Goal: Task Accomplishment & Management: Use online tool/utility

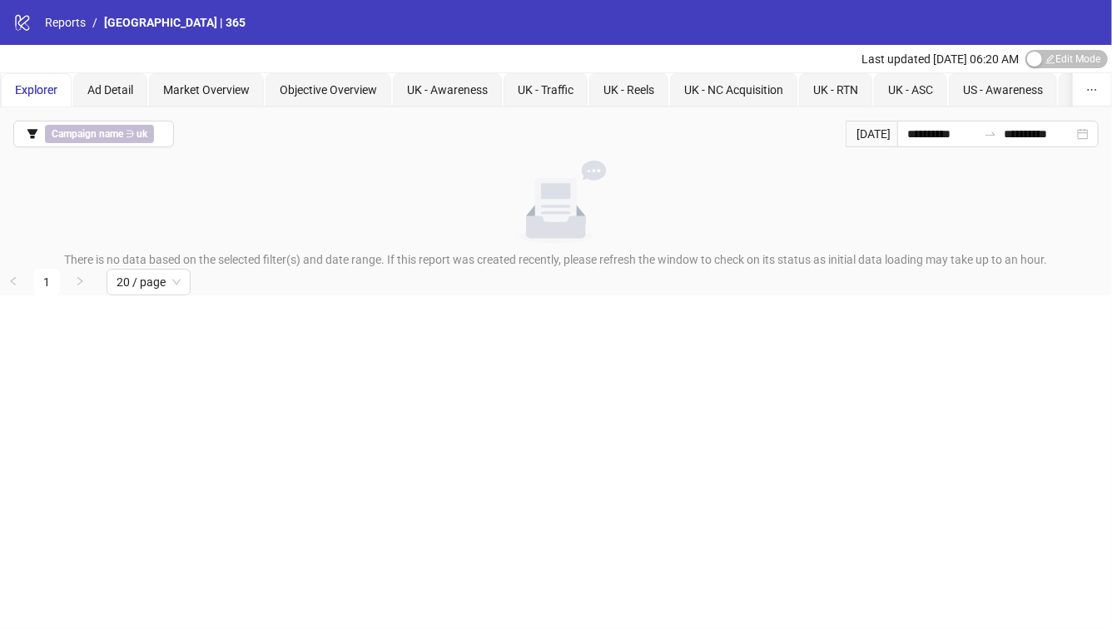
click at [869, 131] on div "[DATE]" at bounding box center [872, 134] width 52 height 27
click at [931, 134] on input "**********" at bounding box center [942, 134] width 70 height 18
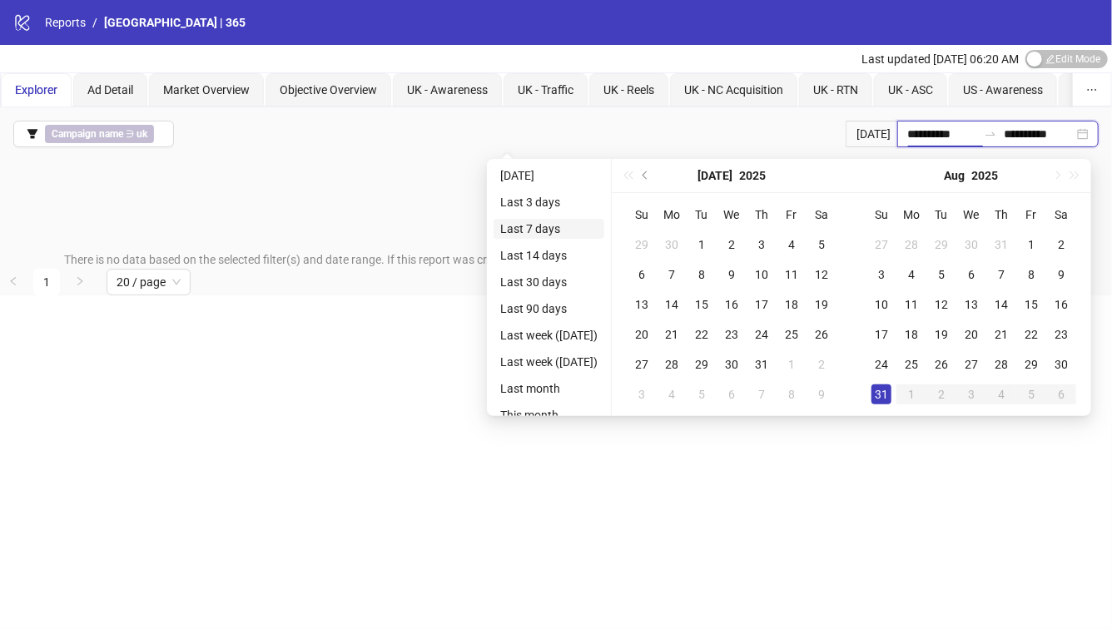
type input "**********"
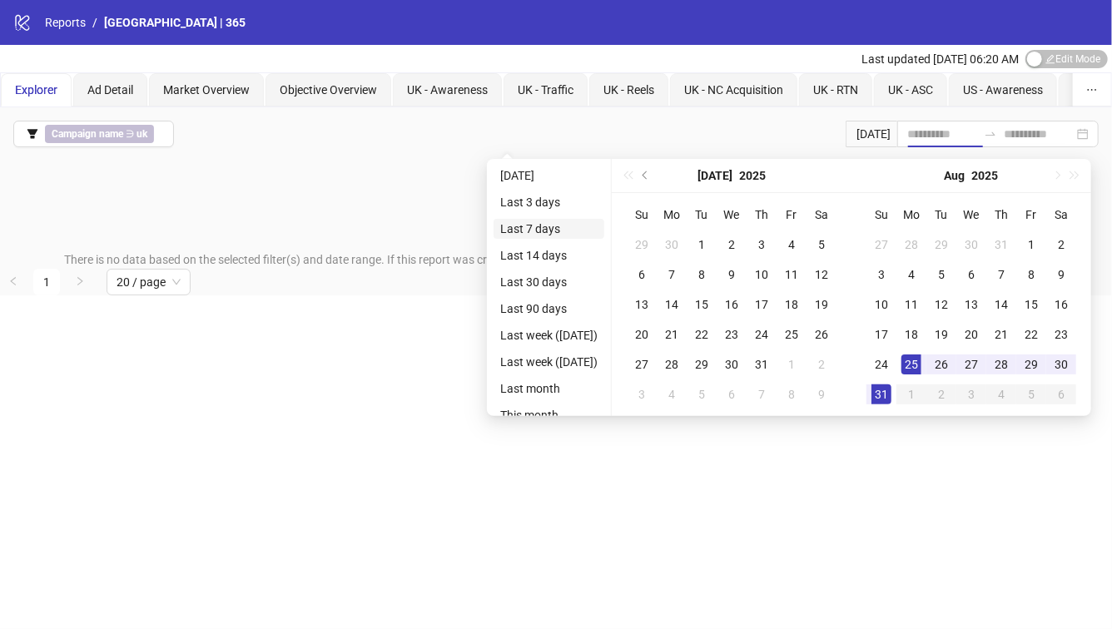
click at [546, 229] on li "Last 7 days" at bounding box center [549, 229] width 111 height 20
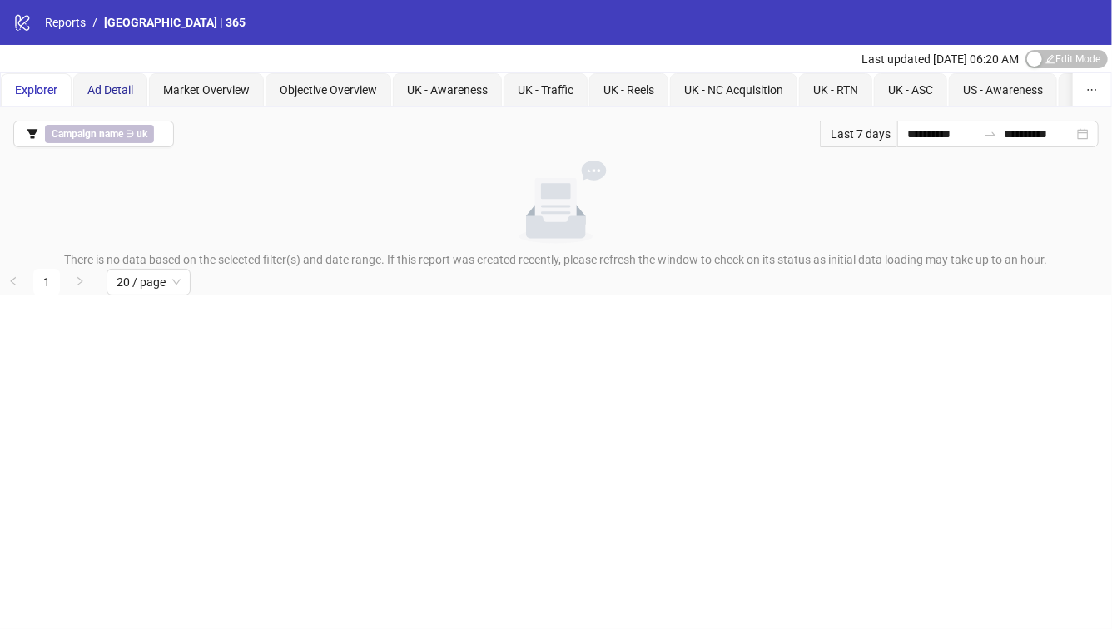
click at [112, 85] on span "Ad Detail" at bounding box center [110, 89] width 46 height 13
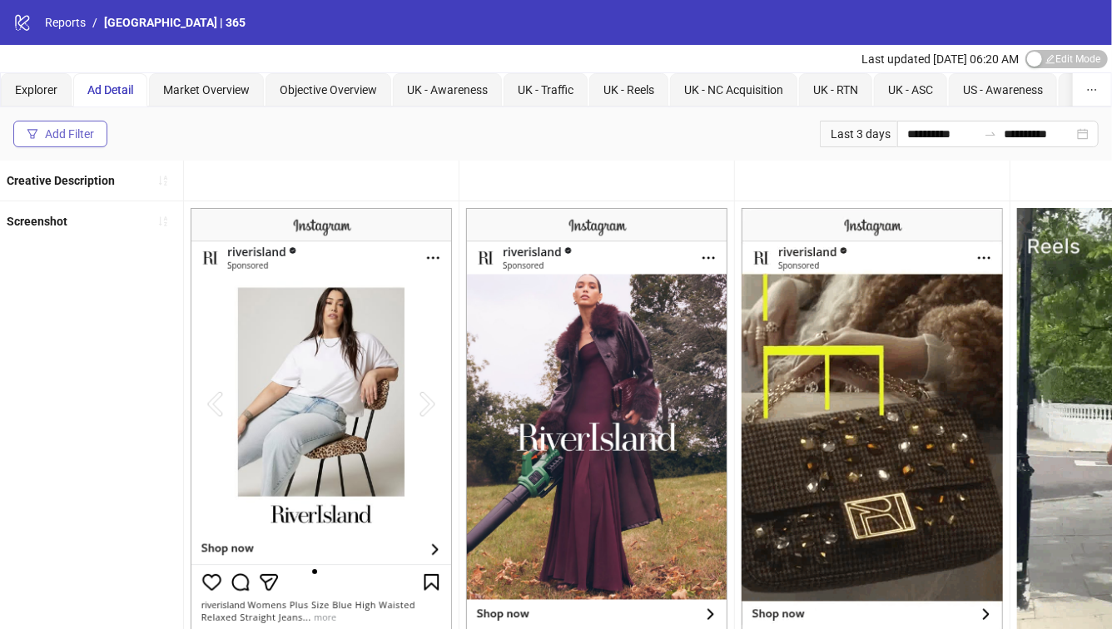
click at [80, 127] on div "Add Filter" at bounding box center [69, 133] width 49 height 13
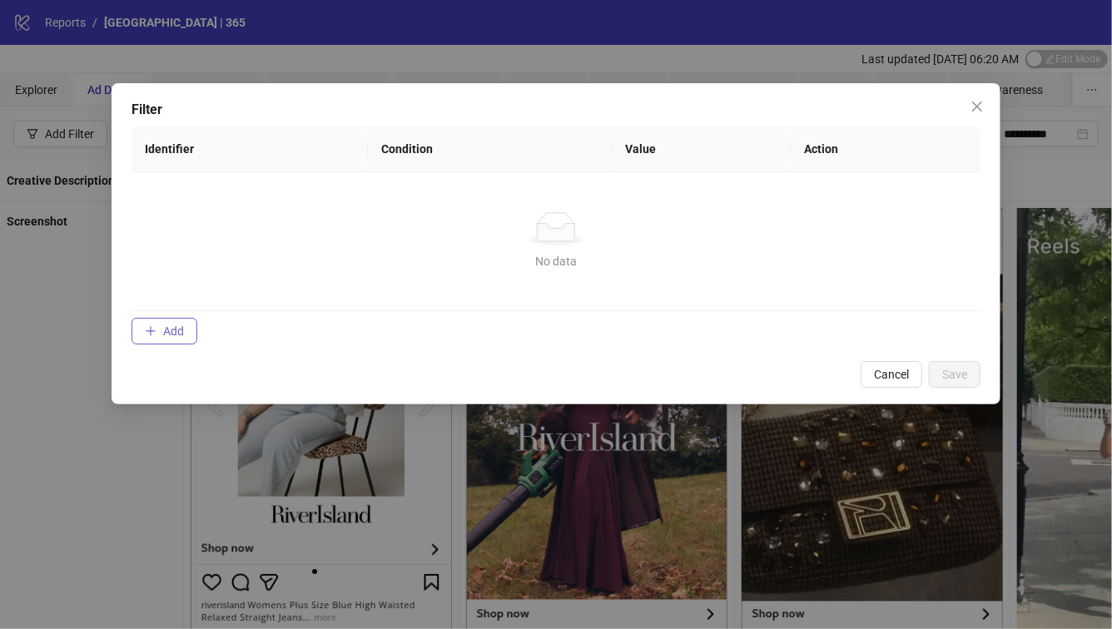
click at [179, 331] on span "Add" at bounding box center [173, 331] width 21 height 13
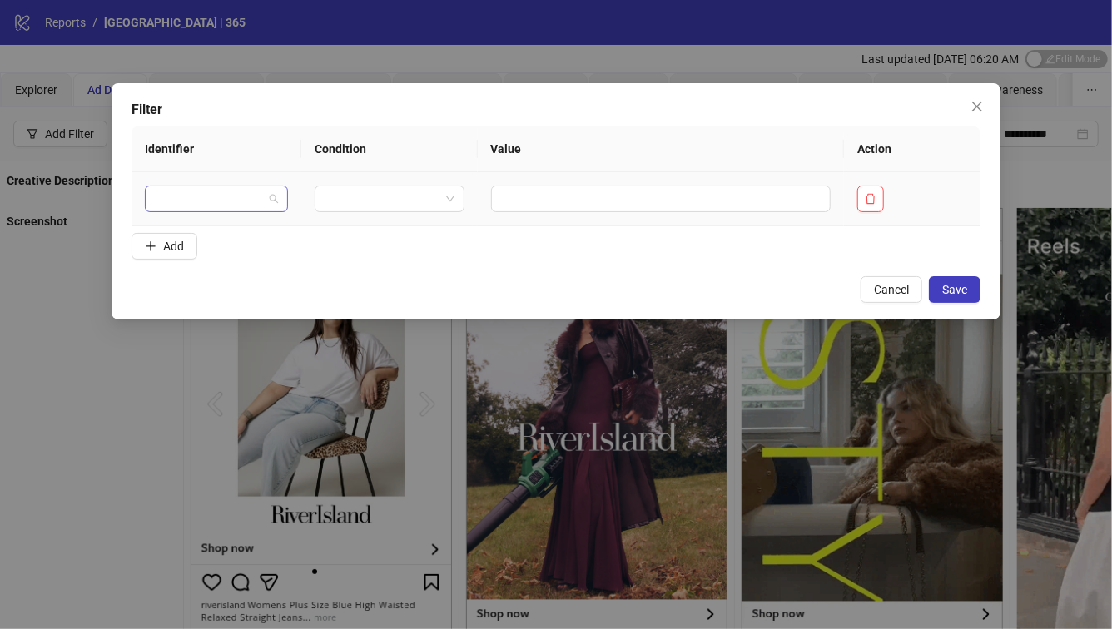
click at [268, 201] on span at bounding box center [217, 198] width 124 height 25
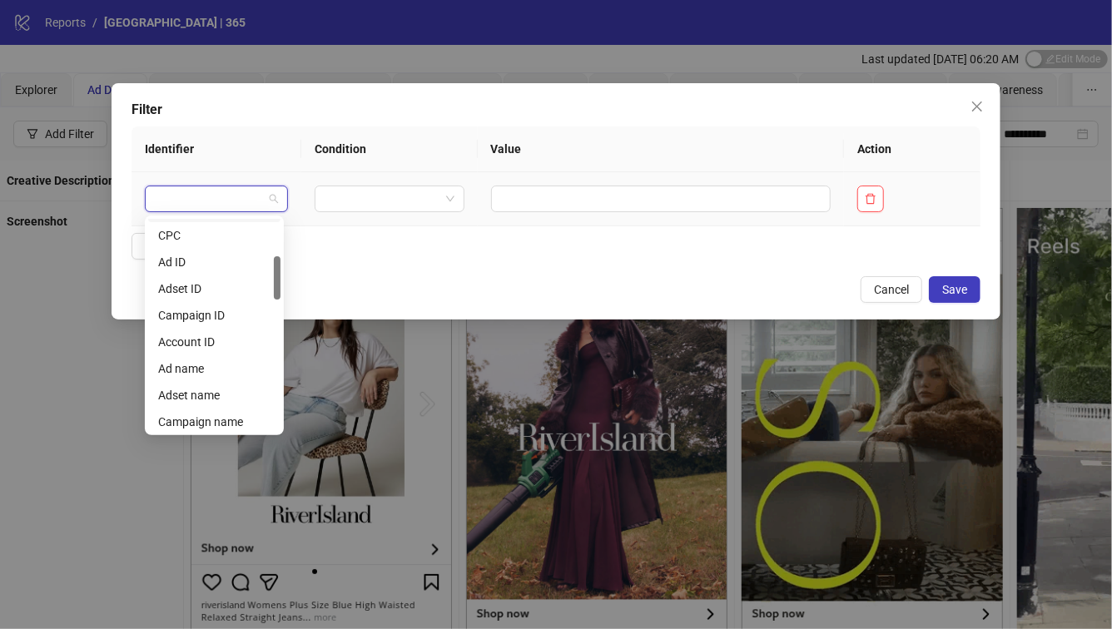
scroll to position [187, 0]
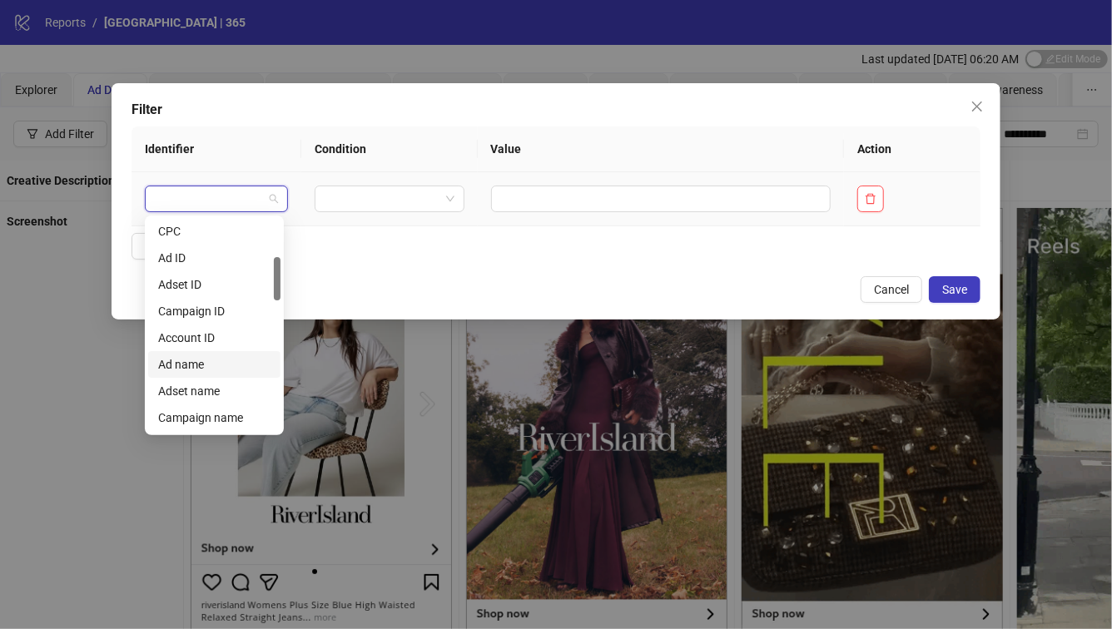
click at [204, 364] on div "Ad name" at bounding box center [214, 364] width 112 height 18
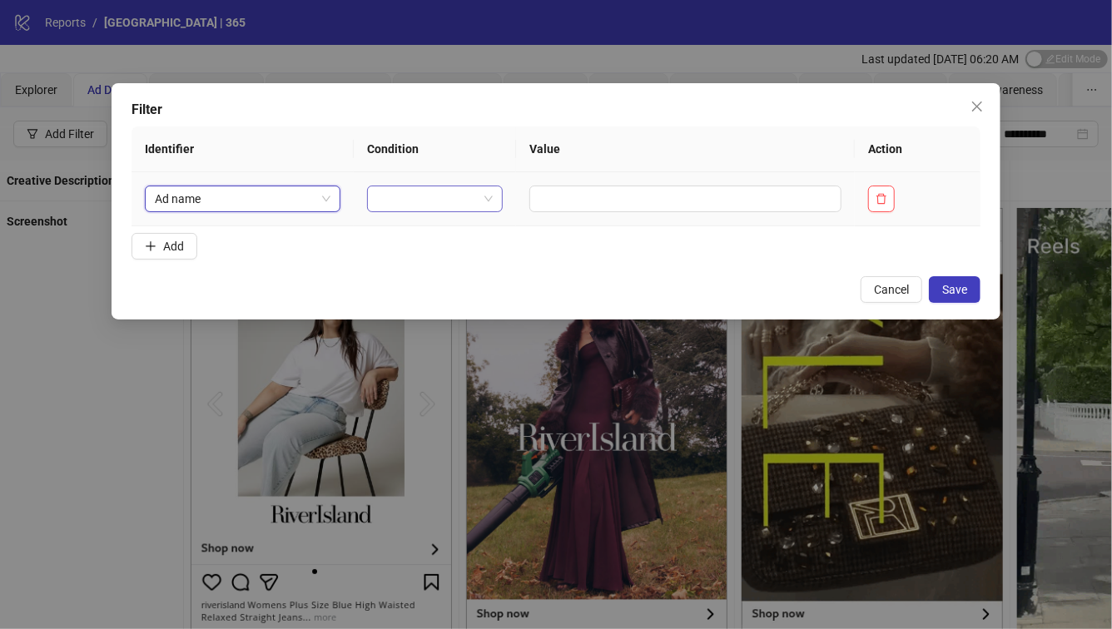
click at [456, 207] on input "search" at bounding box center [427, 198] width 101 height 25
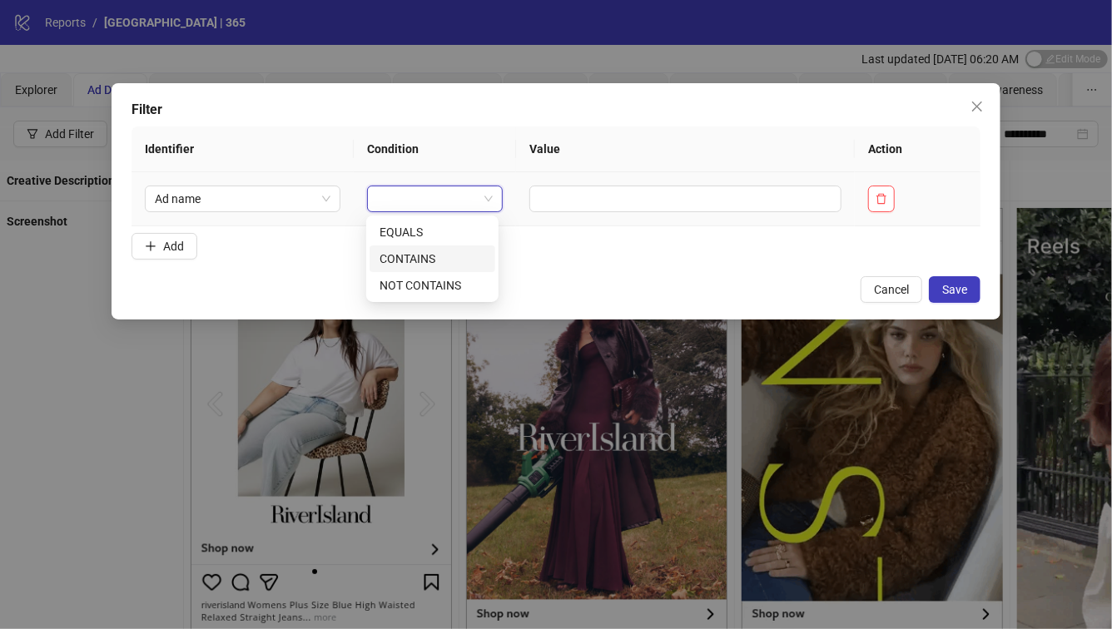
click at [447, 251] on div "CONTAINS" at bounding box center [433, 259] width 106 height 18
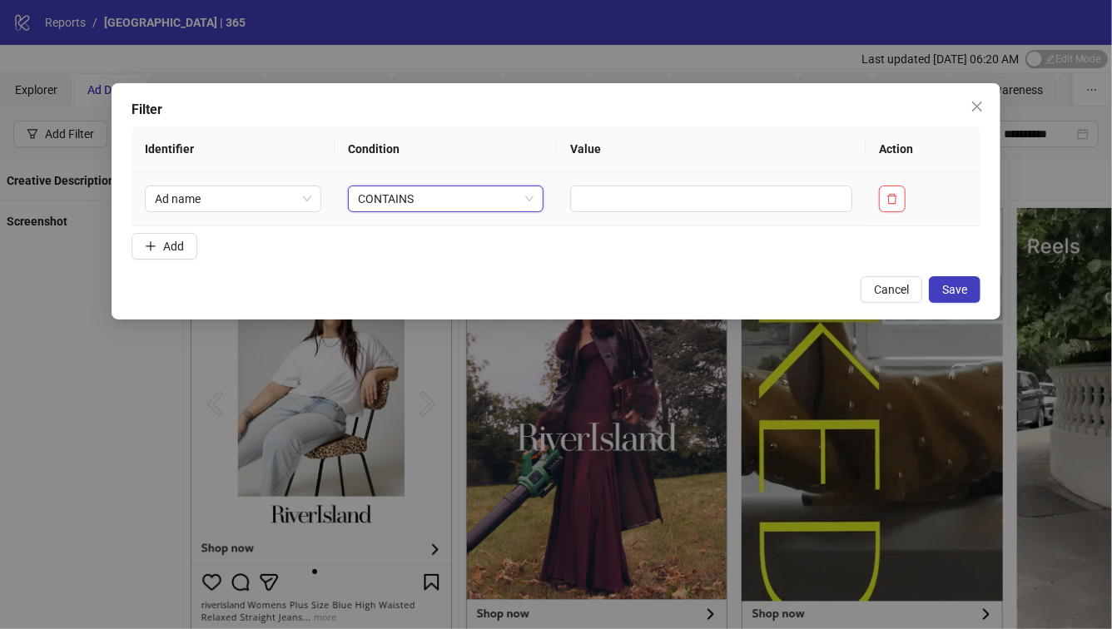
click at [531, 198] on div "CONTAINS" at bounding box center [446, 199] width 196 height 27
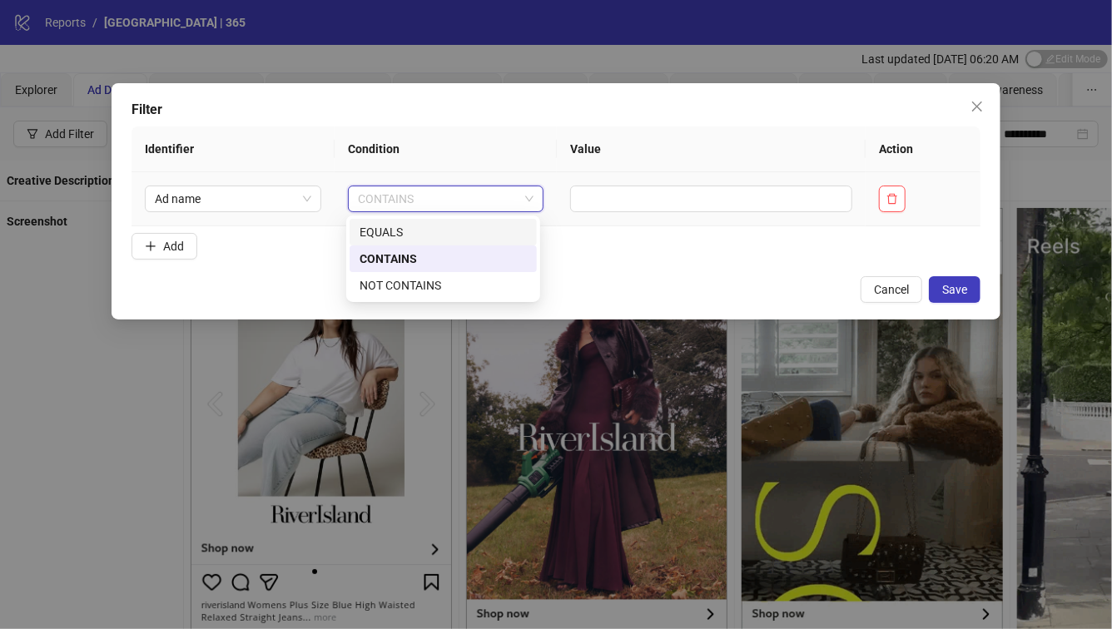
click at [494, 221] on div "EQUALS" at bounding box center [443, 232] width 187 height 27
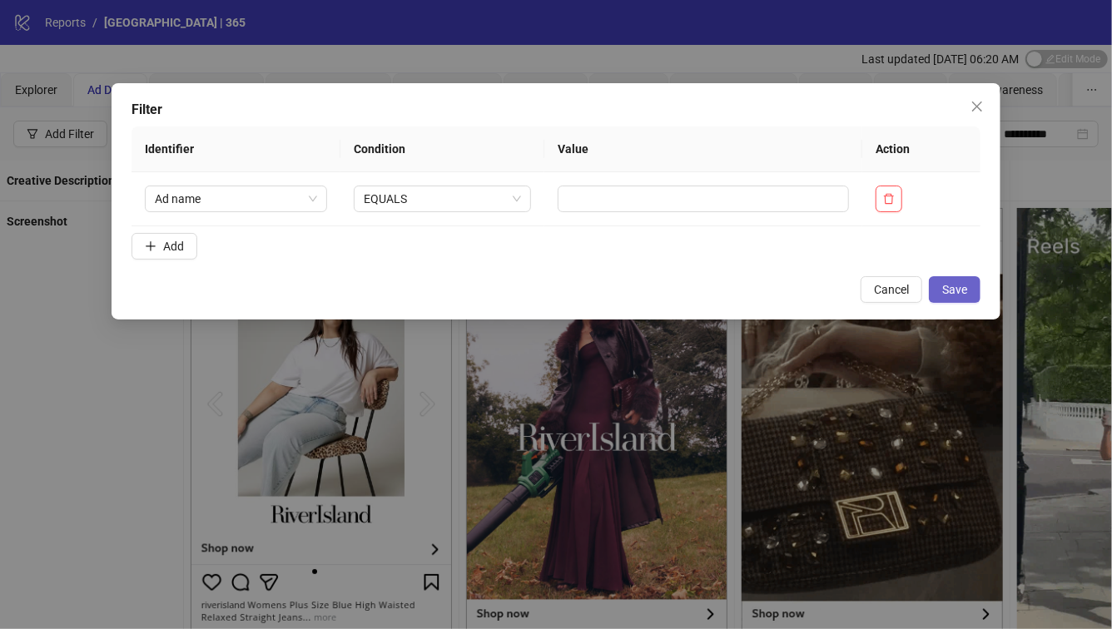
click at [953, 289] on span "Save" at bounding box center [954, 289] width 25 height 13
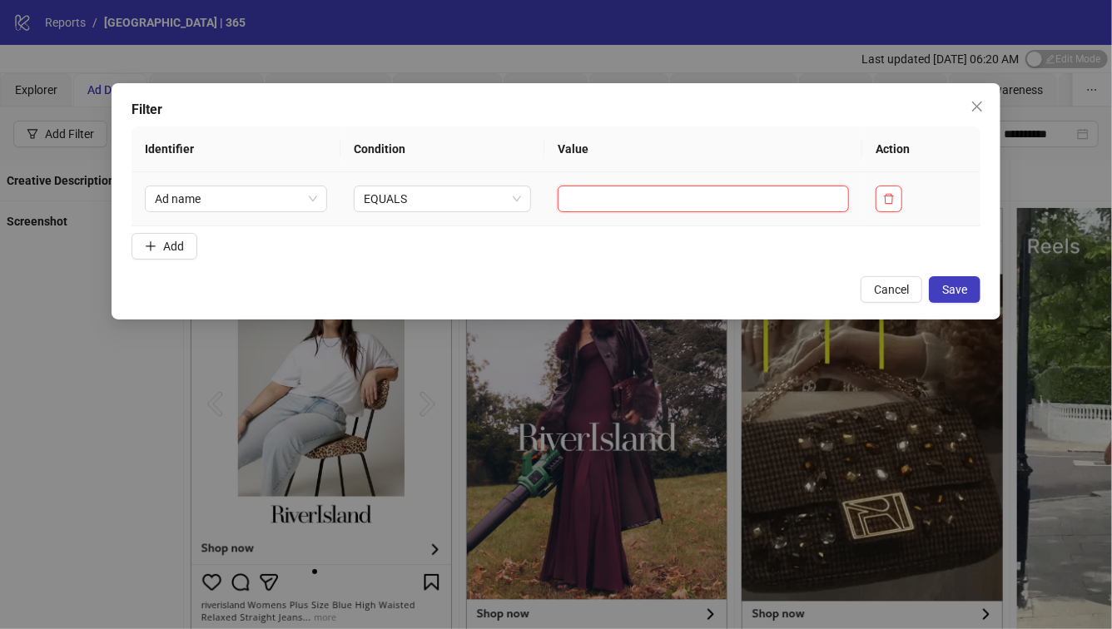
click at [801, 210] on input "text" at bounding box center [703, 199] width 291 height 27
click at [886, 285] on span "Cancel" at bounding box center [891, 289] width 35 height 13
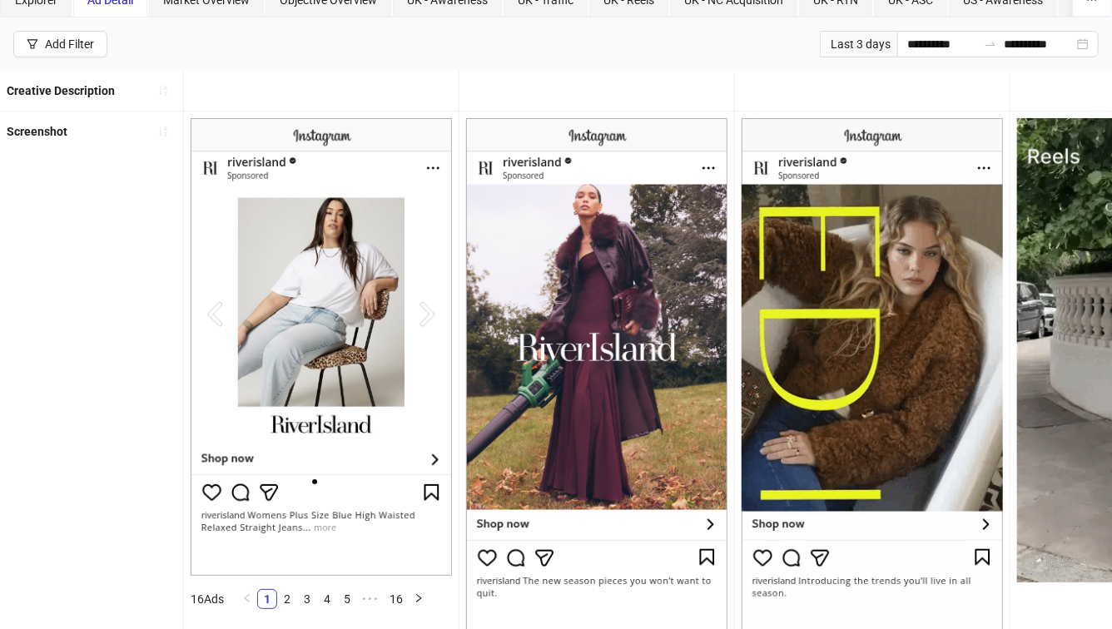
scroll to position [0, 0]
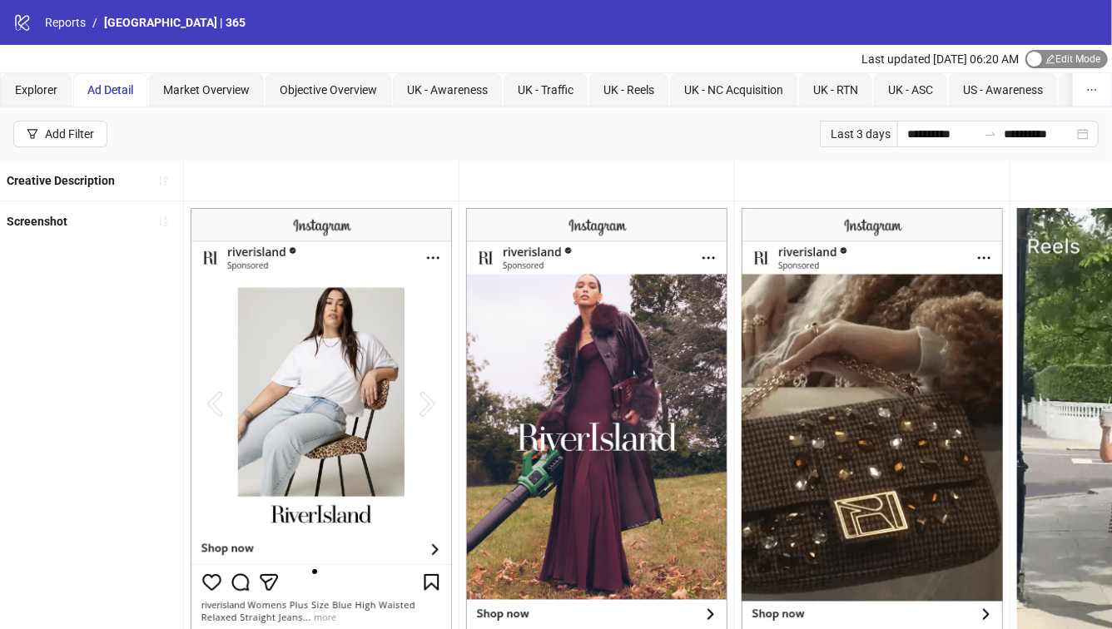
click at [1057, 62] on span "Edit Mode Edit Mode" at bounding box center [1066, 59] width 82 height 18
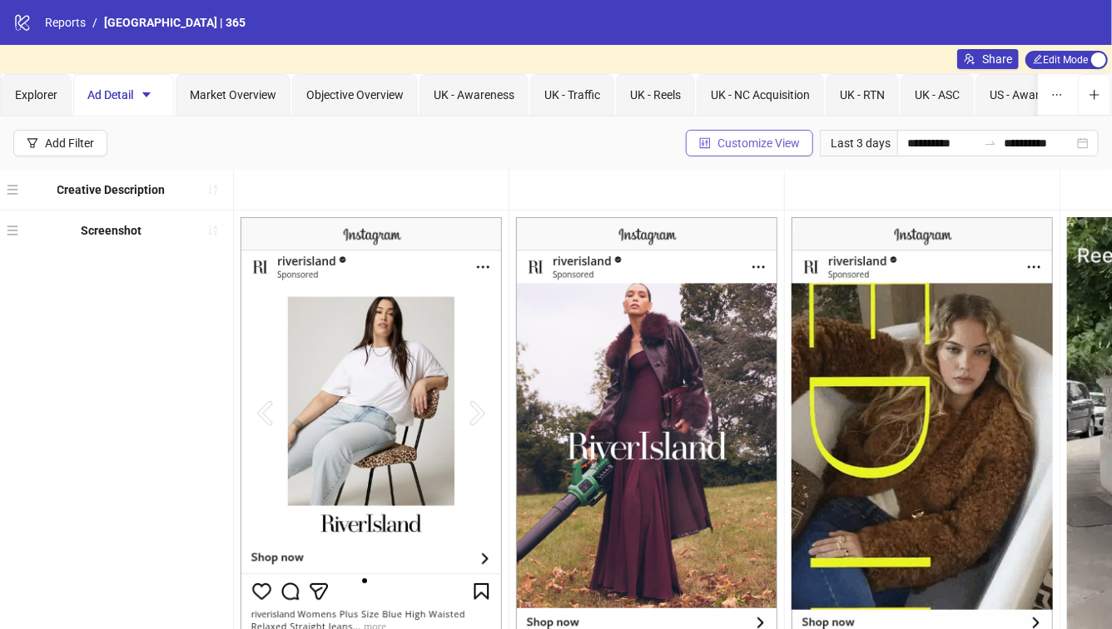
click at [763, 139] on span "Customize View" at bounding box center [758, 143] width 82 height 13
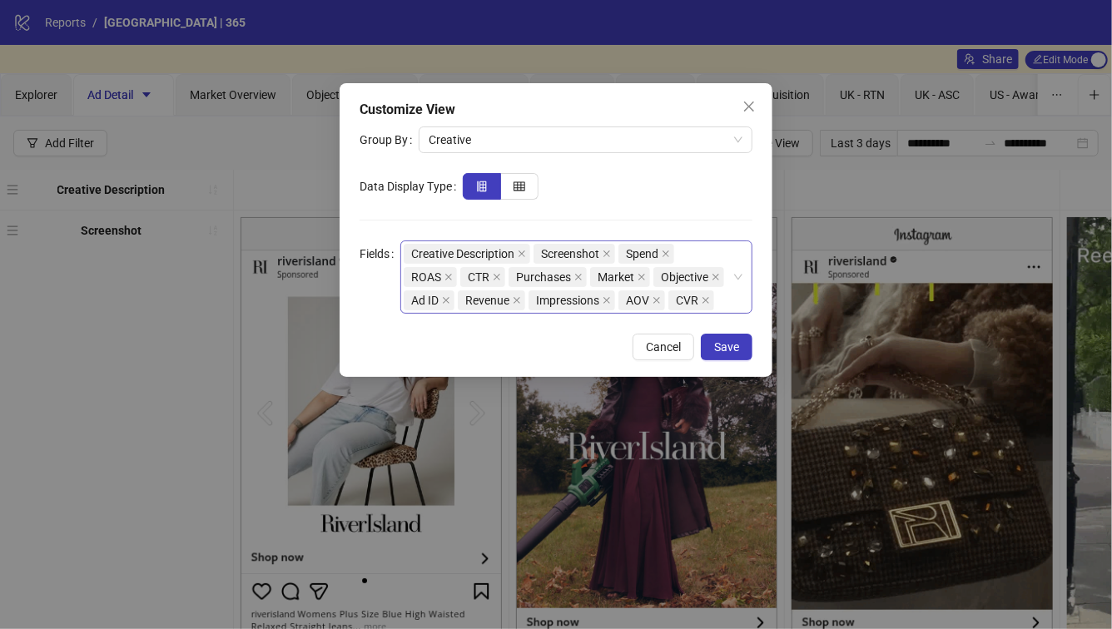
click at [723, 298] on div "Creative Description Screenshot Spend ROAS CTR Purchases Market Objective Ad ID…" at bounding box center [568, 277] width 328 height 70
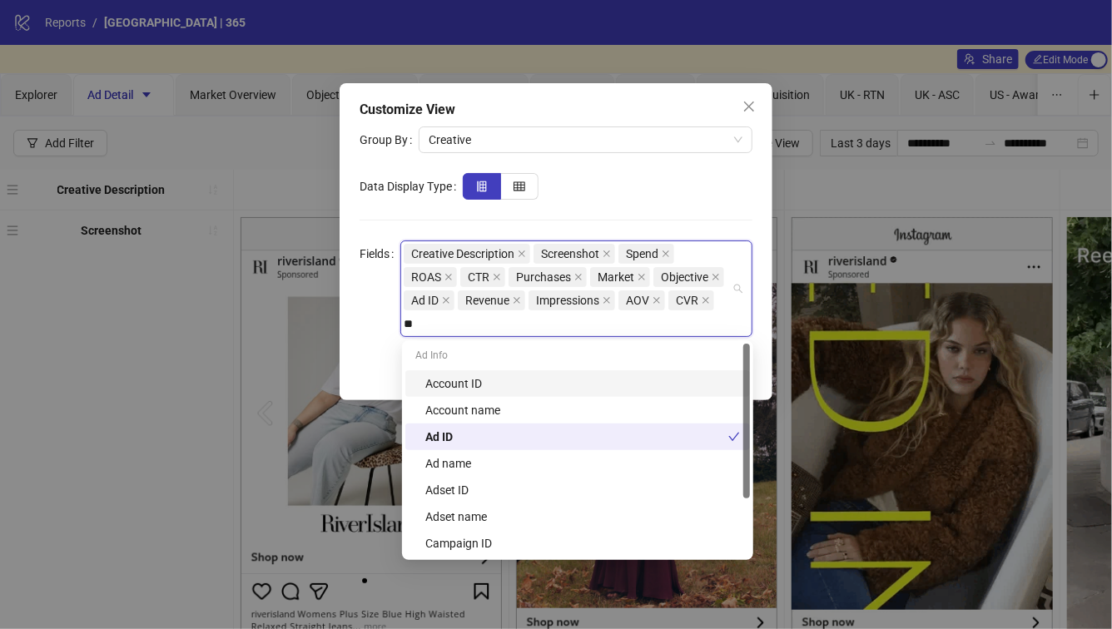
type input "*"
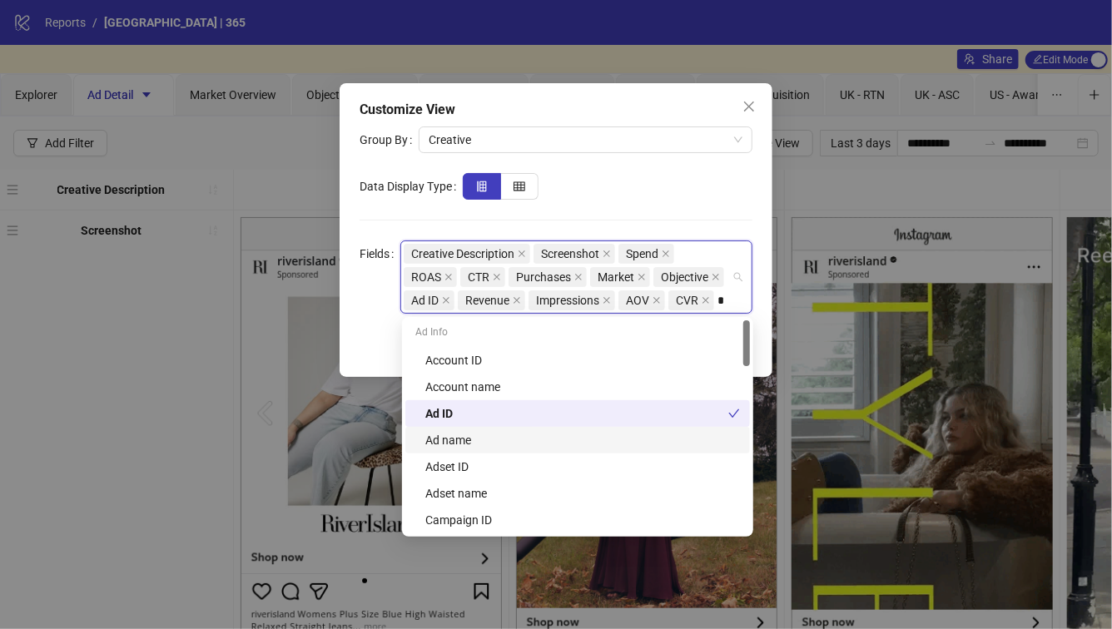
click at [601, 435] on div "Ad name" at bounding box center [582, 440] width 315 height 18
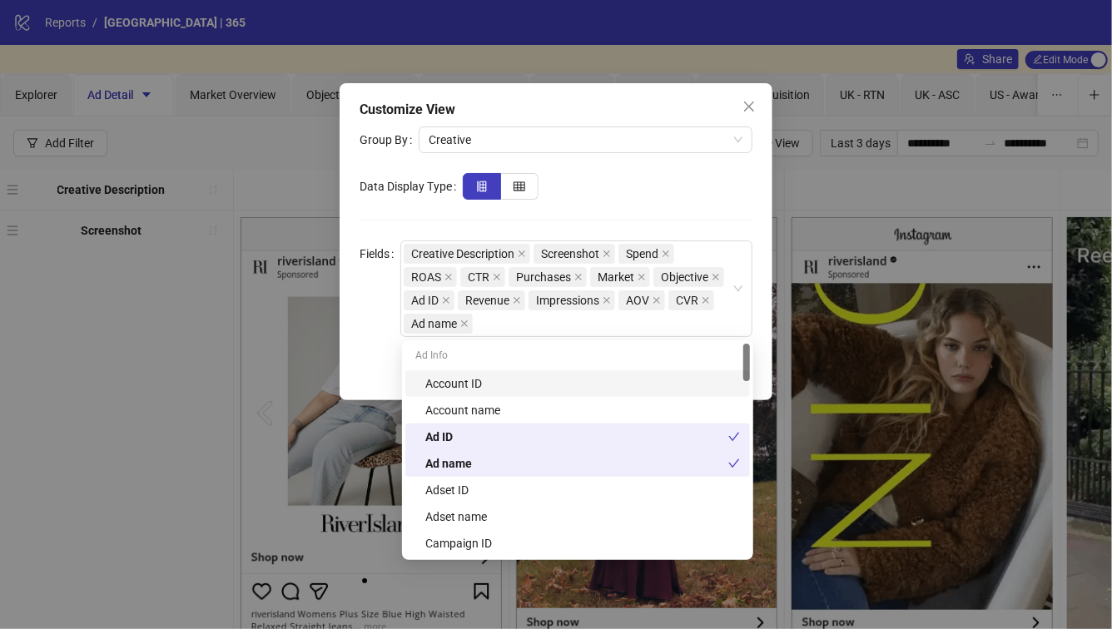
click at [385, 358] on div "Cancel Save" at bounding box center [556, 370] width 393 height 27
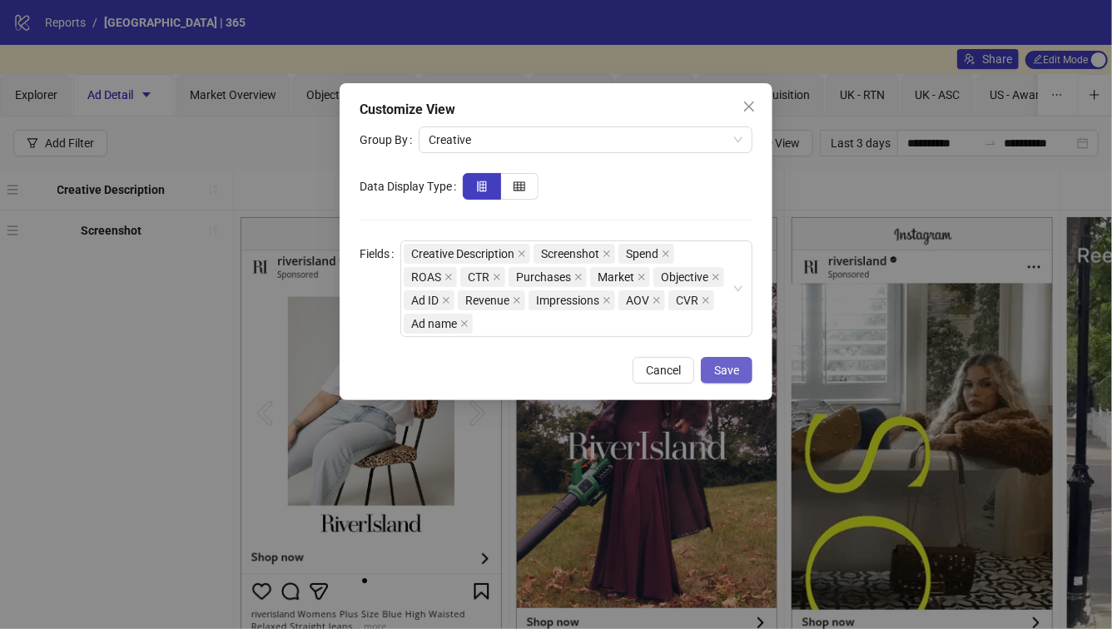
click at [746, 376] on button "Save" at bounding box center [727, 370] width 52 height 27
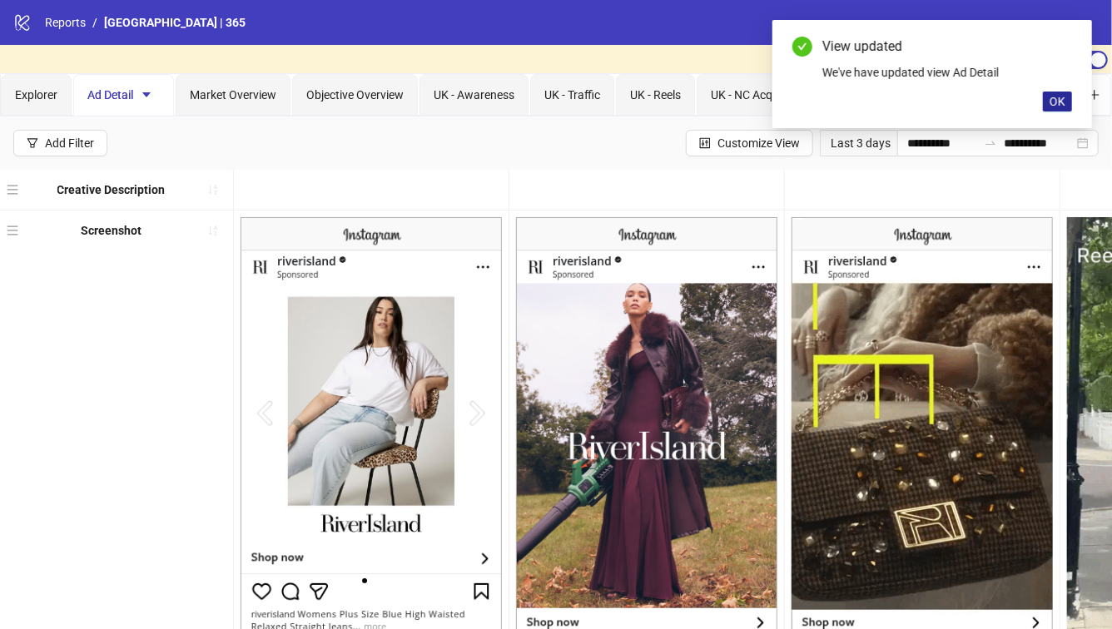
click at [1068, 97] on button "OK" at bounding box center [1057, 102] width 29 height 20
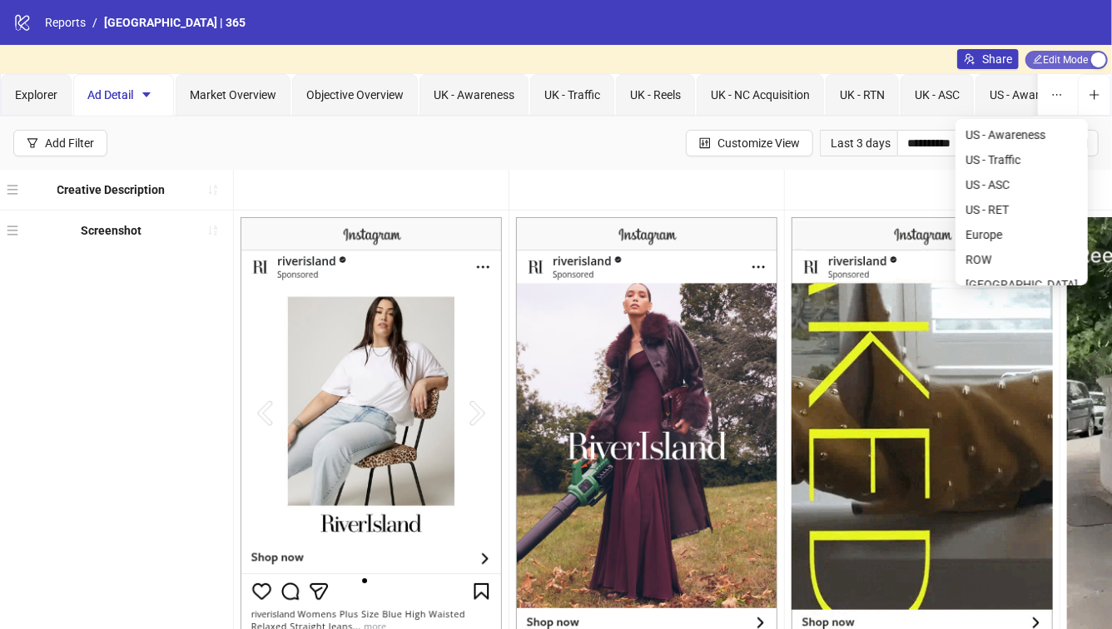
click at [1064, 57] on span "Edit Mode Edit Mode" at bounding box center [1066, 60] width 82 height 18
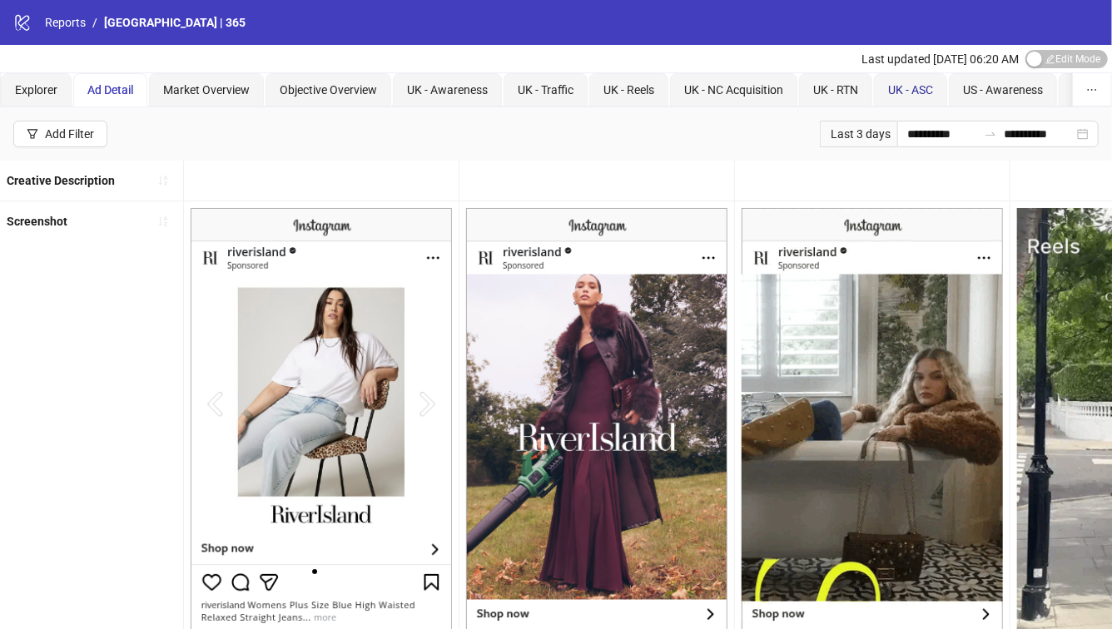
click at [902, 92] on span "UK - ASC" at bounding box center [910, 89] width 45 height 13
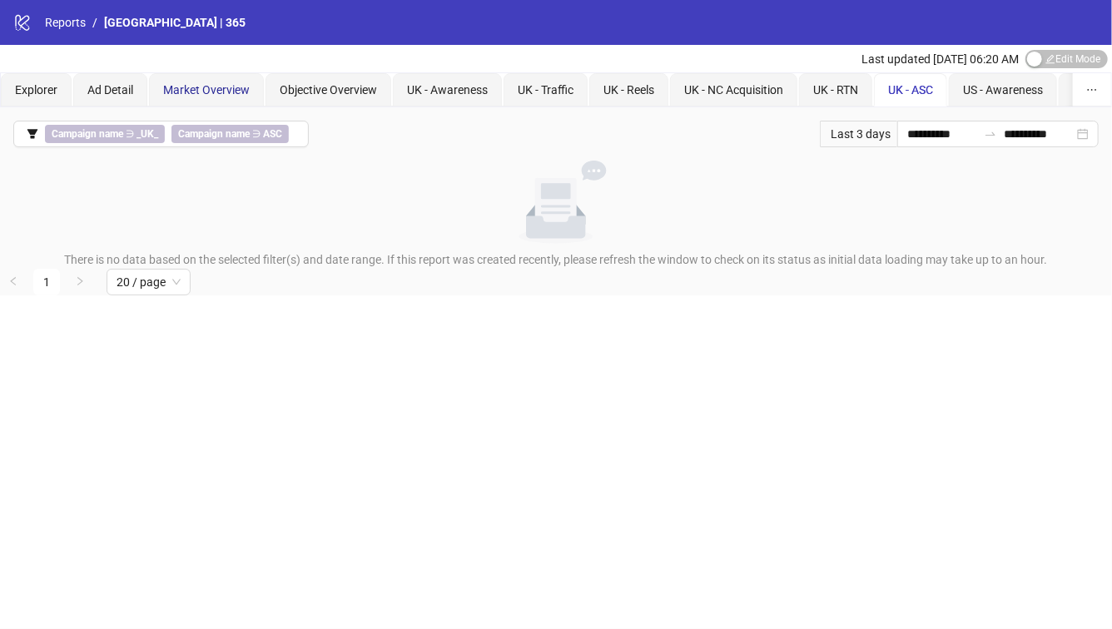
click at [228, 83] on span "Market Overview" at bounding box center [206, 89] width 87 height 13
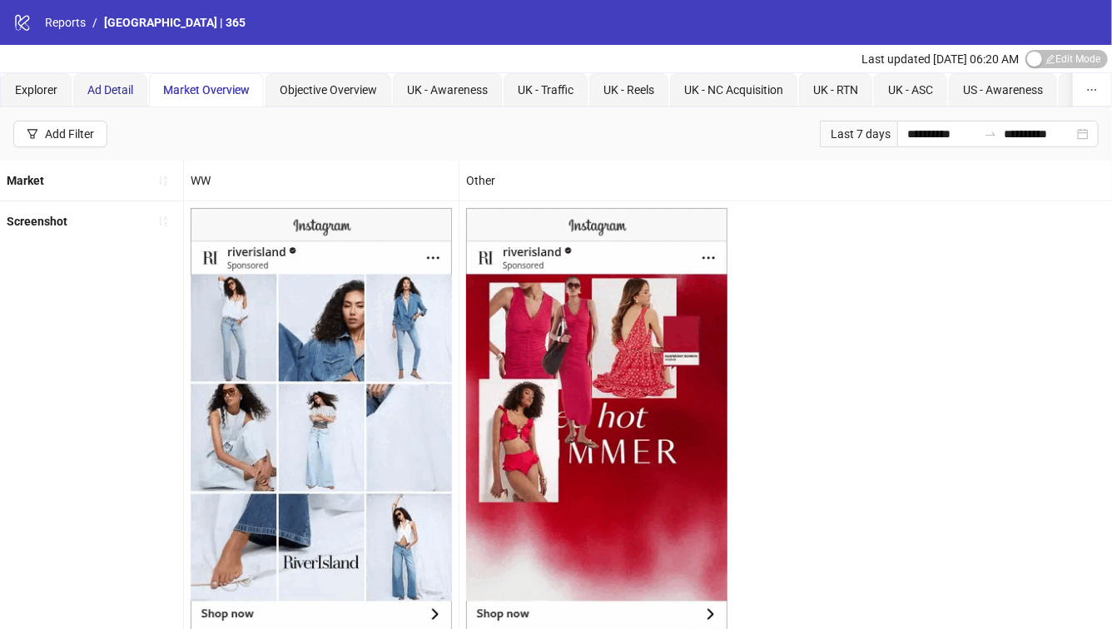
click at [122, 84] on span "Ad Detail" at bounding box center [110, 89] width 46 height 13
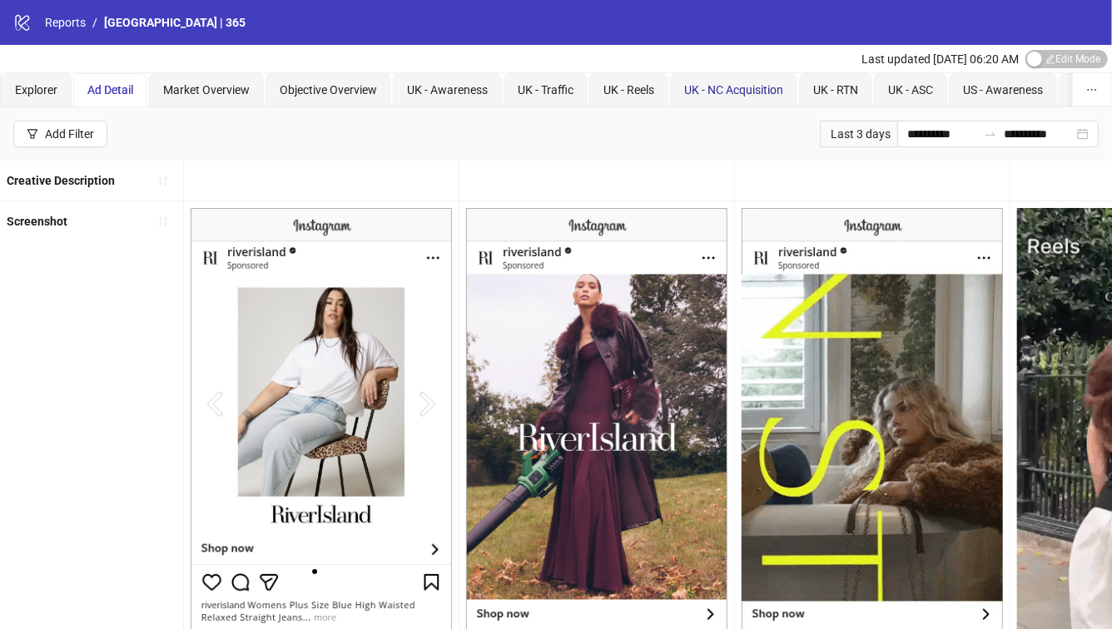
click at [740, 92] on span "UK - NC Acquisition" at bounding box center [733, 89] width 99 height 13
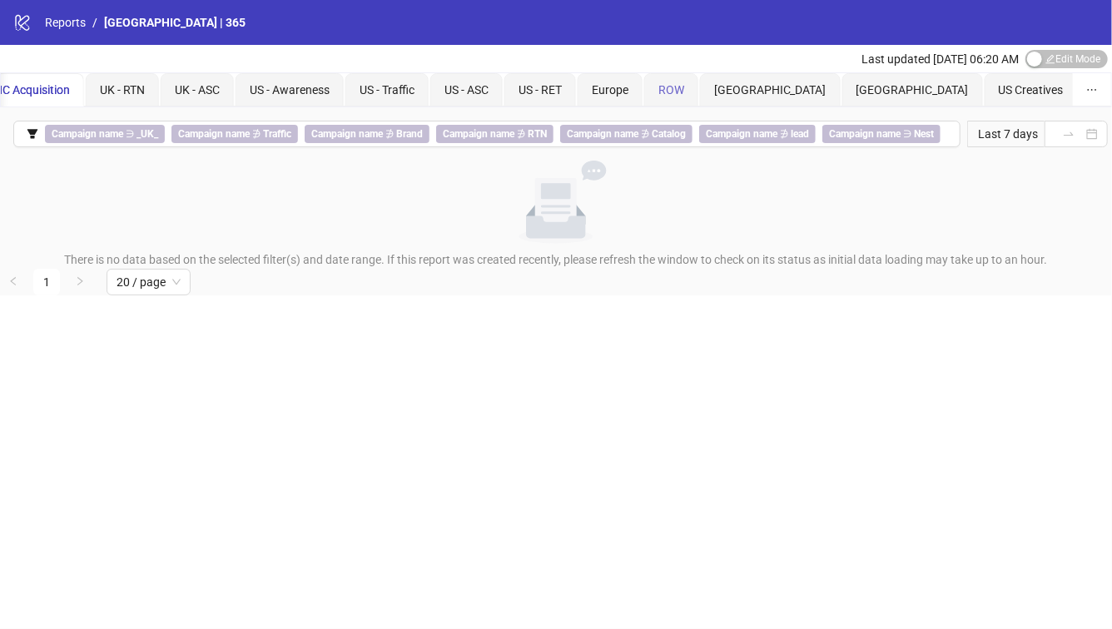
click at [678, 102] on div "ROW" at bounding box center [671, 89] width 54 height 33
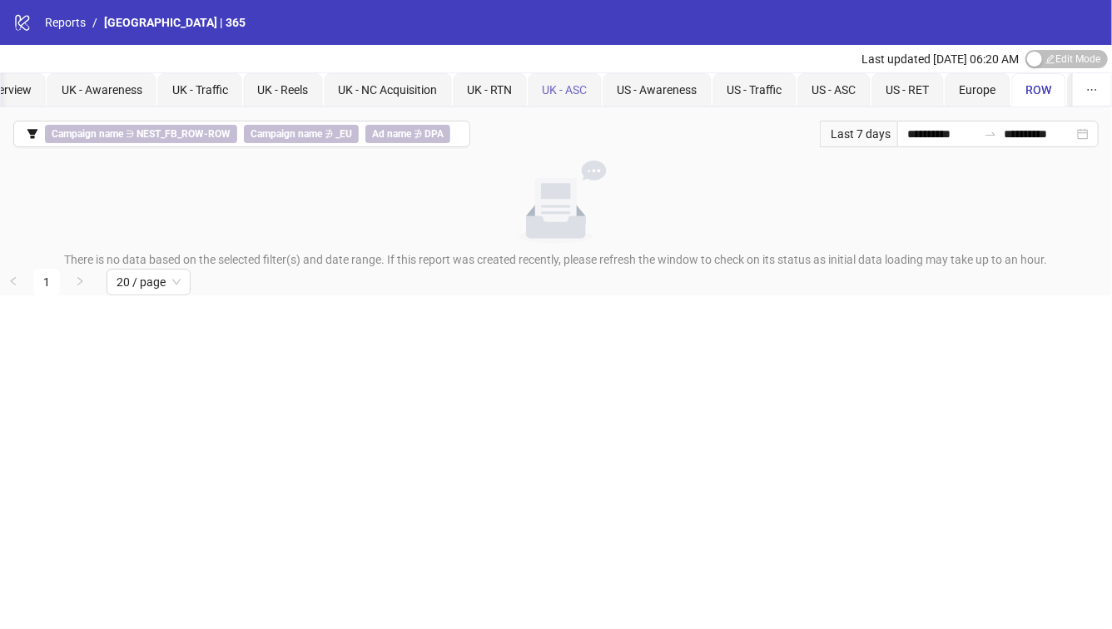
click at [578, 102] on div "UK - ASC" at bounding box center [565, 89] width 73 height 33
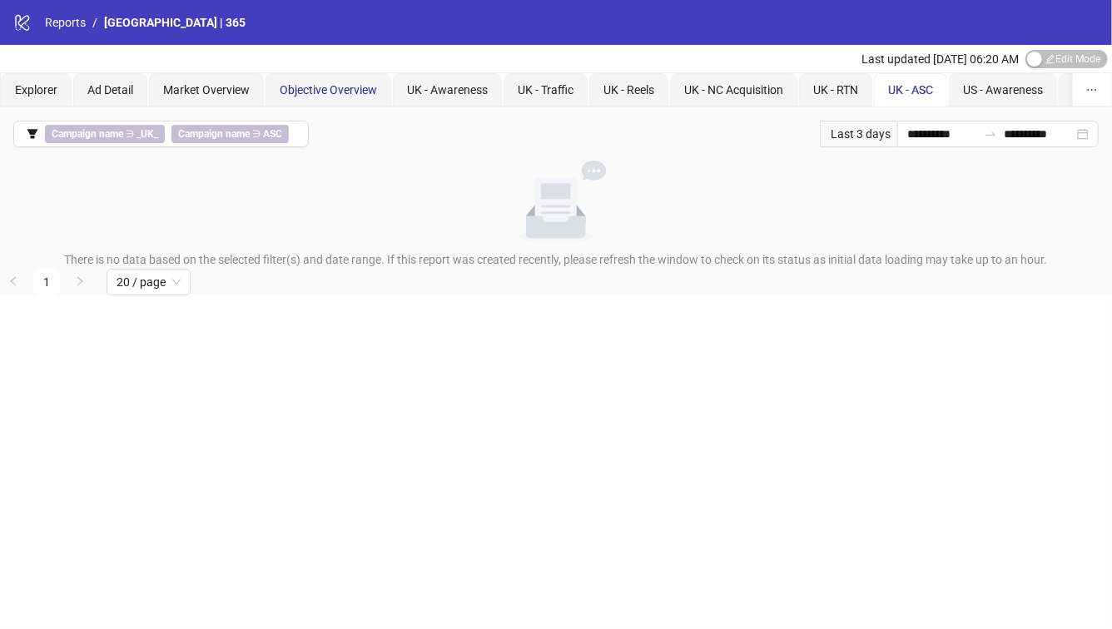
click at [325, 87] on span "Objective Overview" at bounding box center [328, 89] width 97 height 13
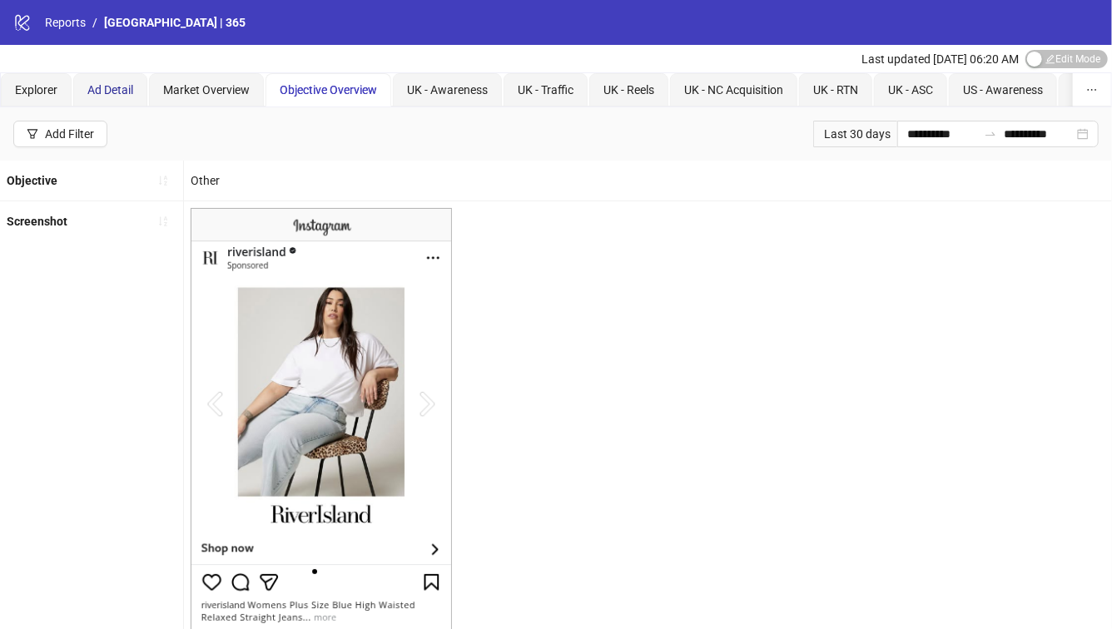
click at [114, 85] on span "Ad Detail" at bounding box center [110, 89] width 46 height 13
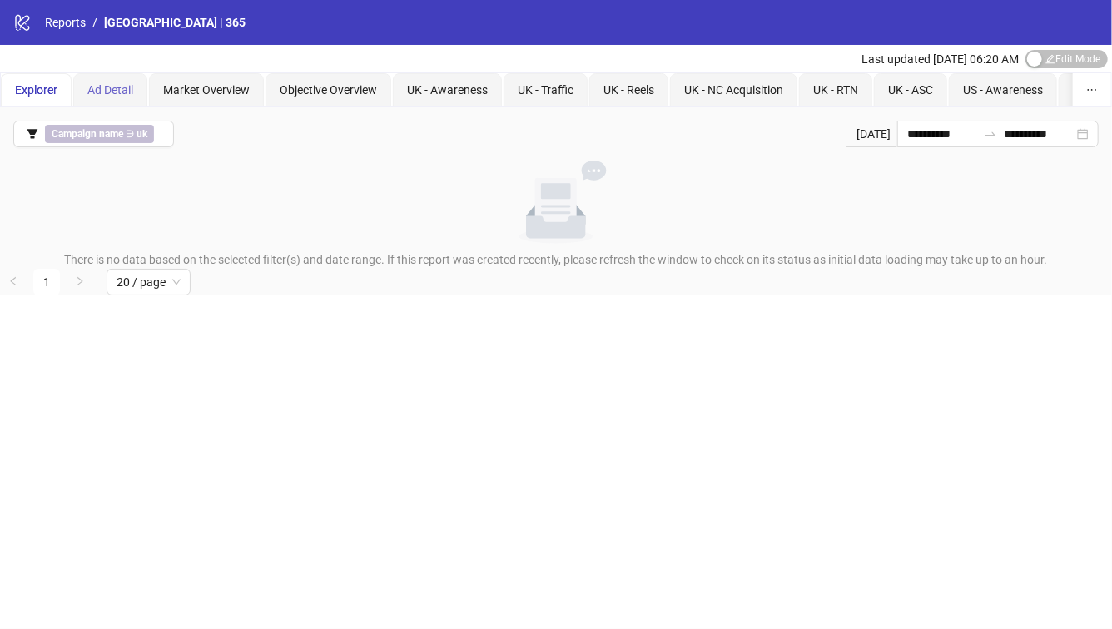
click at [82, 90] on div "Ad Detail" at bounding box center [110, 89] width 74 height 33
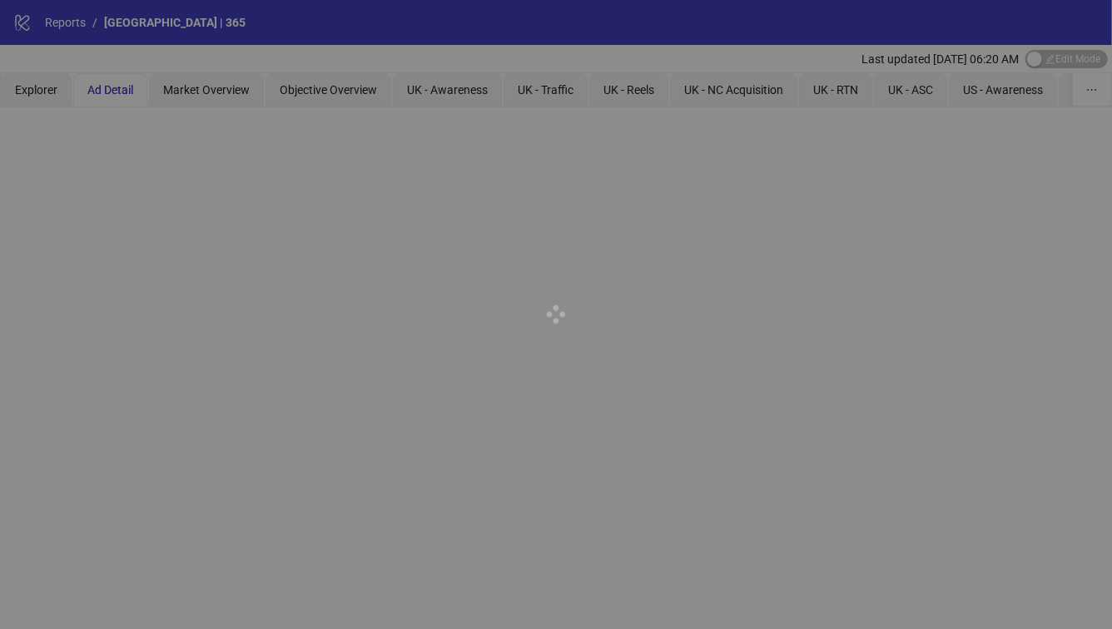
click at [66, 86] on div at bounding box center [556, 314] width 1112 height 629
click at [42, 85] on div at bounding box center [556, 314] width 1112 height 629
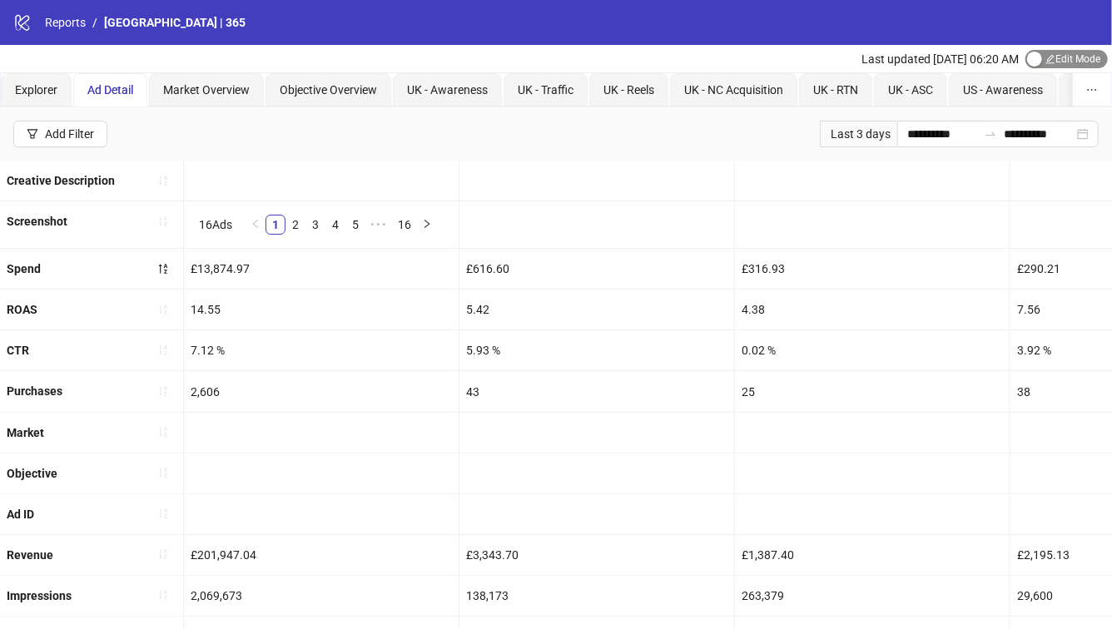
click at [1064, 62] on span "Edit Mode Edit Mode" at bounding box center [1066, 59] width 82 height 18
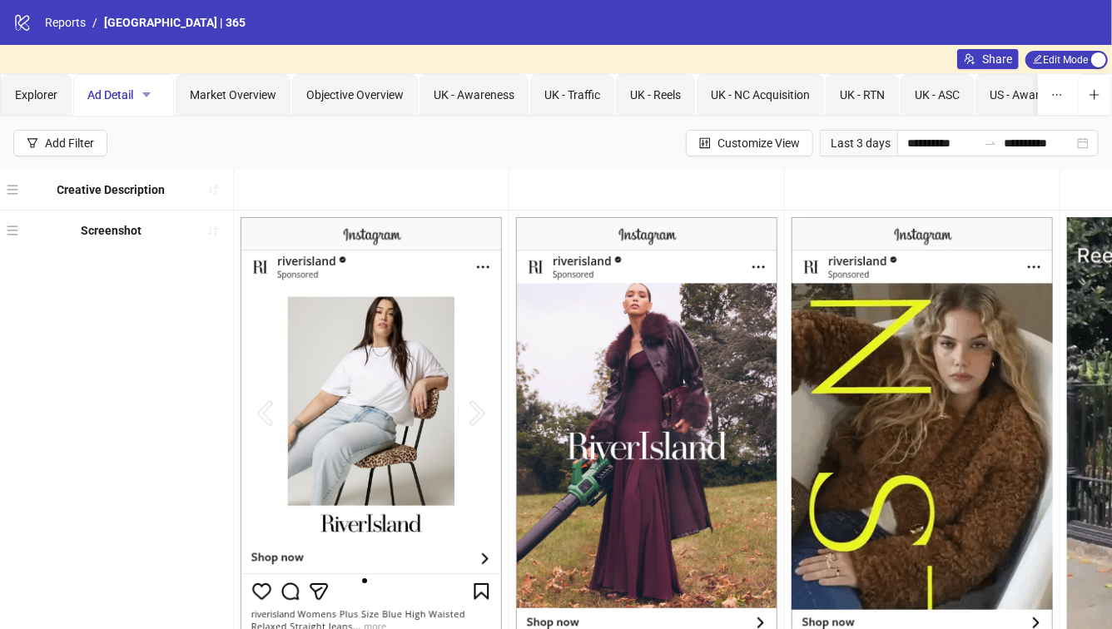
click at [150, 95] on icon "caret-down" at bounding box center [147, 95] width 12 height 12
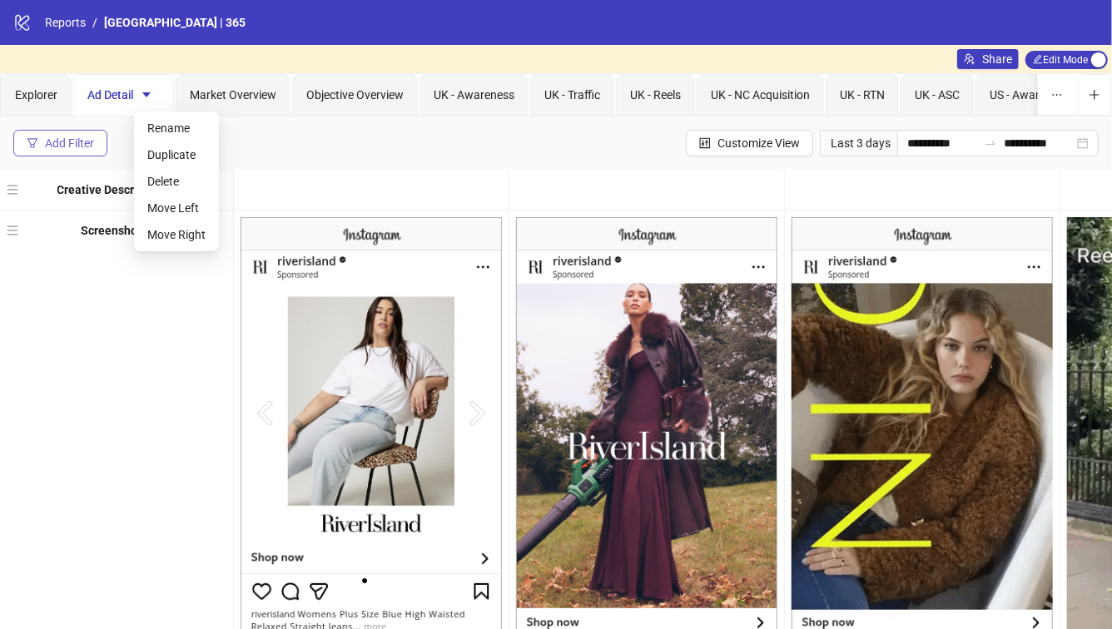
click at [83, 139] on div "Add Filter" at bounding box center [69, 143] width 49 height 13
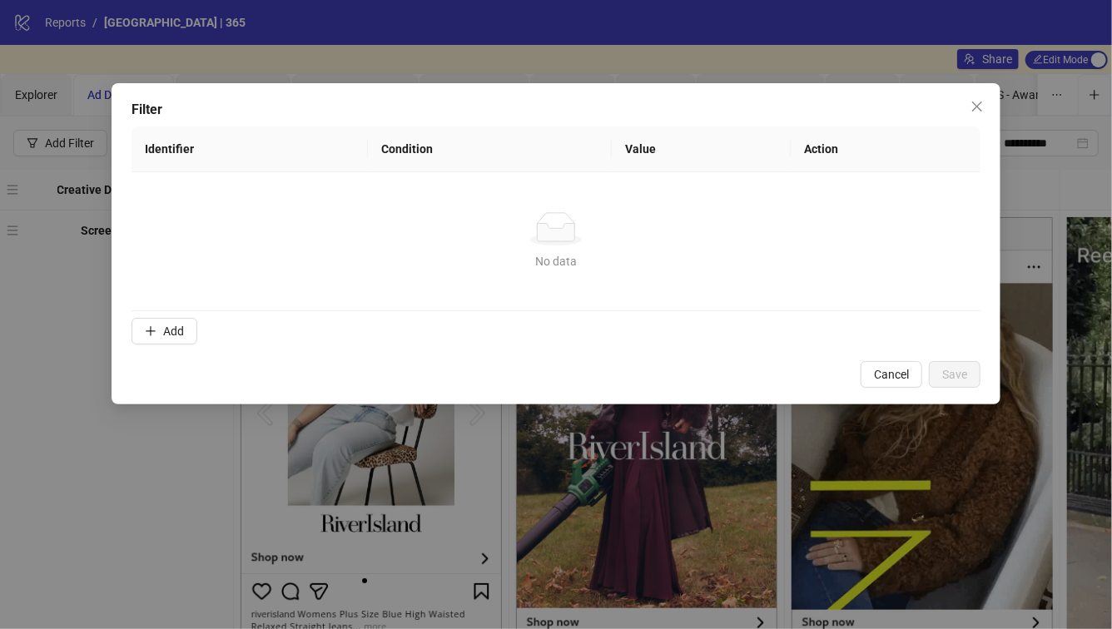
click at [888, 390] on div "Filter Identifier Condition Value Action No data No data Add Cancel Save" at bounding box center [557, 243] width 890 height 321
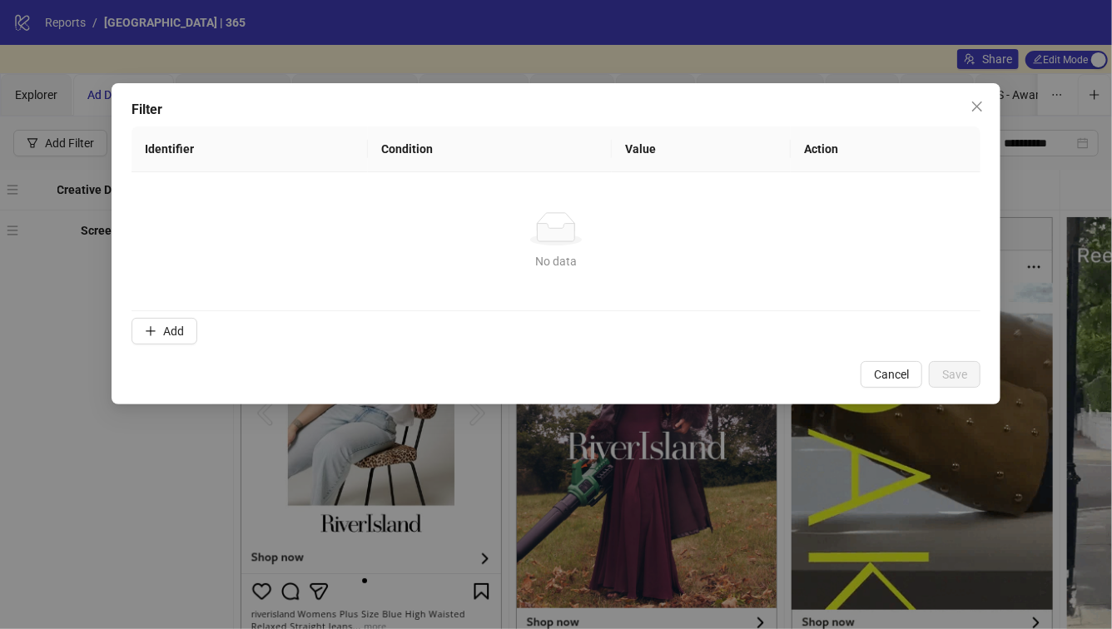
click at [888, 389] on div "Filter Identifier Condition Value Action No data No data Add Cancel Save" at bounding box center [557, 243] width 890 height 321
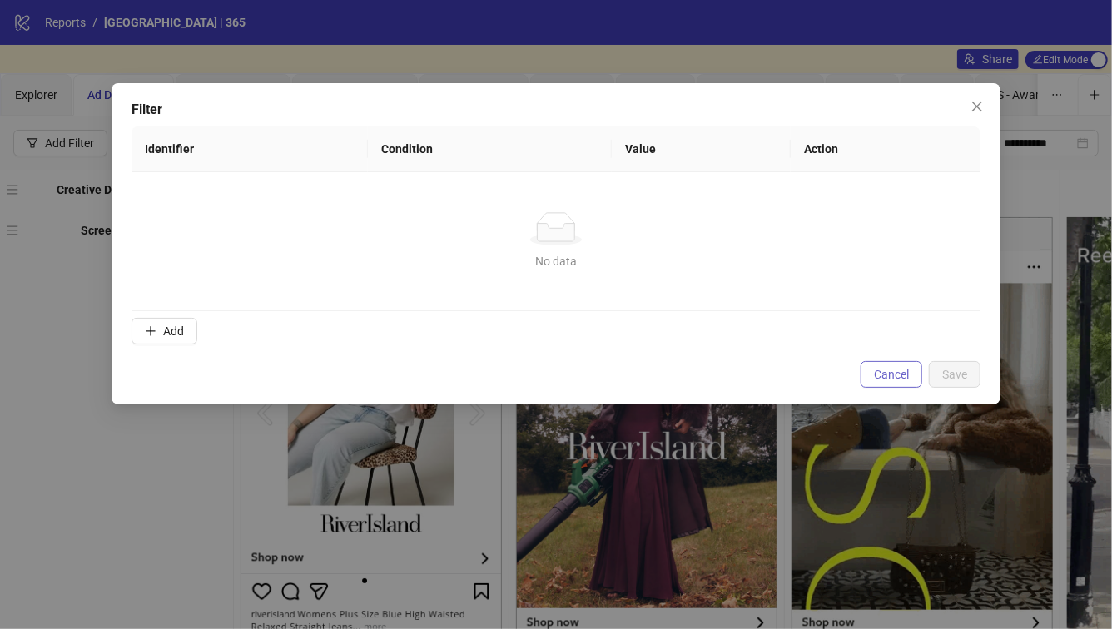
click at [887, 370] on span "Cancel" at bounding box center [891, 374] width 35 height 13
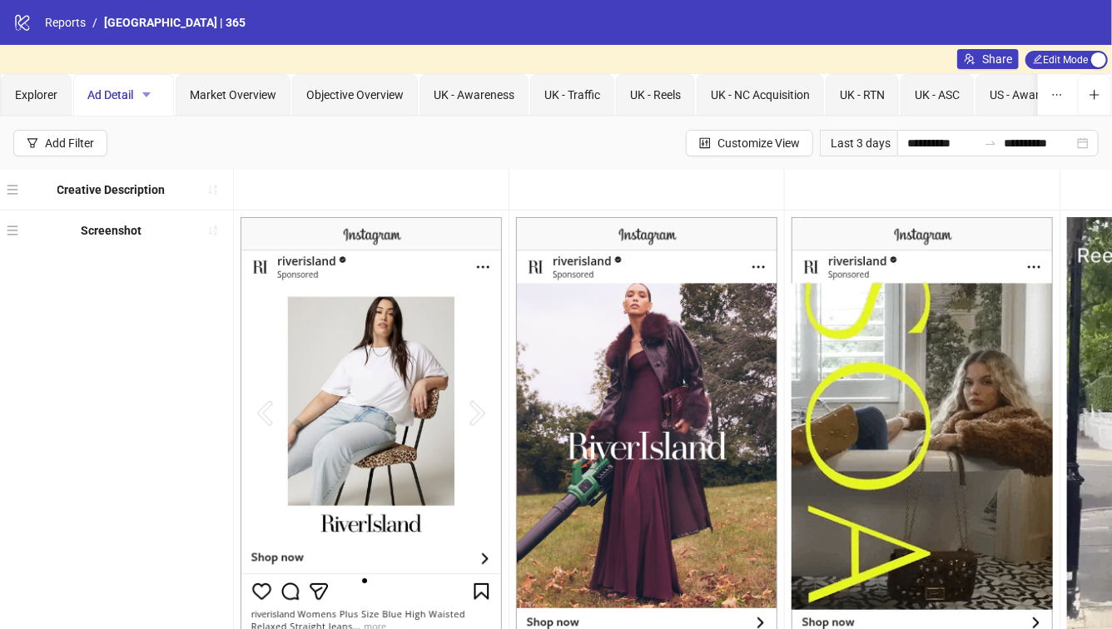
click at [146, 92] on icon "caret-down" at bounding box center [146, 94] width 8 height 5
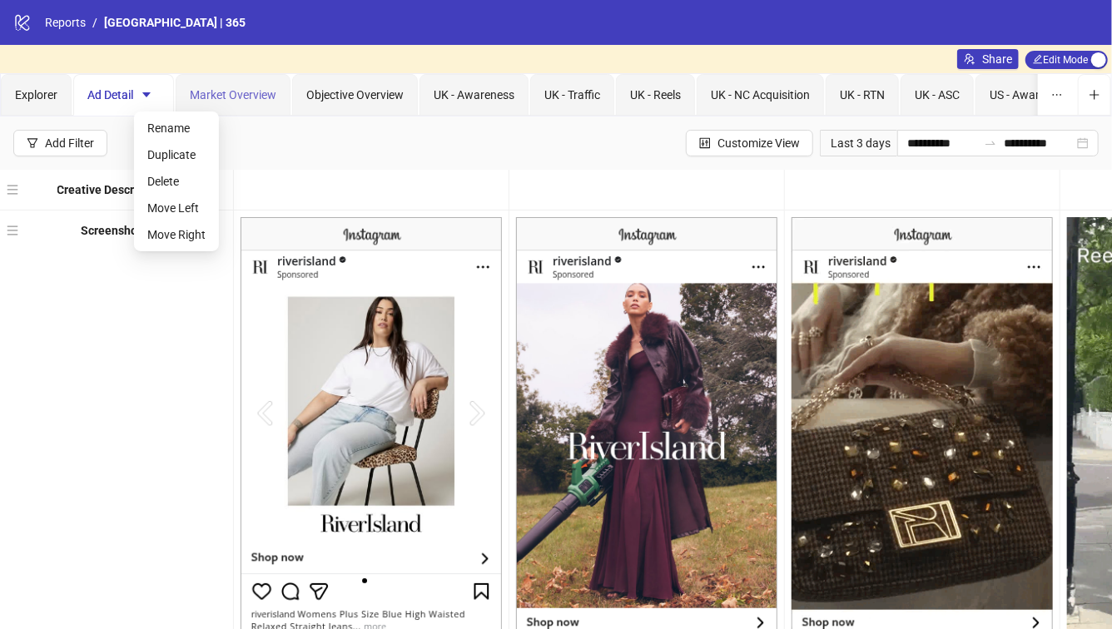
click at [236, 84] on div "Market Overview" at bounding box center [233, 95] width 115 height 42
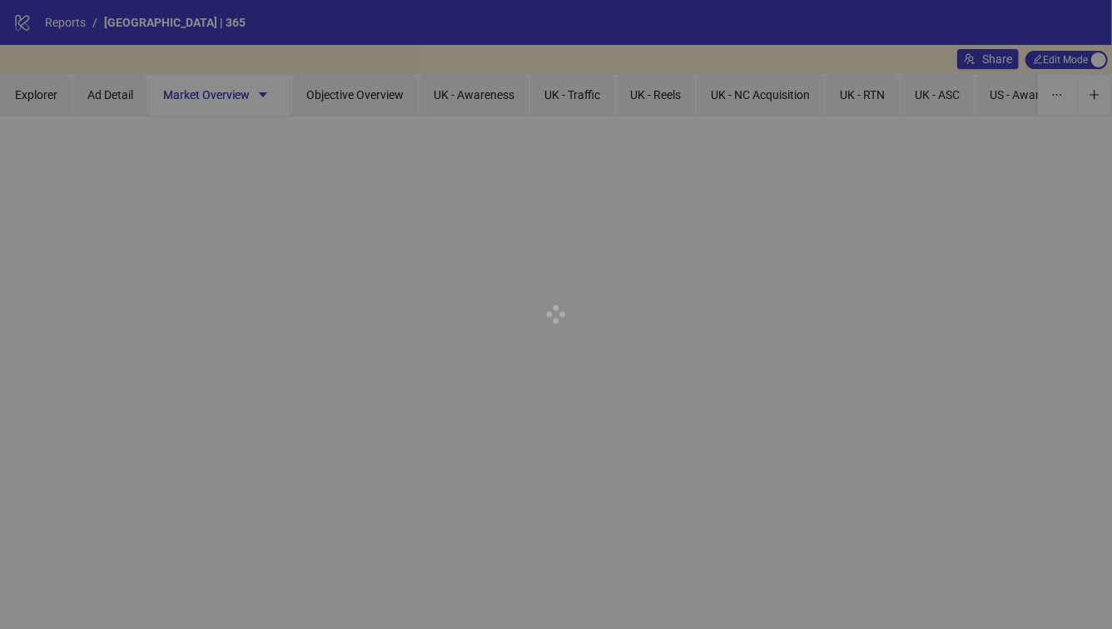
click at [256, 92] on div at bounding box center [556, 314] width 1112 height 629
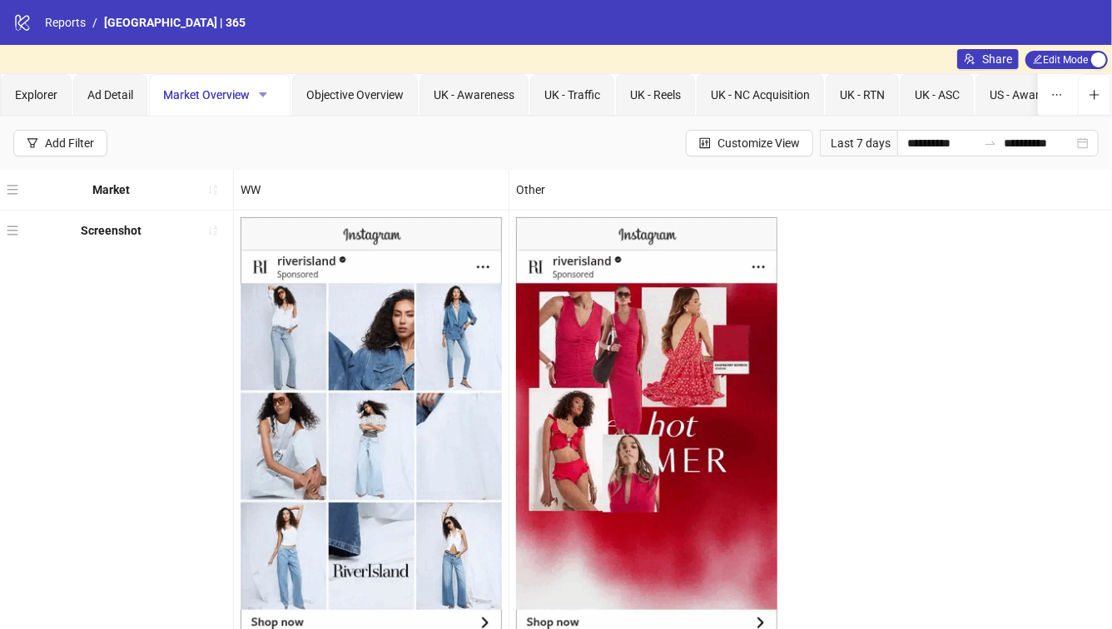
click at [257, 97] on icon "caret-down" at bounding box center [263, 95] width 12 height 12
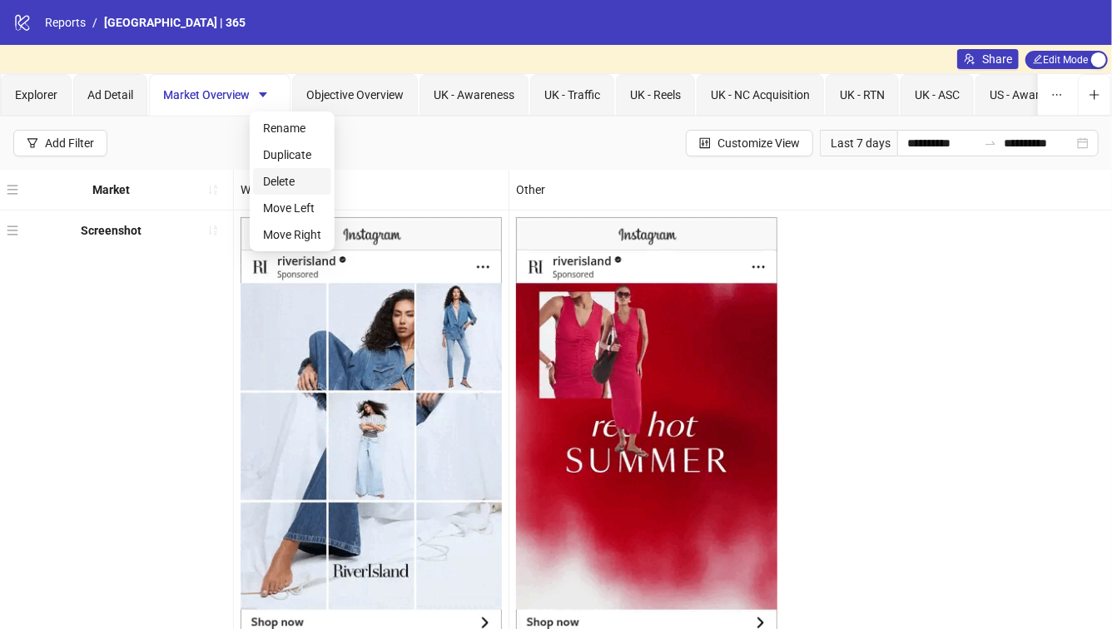
click at [283, 178] on span "Delete" at bounding box center [292, 181] width 58 height 18
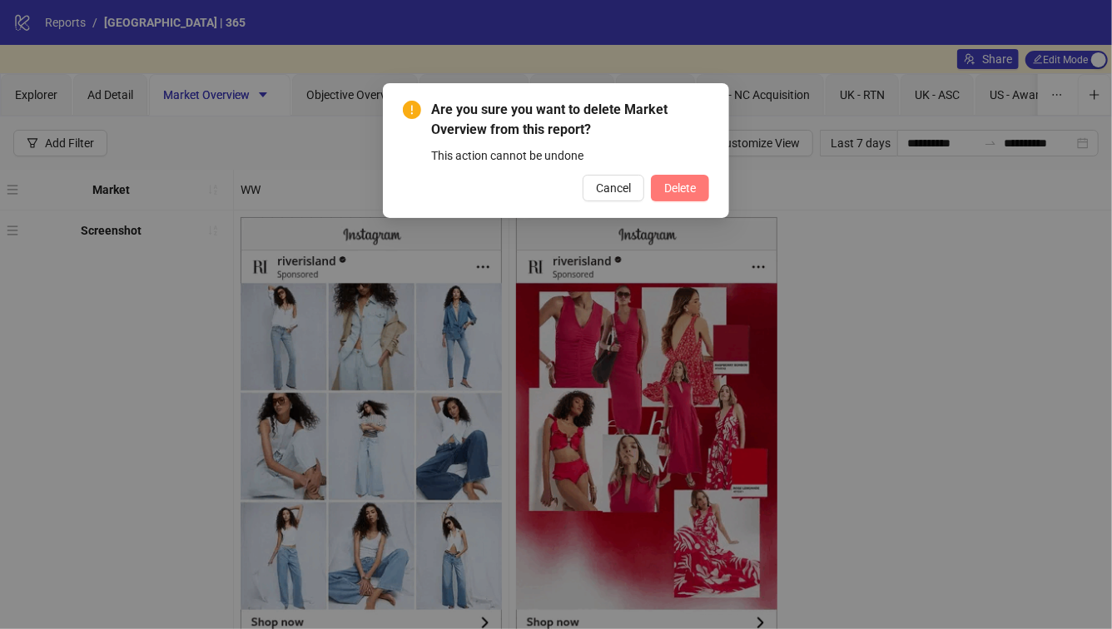
click at [685, 184] on span "Delete" at bounding box center [680, 187] width 32 height 13
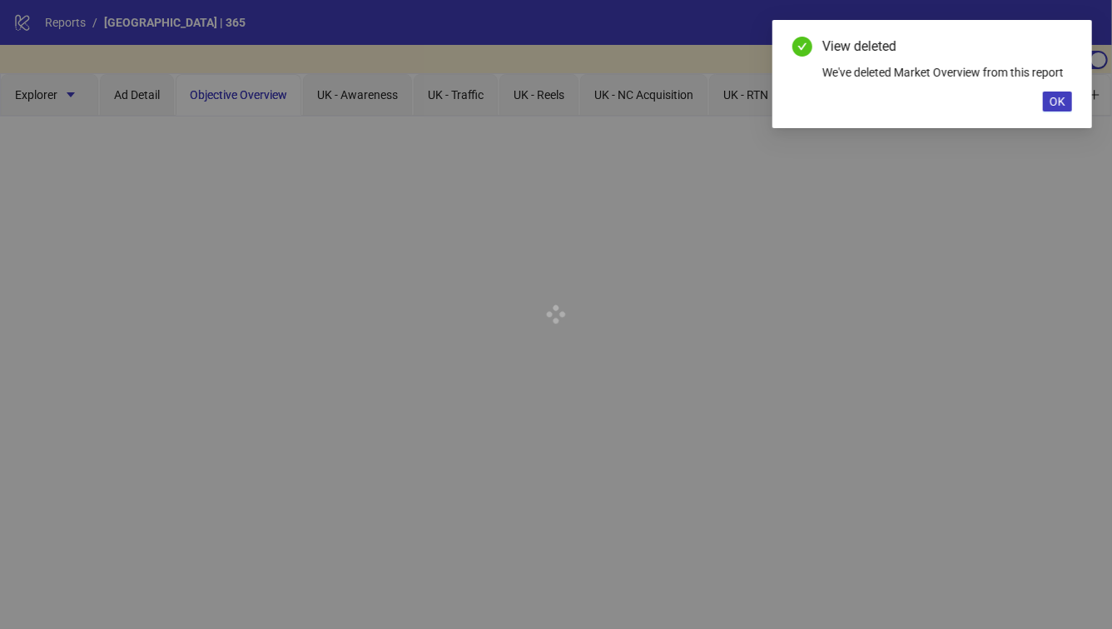
click at [289, 95] on div at bounding box center [556, 314] width 1112 height 629
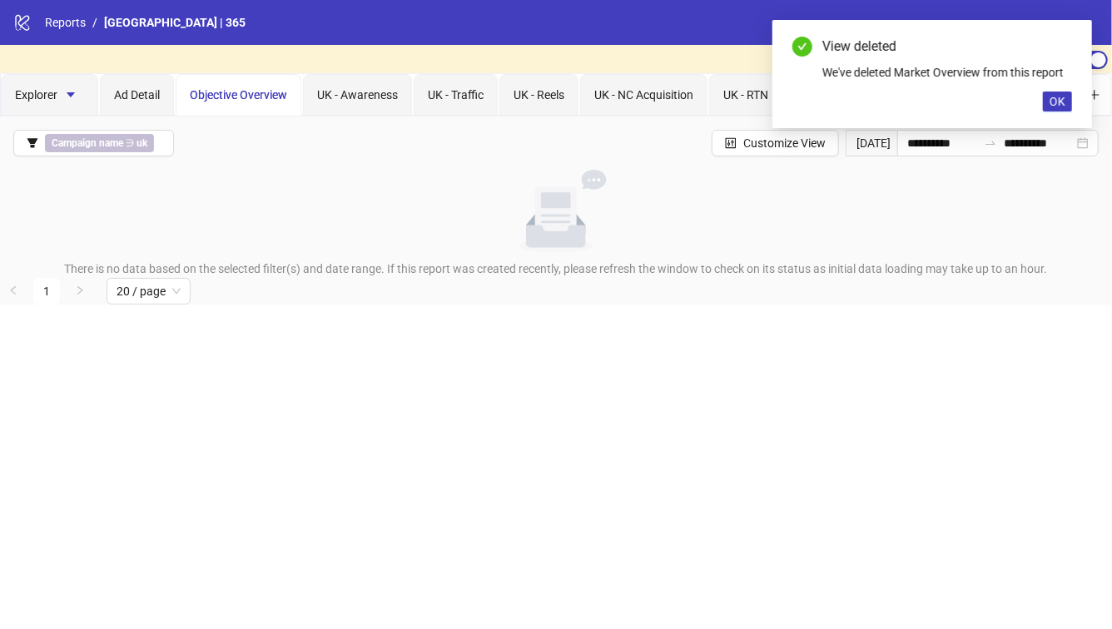
click at [284, 94] on span "Objective Overview" at bounding box center [238, 94] width 97 height 13
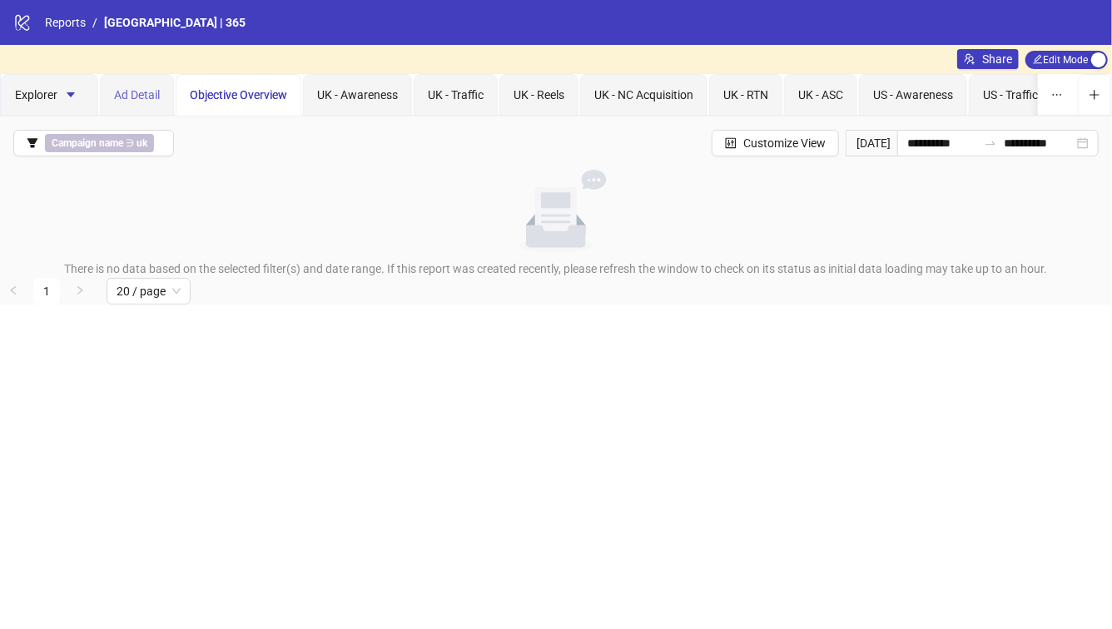
click at [122, 80] on div "Ad Detail" at bounding box center [137, 95] width 74 height 42
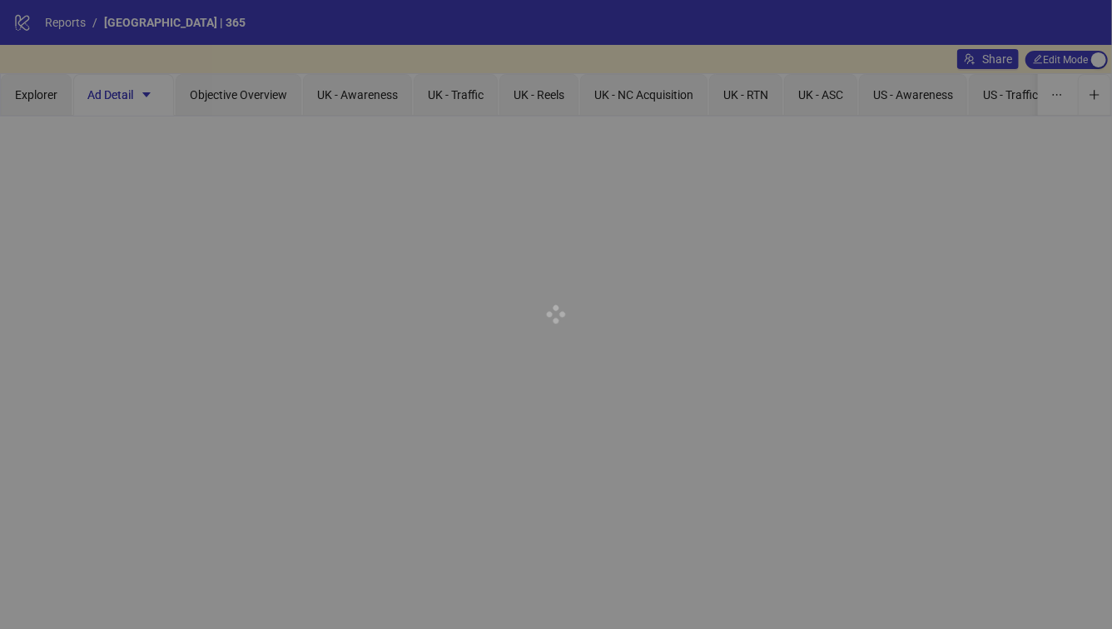
click at [46, 89] on div at bounding box center [556, 314] width 1112 height 629
click at [34, 95] on div at bounding box center [556, 314] width 1112 height 629
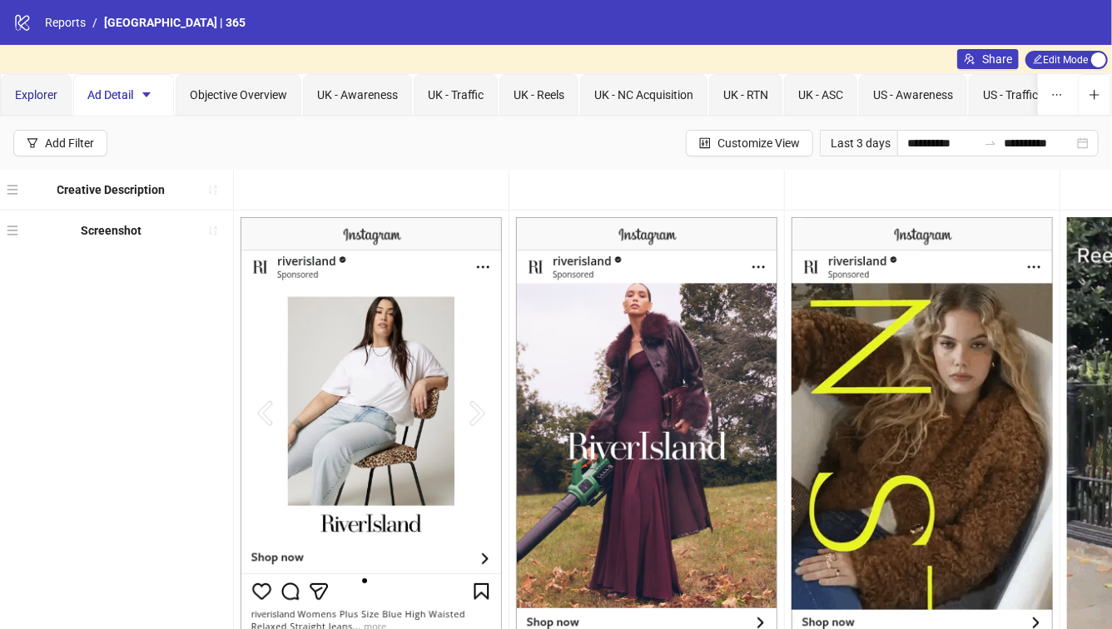
click at [34, 95] on span "Explorer" at bounding box center [36, 94] width 42 height 13
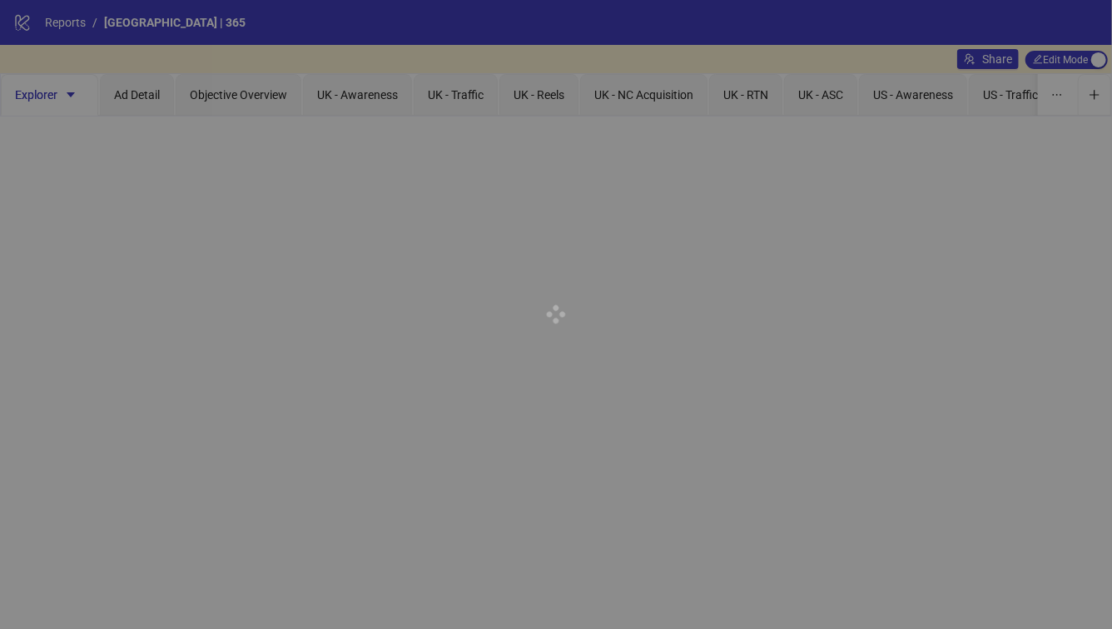
click at [68, 96] on div at bounding box center [556, 314] width 1112 height 629
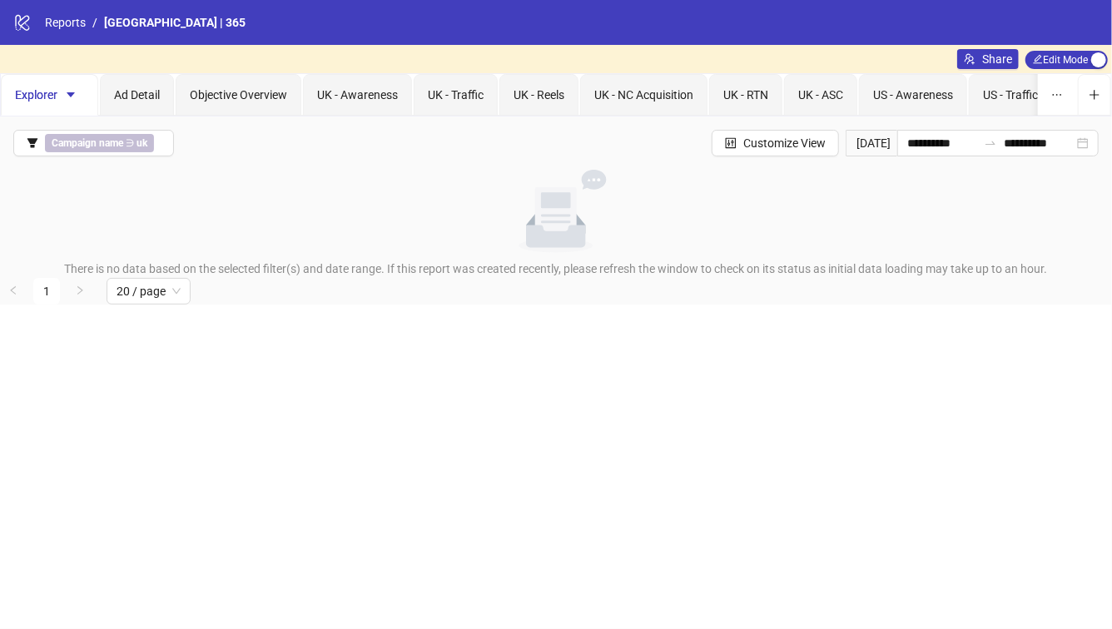
click at [68, 96] on icon "caret-down" at bounding box center [71, 95] width 12 height 12
click at [161, 163] on div "**********" at bounding box center [556, 143] width 1112 height 53
click at [158, 146] on div "Campaign name ∋ [GEOGRAPHIC_DATA]" at bounding box center [103, 143] width 116 height 18
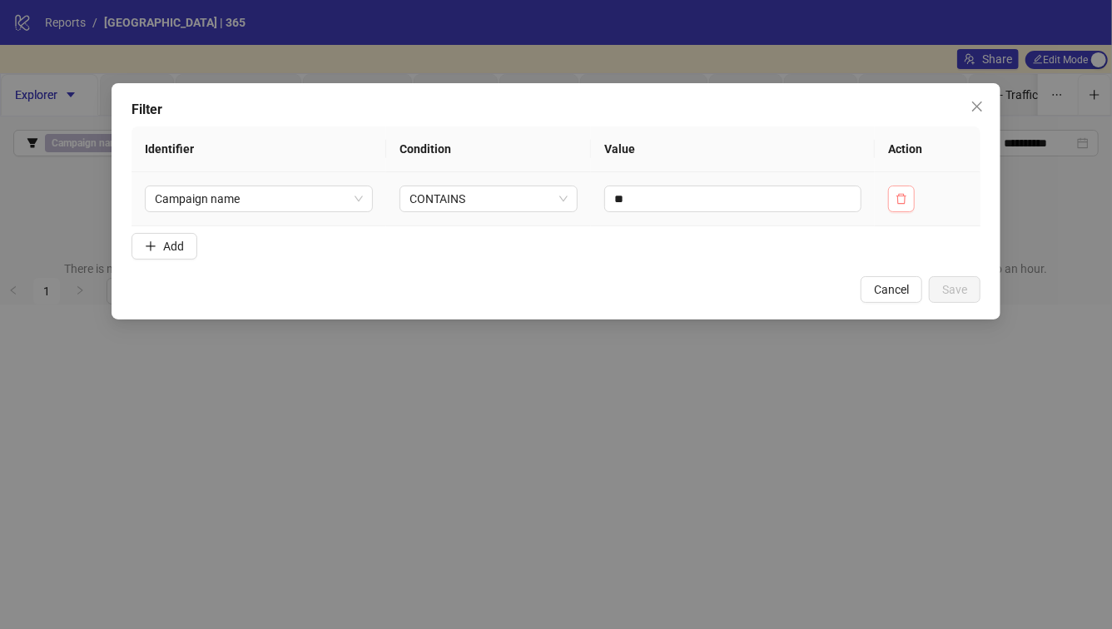
click at [895, 203] on button "button" at bounding box center [901, 199] width 27 height 27
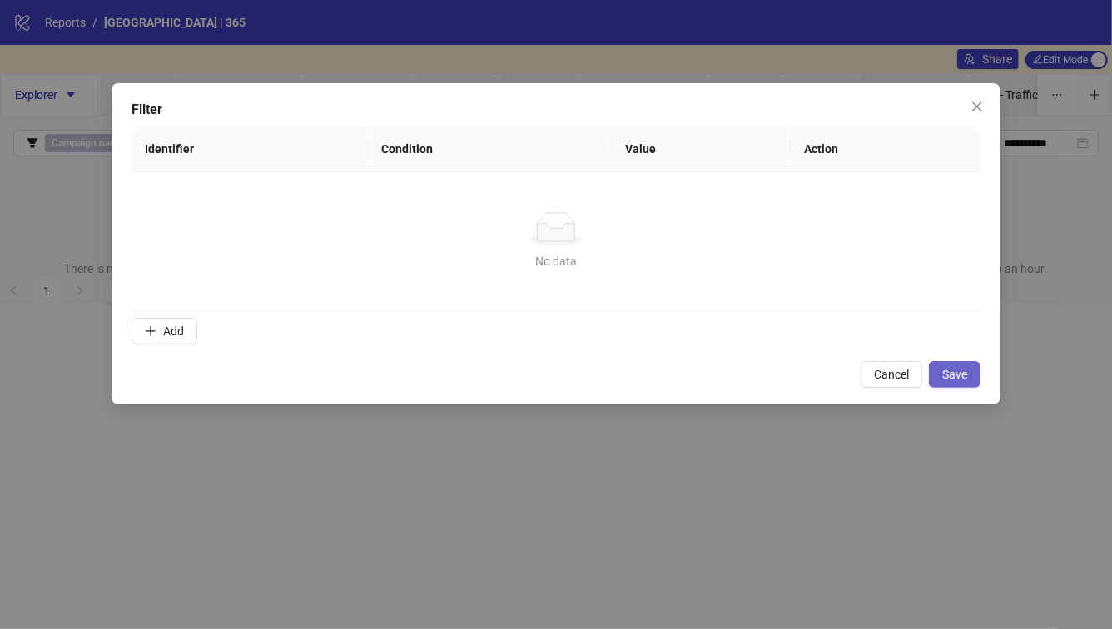
click at [956, 376] on span "Save" at bounding box center [954, 374] width 25 height 13
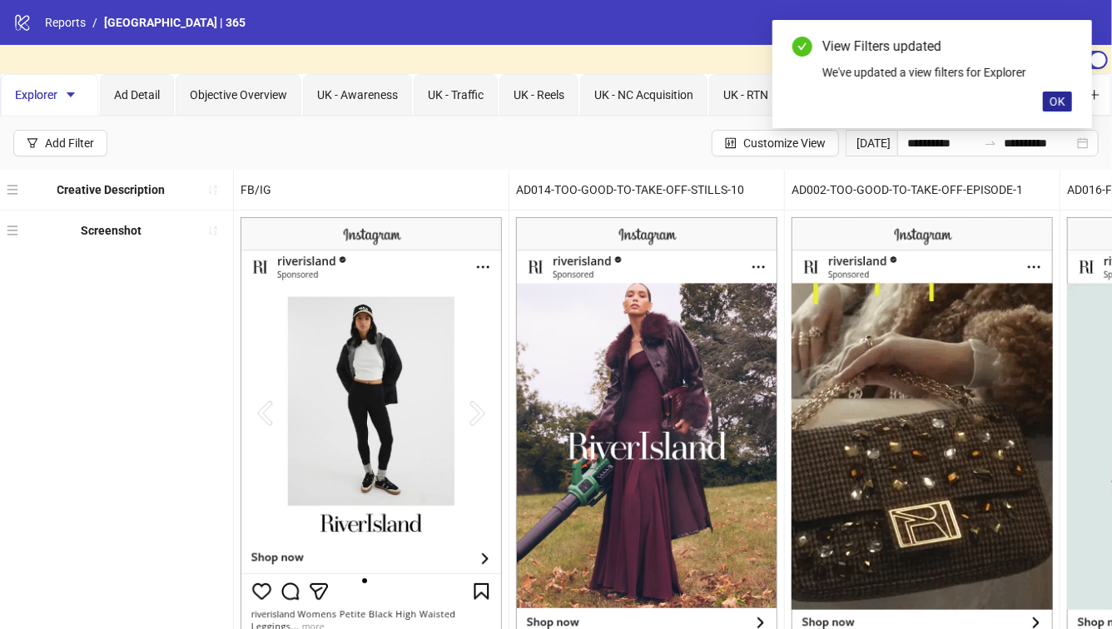
click at [1055, 102] on span "OK" at bounding box center [1058, 101] width 16 height 13
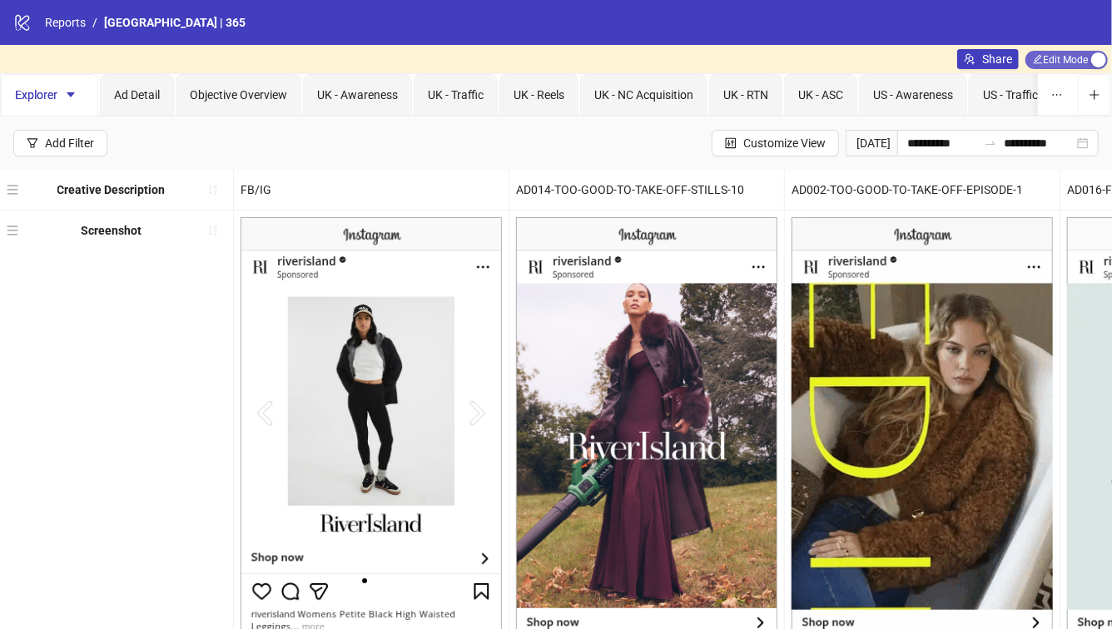
click at [1084, 57] on span "Edit Mode Edit Mode" at bounding box center [1066, 60] width 82 height 18
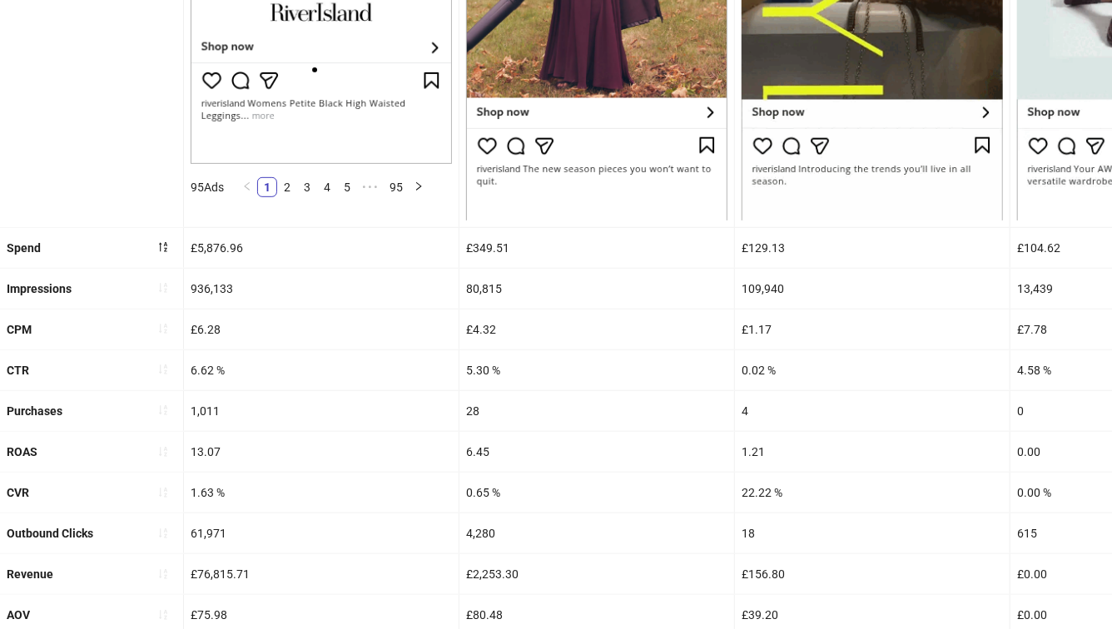
scroll to position [519, 0]
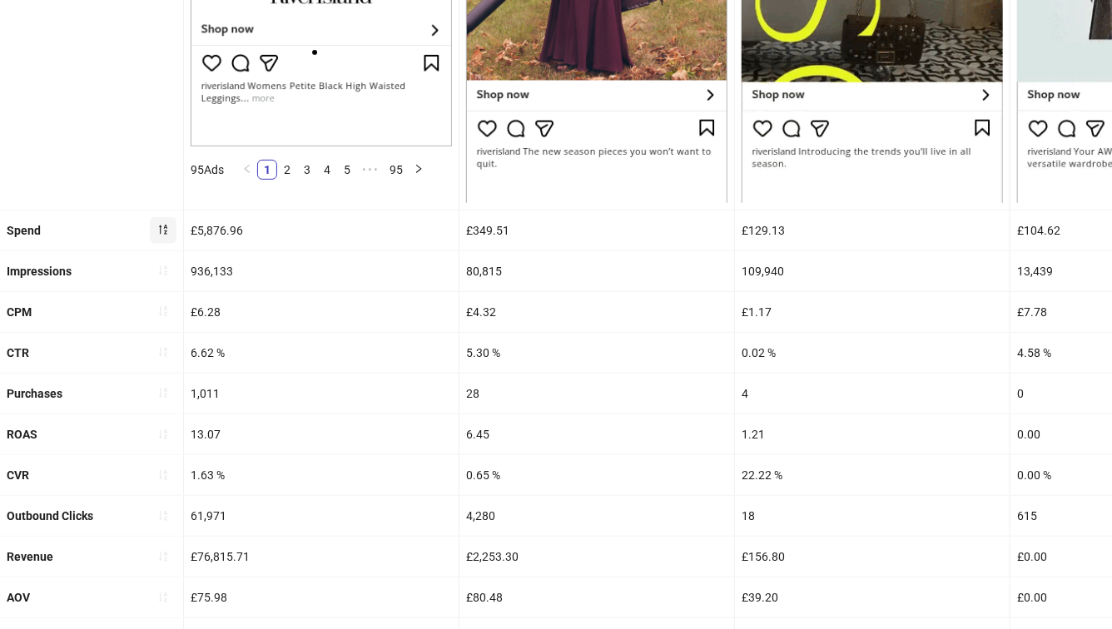
click at [165, 230] on icon "sort-descending" at bounding box center [163, 230] width 12 height 12
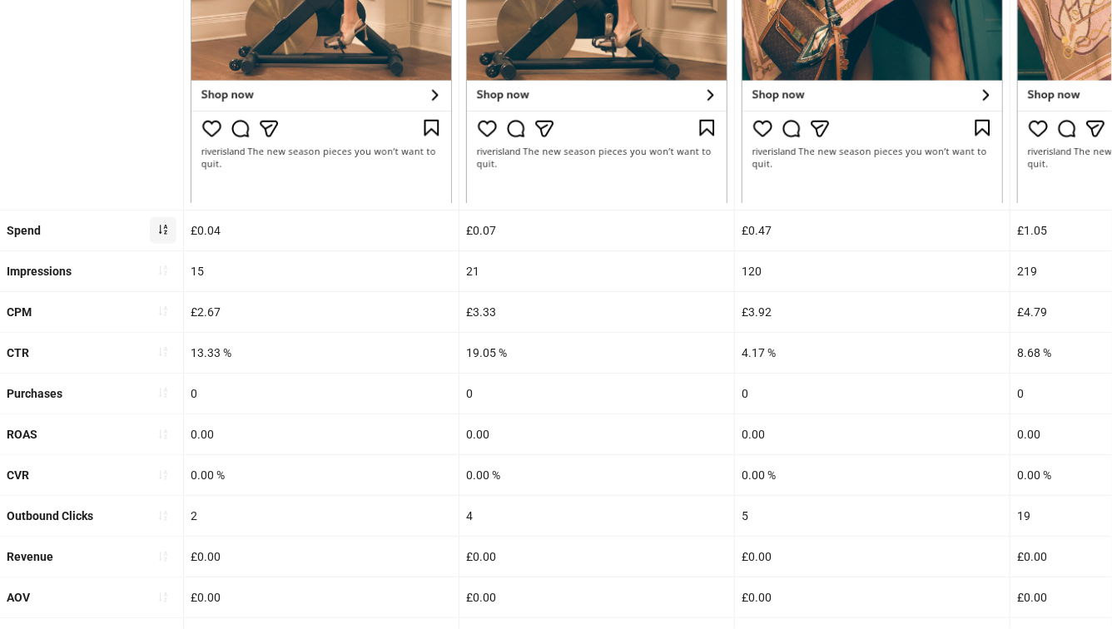
click at [165, 230] on icon "sort-ascending" at bounding box center [163, 230] width 12 height 12
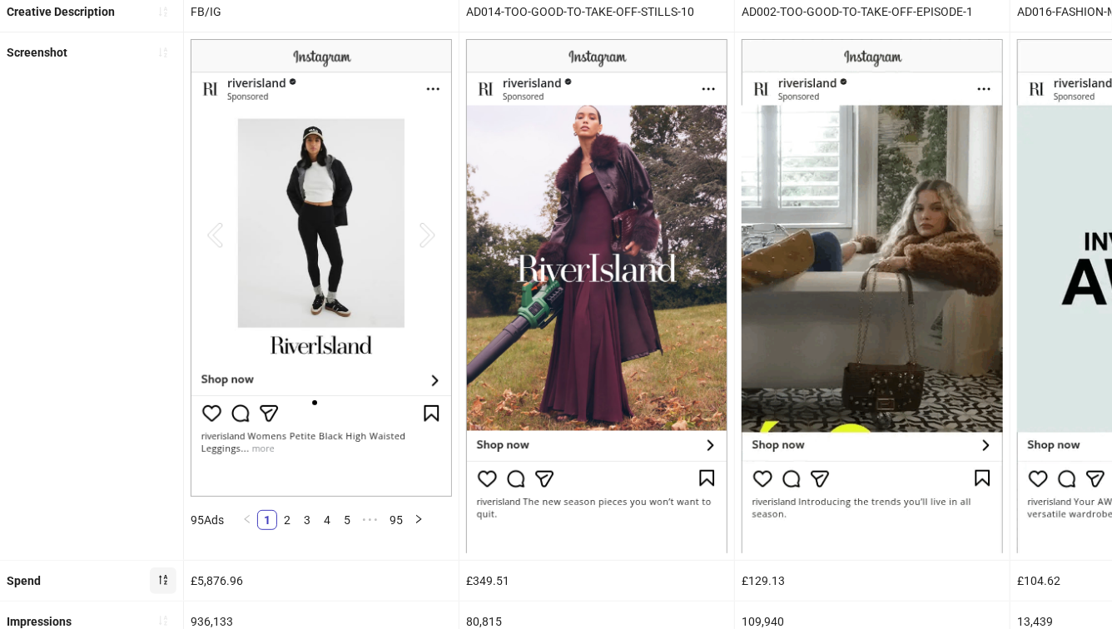
scroll to position [0, 0]
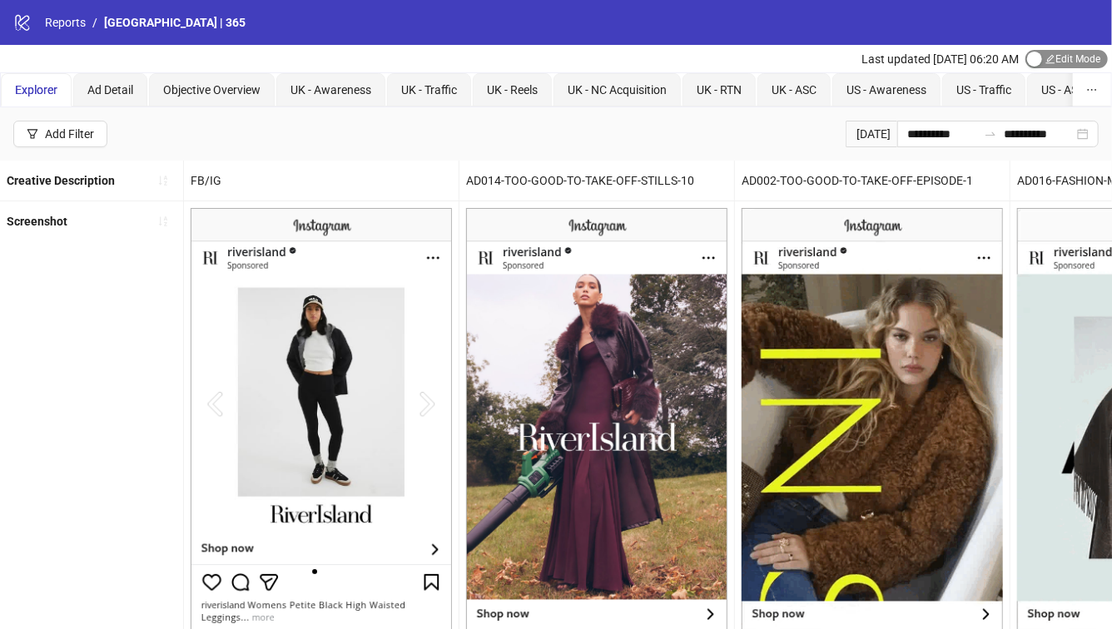
click at [1035, 62] on div "button" at bounding box center [1034, 59] width 15 height 15
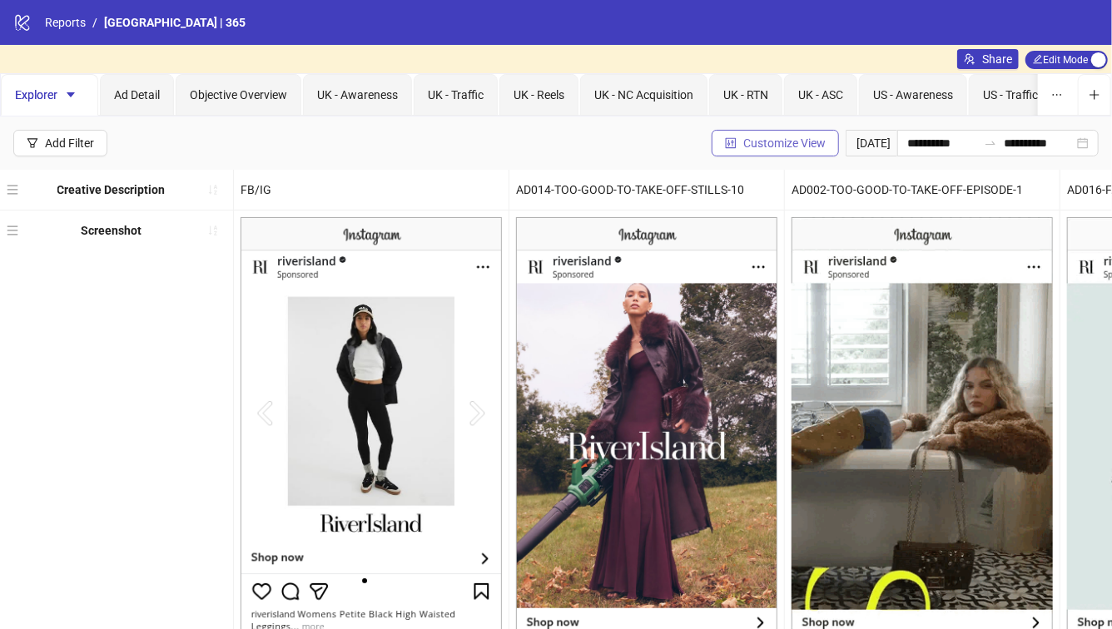
click at [755, 147] on span "Customize View" at bounding box center [784, 143] width 82 height 13
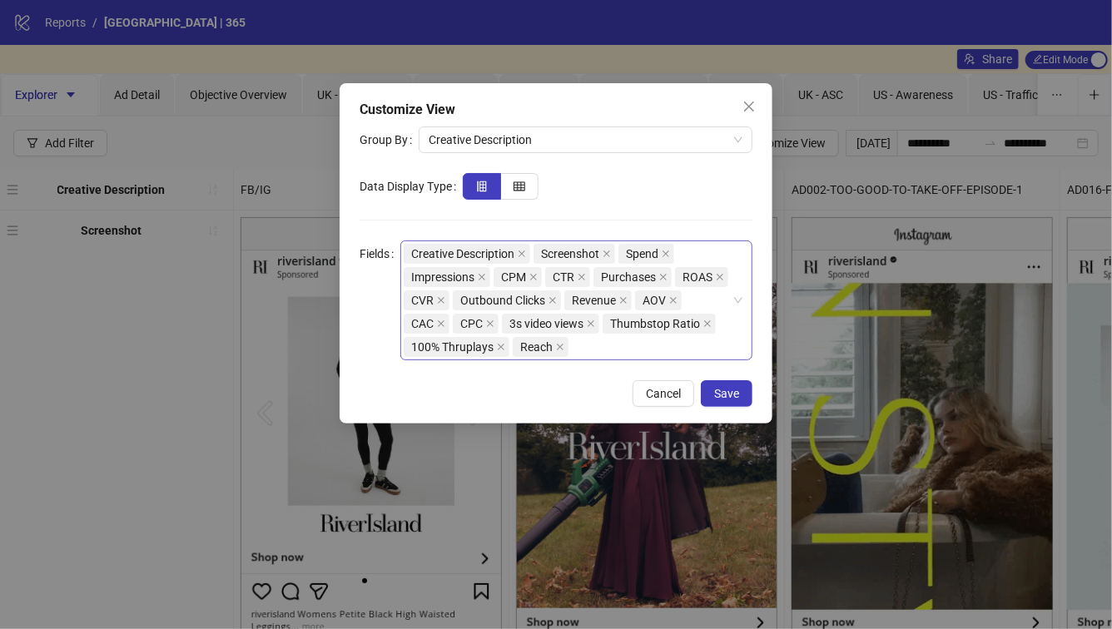
click at [705, 352] on div "Creative Description Screenshot Spend Impressions CPM CTR Purchases ROAS CVR Ou…" at bounding box center [568, 300] width 328 height 117
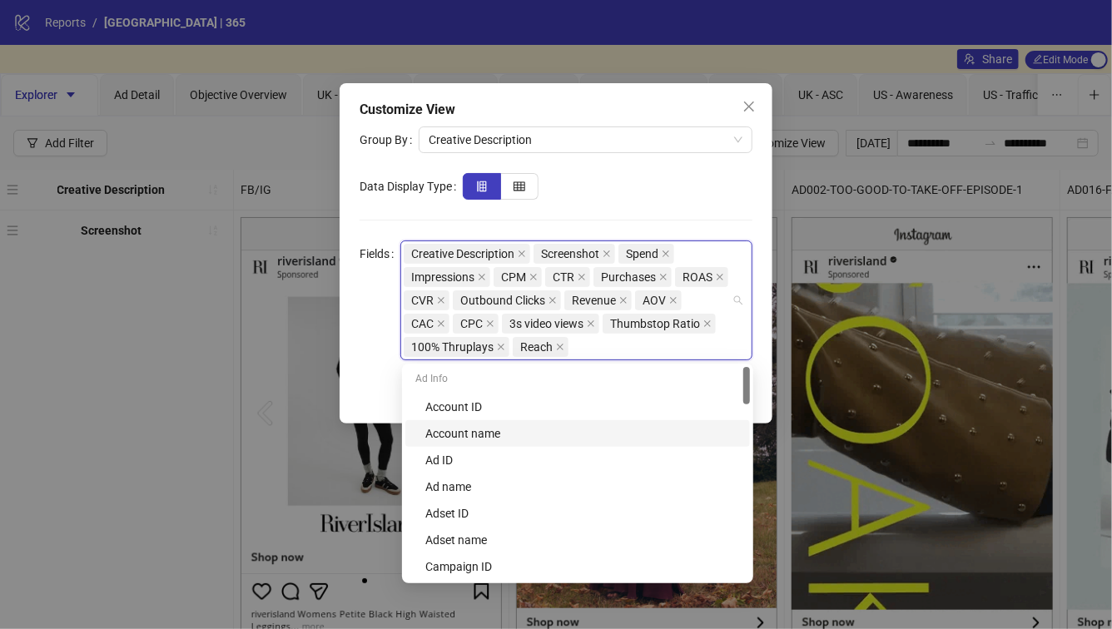
click at [499, 429] on div "Account name" at bounding box center [582, 433] width 315 height 18
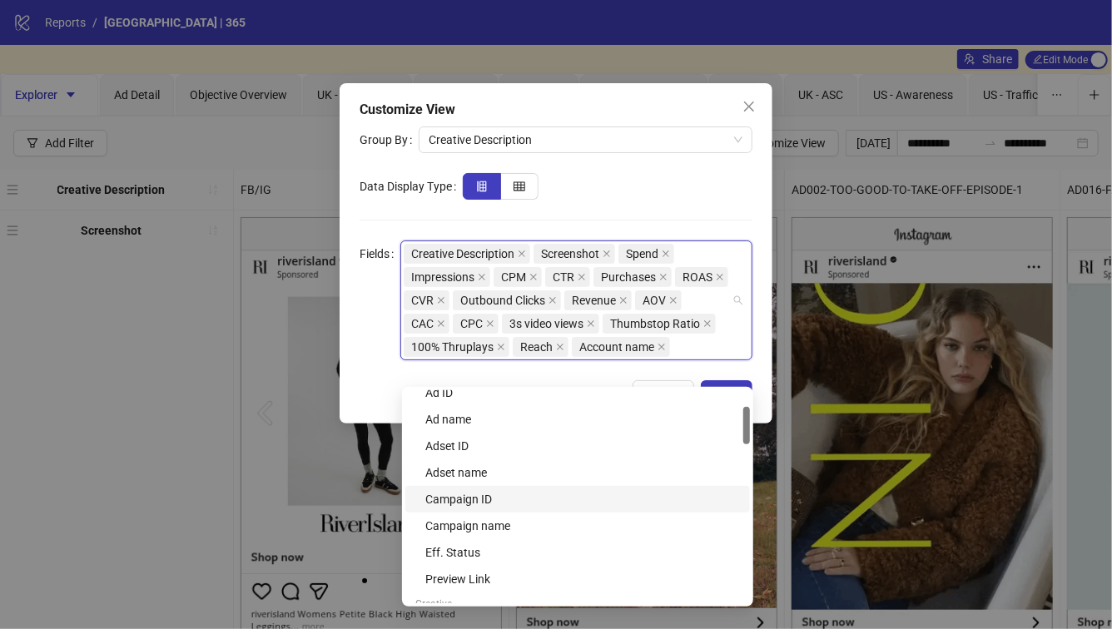
scroll to position [92, 0]
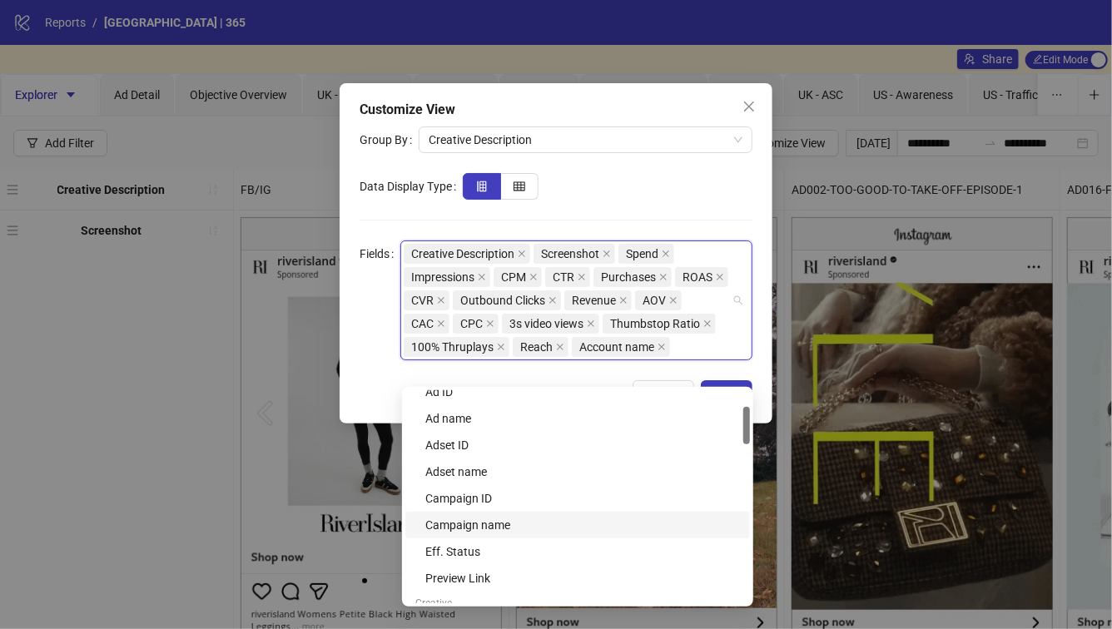
click at [472, 530] on div "Campaign name" at bounding box center [582, 525] width 315 height 18
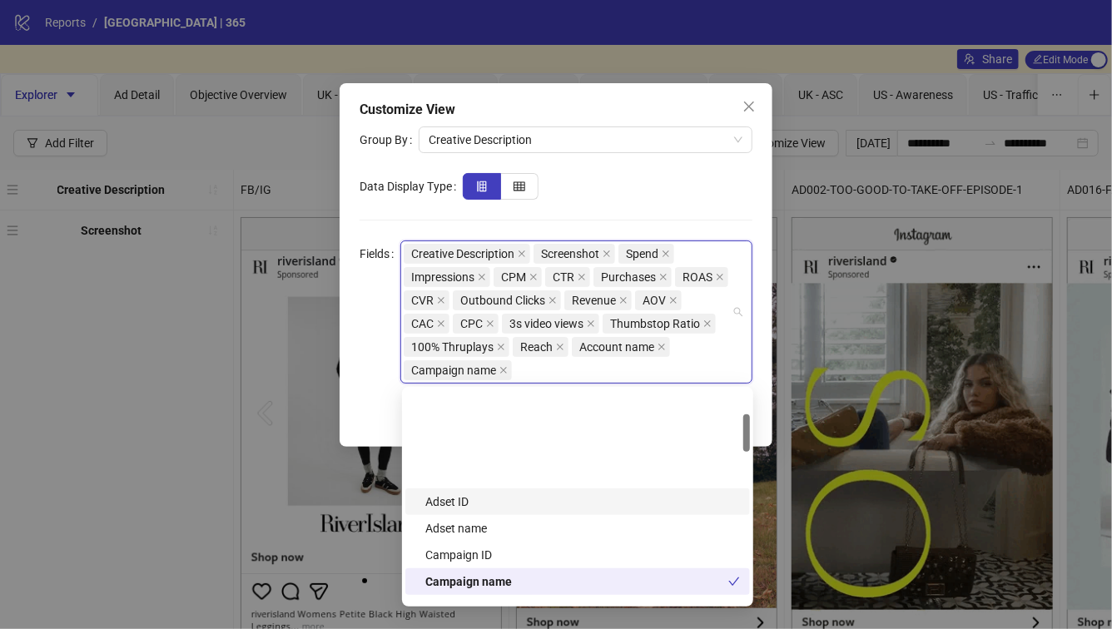
scroll to position [0, 0]
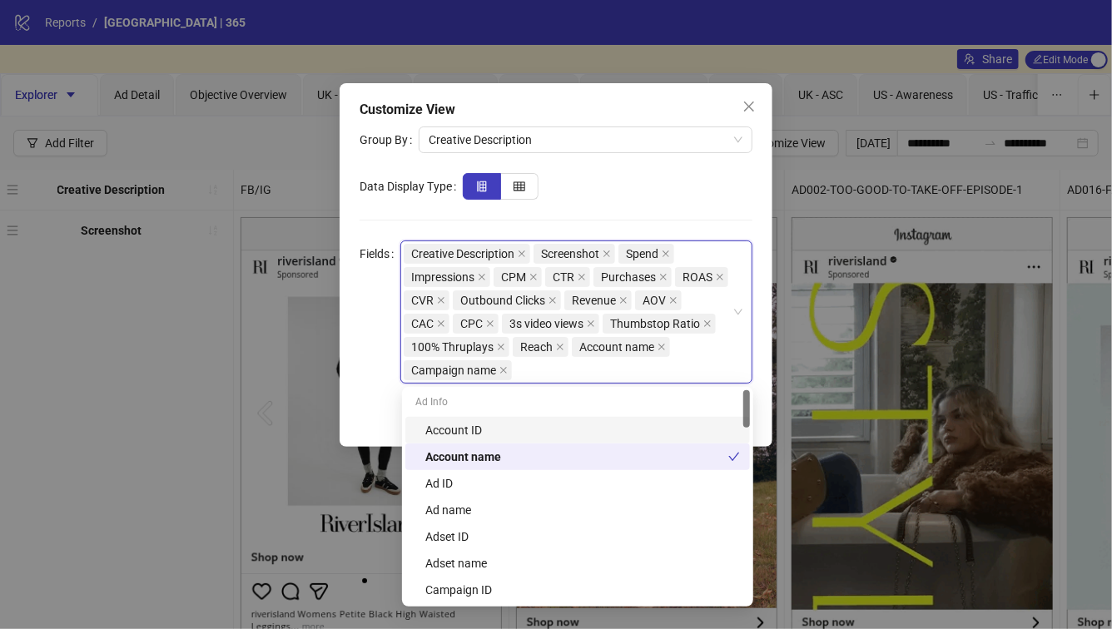
click at [658, 215] on form "Group By Creative Description Data Display Type Fields Creative Description, Sc…" at bounding box center [556, 255] width 393 height 257
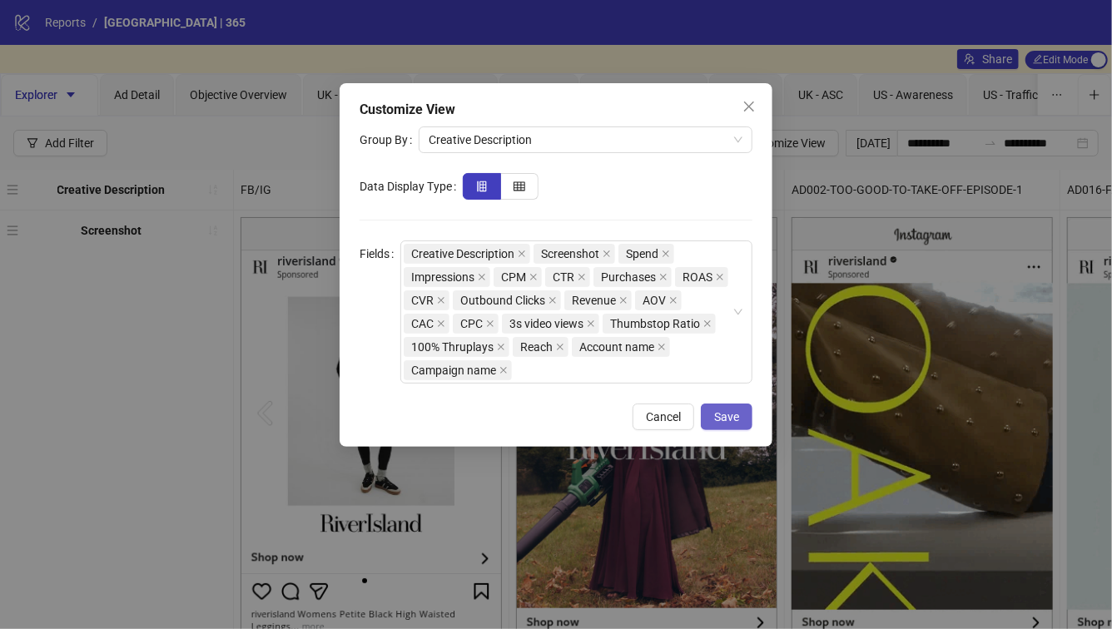
click at [737, 407] on button "Save" at bounding box center [727, 417] width 52 height 27
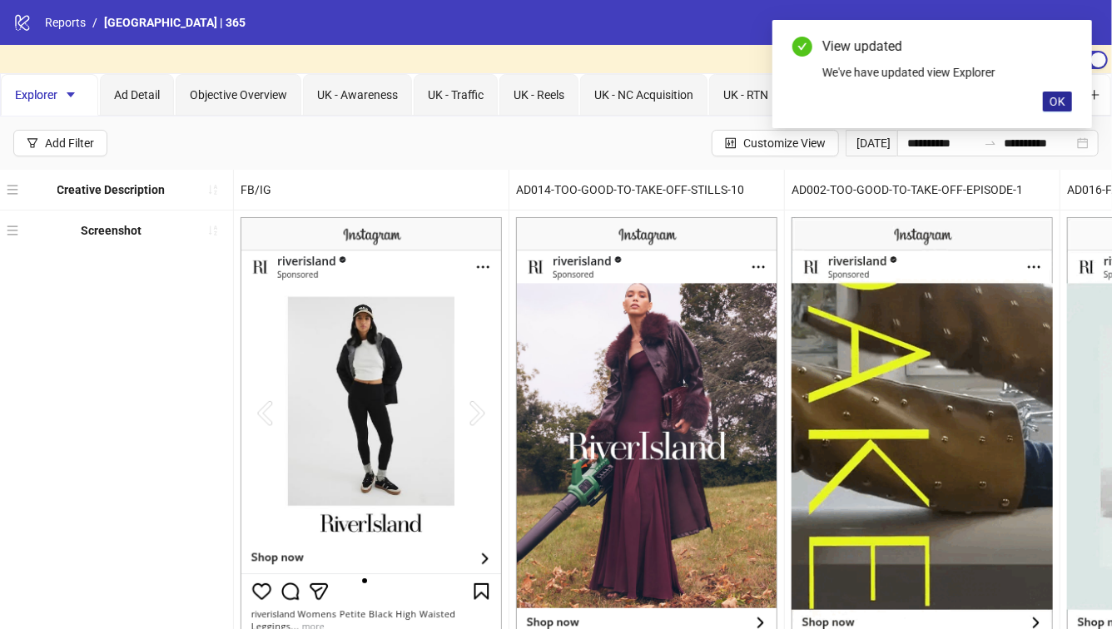
click at [1058, 96] on span "OK" at bounding box center [1058, 101] width 16 height 13
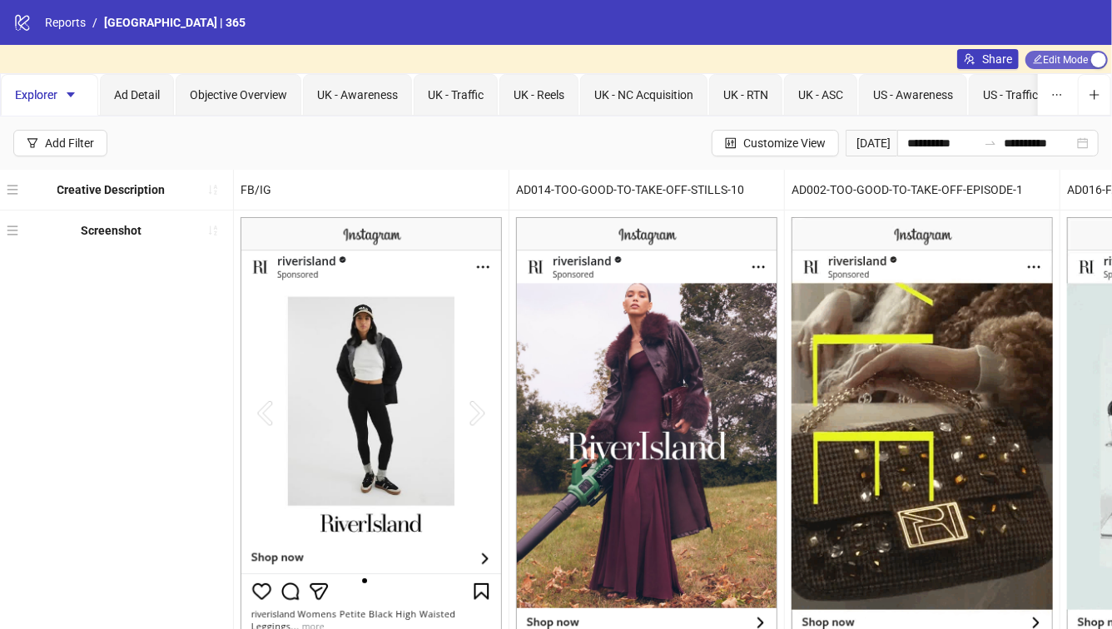
click at [1067, 58] on span "Edit Mode Edit Mode" at bounding box center [1066, 60] width 82 height 18
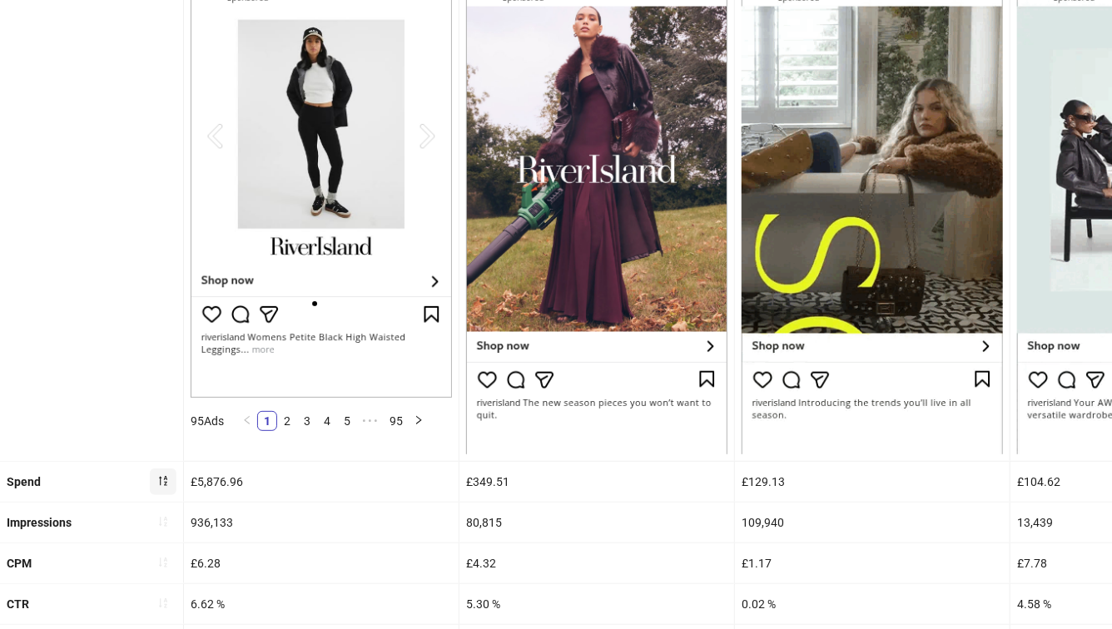
scroll to position [375, 0]
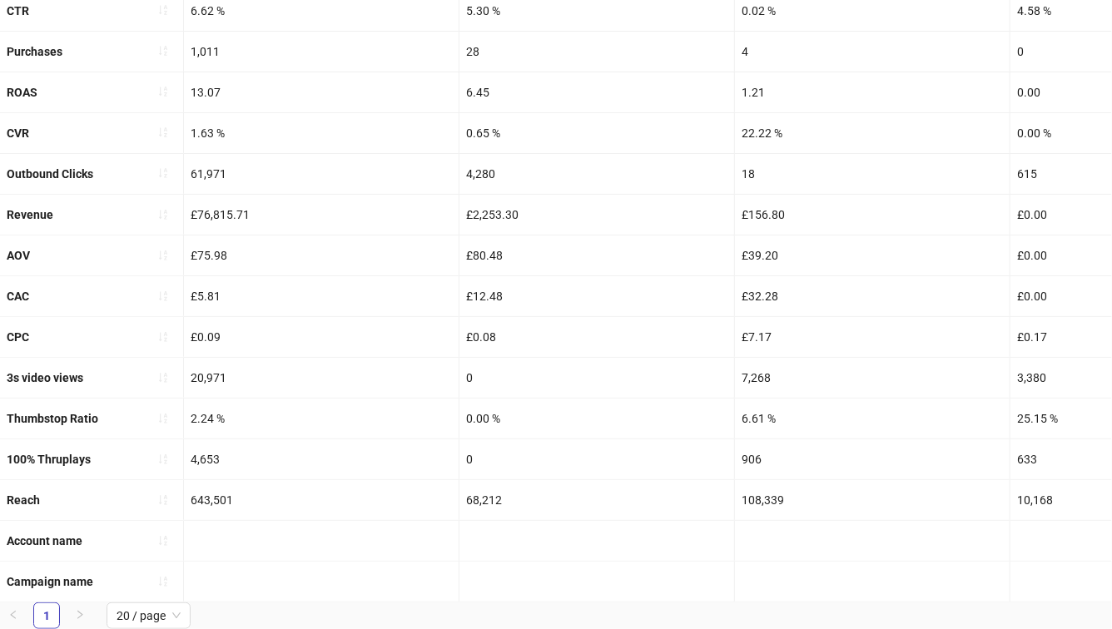
click at [266, 587] on div at bounding box center [321, 582] width 275 height 40
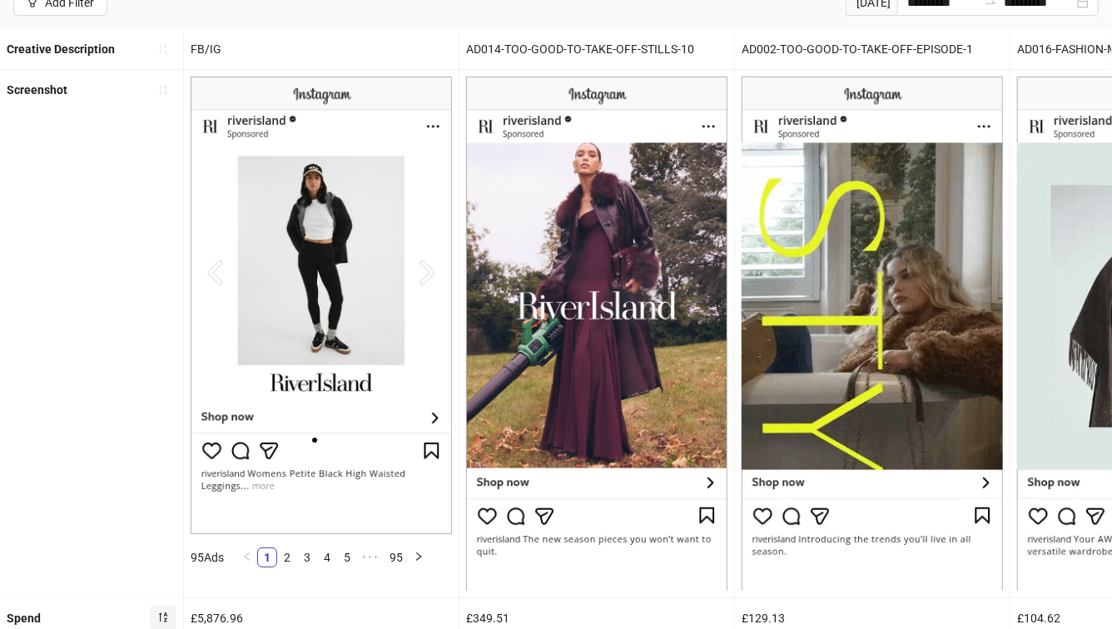
scroll to position [137, 0]
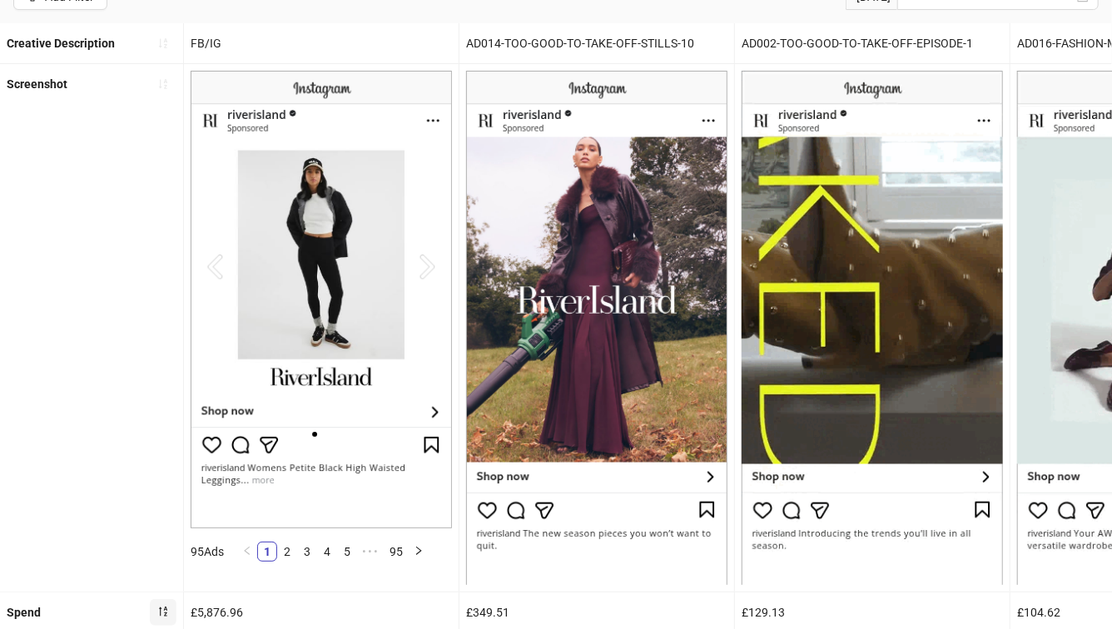
click at [420, 269] on img at bounding box center [321, 300] width 261 height 458
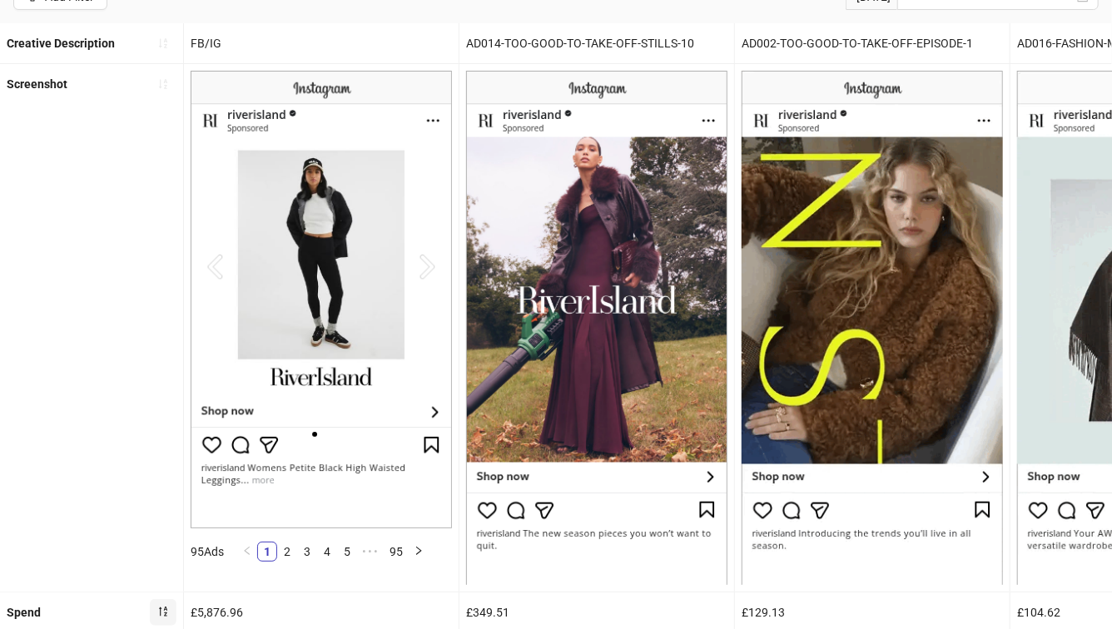
click at [429, 265] on img at bounding box center [321, 300] width 261 height 458
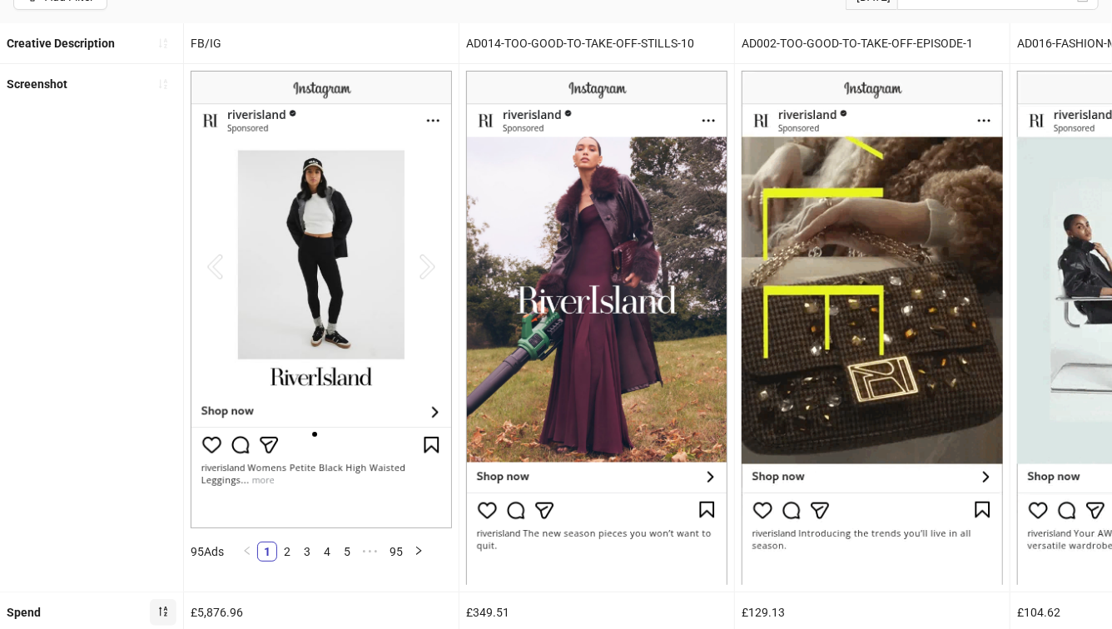
click at [429, 266] on img at bounding box center [321, 300] width 261 height 458
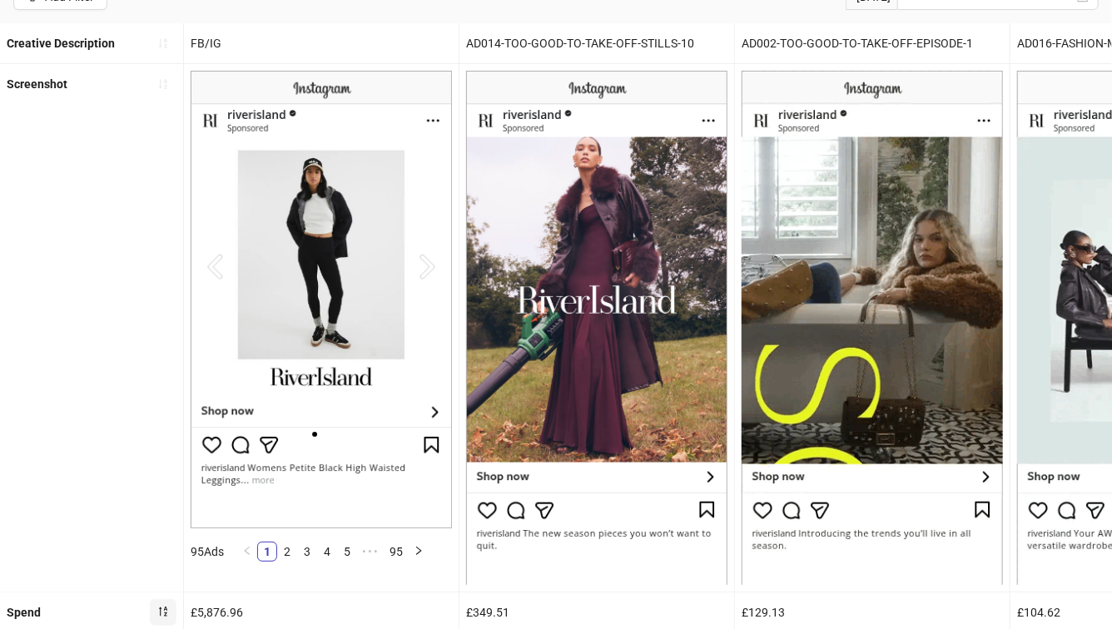
click at [362, 434] on img at bounding box center [321, 300] width 261 height 458
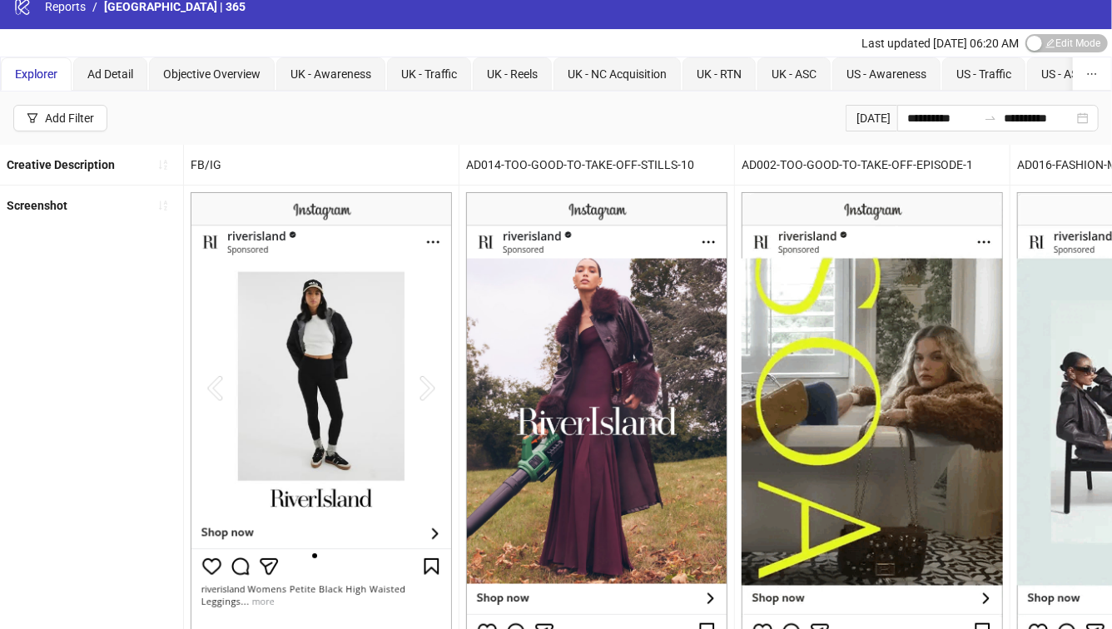
scroll to position [13, 0]
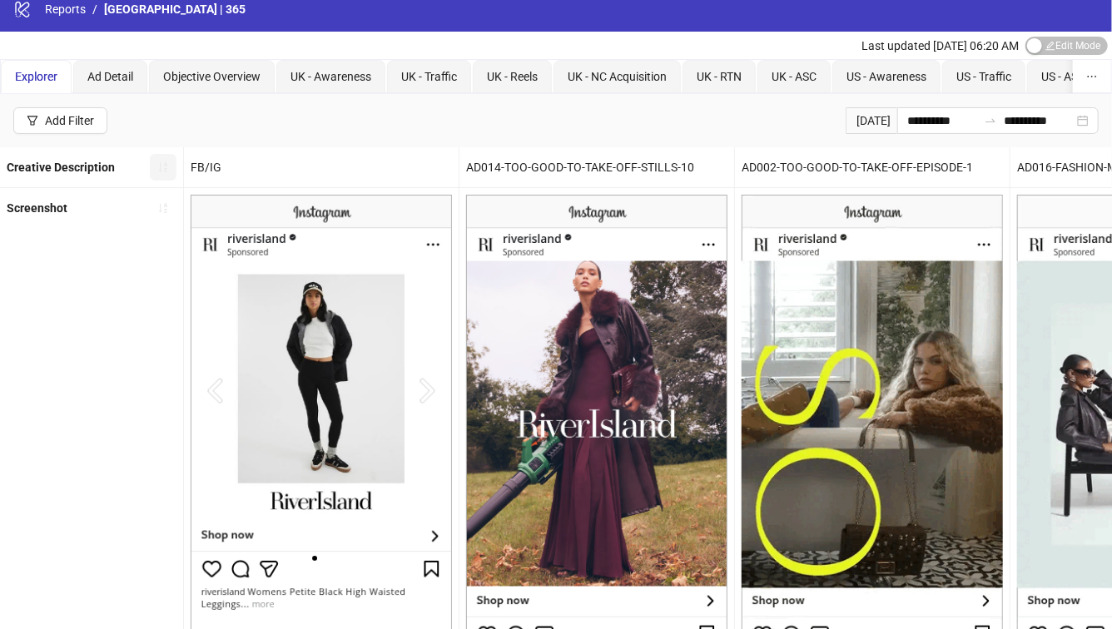
click at [165, 171] on icon "sort-ascending" at bounding box center [163, 167] width 12 height 12
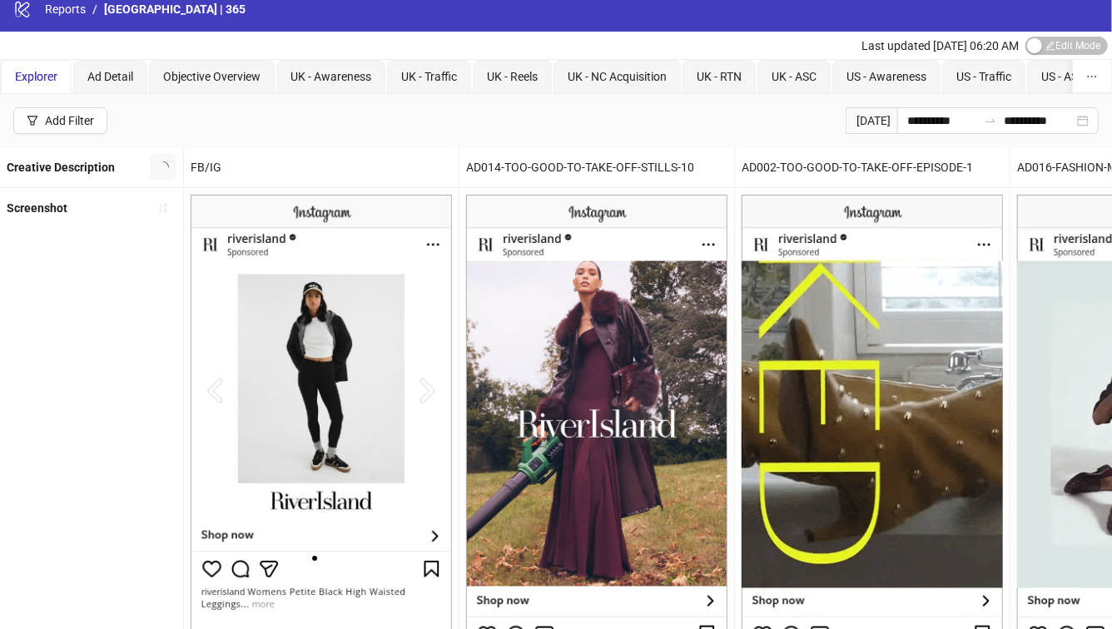
click at [208, 161] on div "FB/IG" at bounding box center [321, 167] width 275 height 40
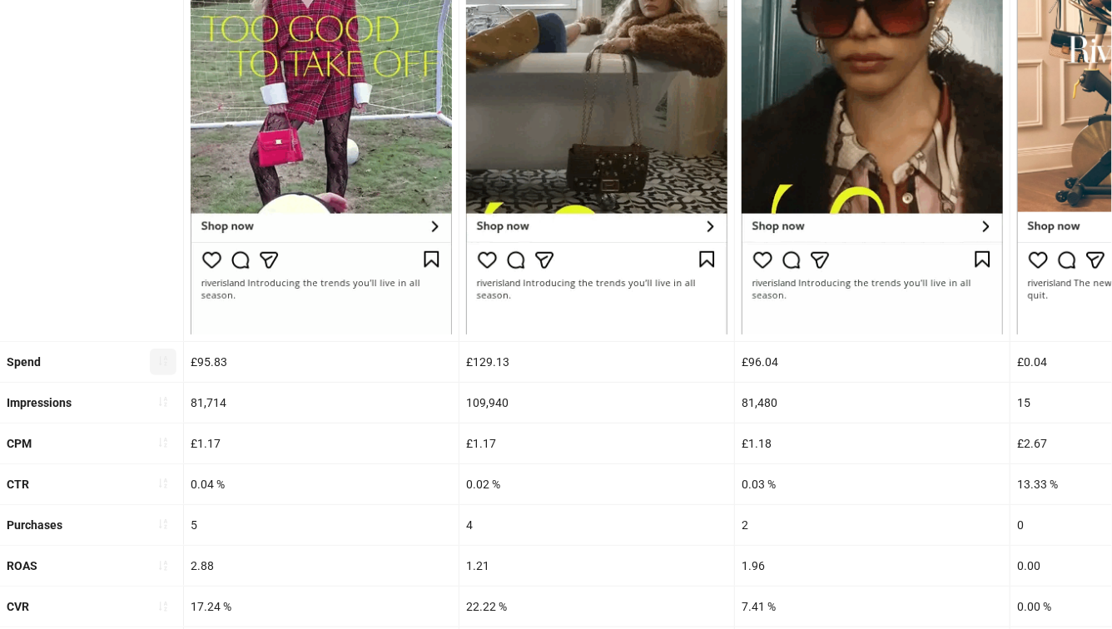
scroll to position [474, 0]
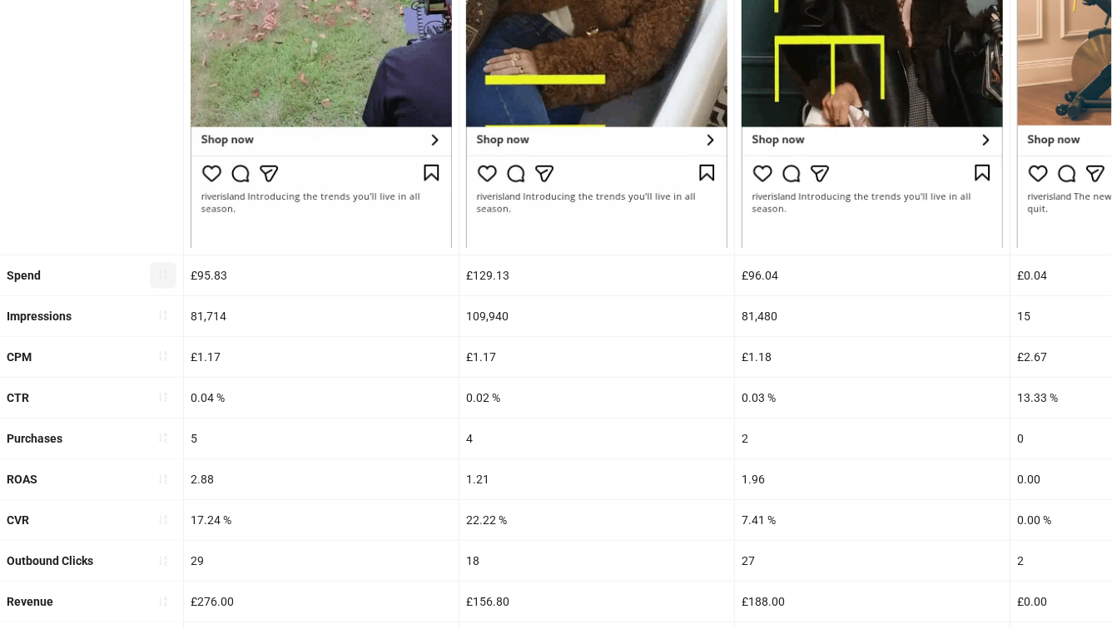
click at [166, 277] on icon "sort-ascending" at bounding box center [163, 276] width 8 height 10
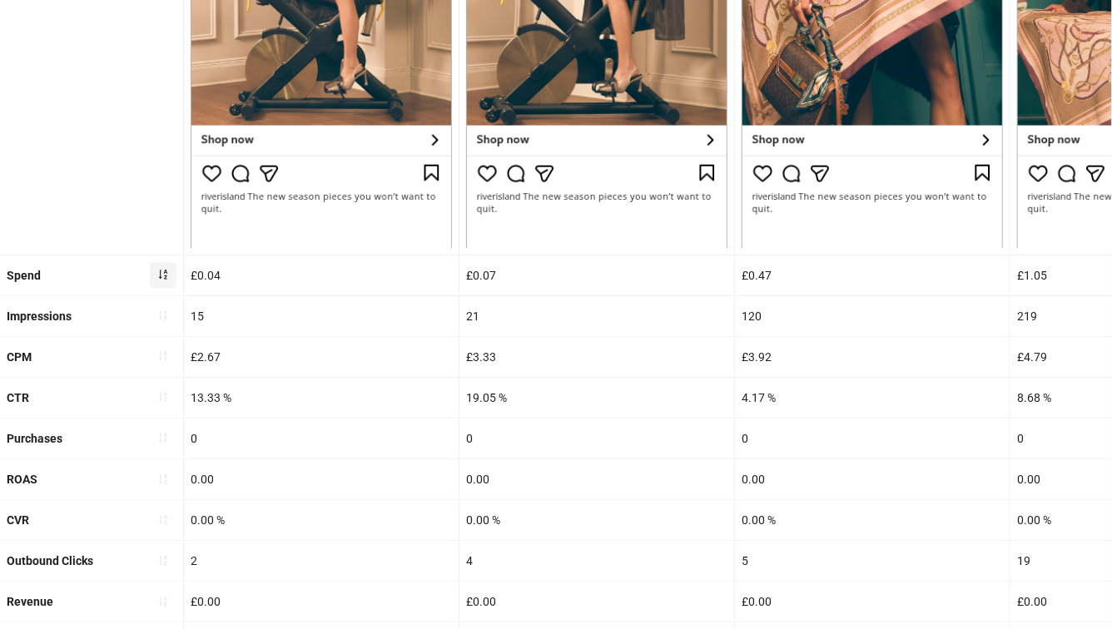
click at [164, 276] on icon "sort-ascending" at bounding box center [163, 276] width 8 height 10
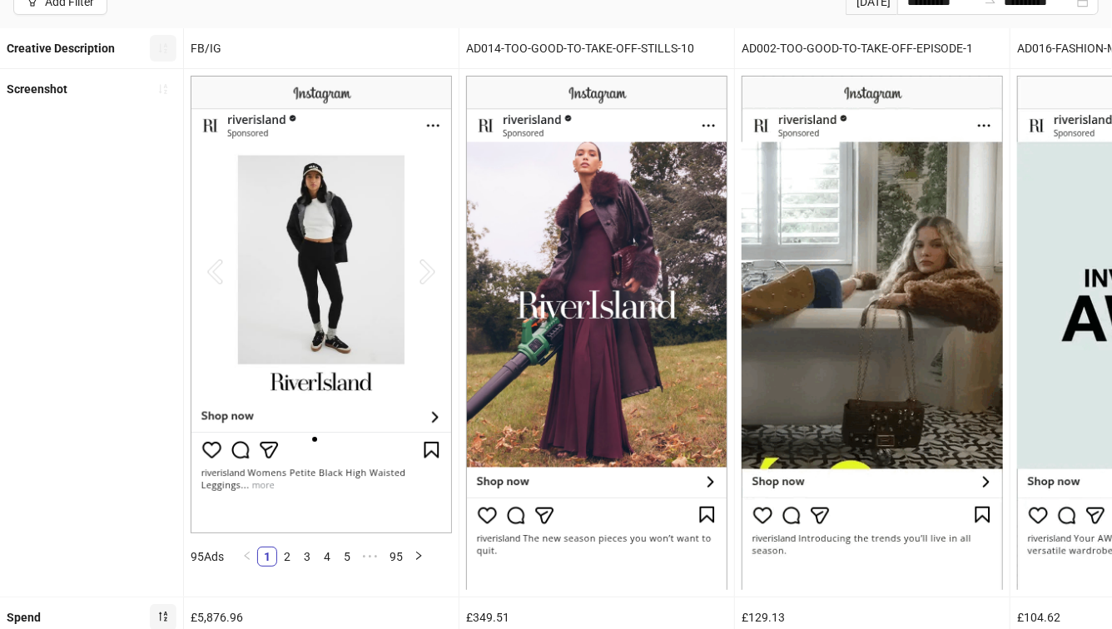
scroll to position [138, 0]
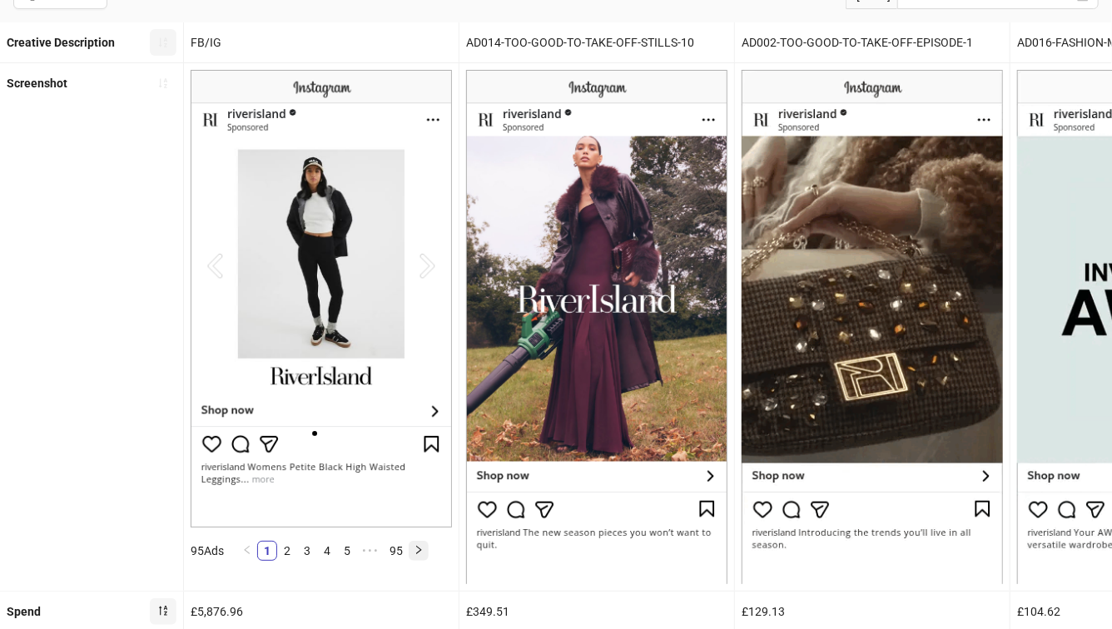
click at [419, 547] on icon "right" at bounding box center [419, 550] width 10 height 10
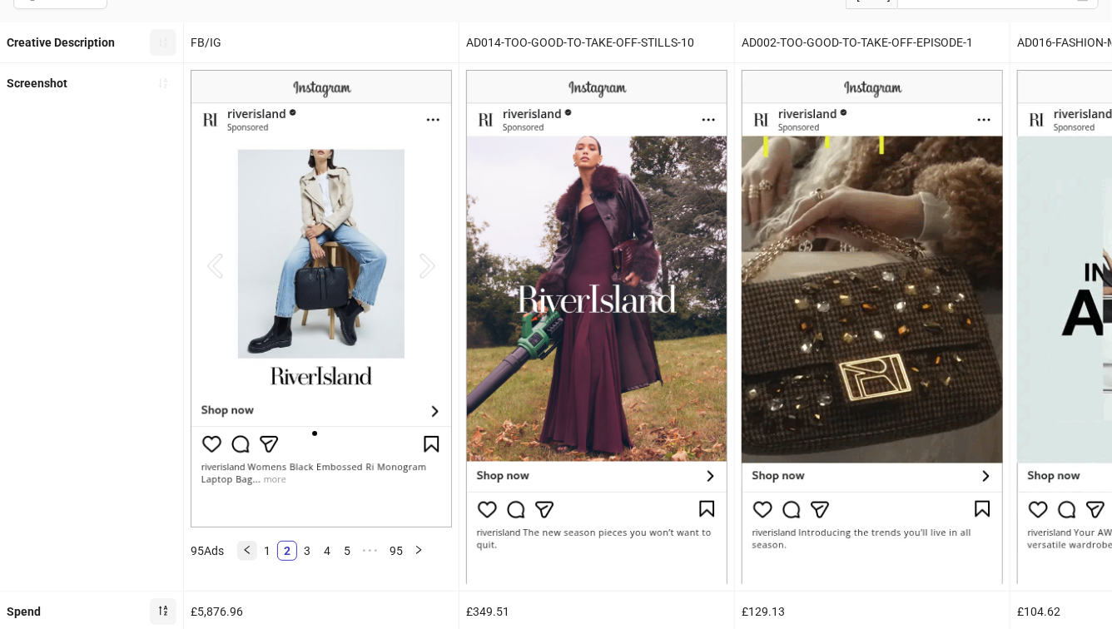
click at [249, 545] on icon "left" at bounding box center [247, 550] width 10 height 10
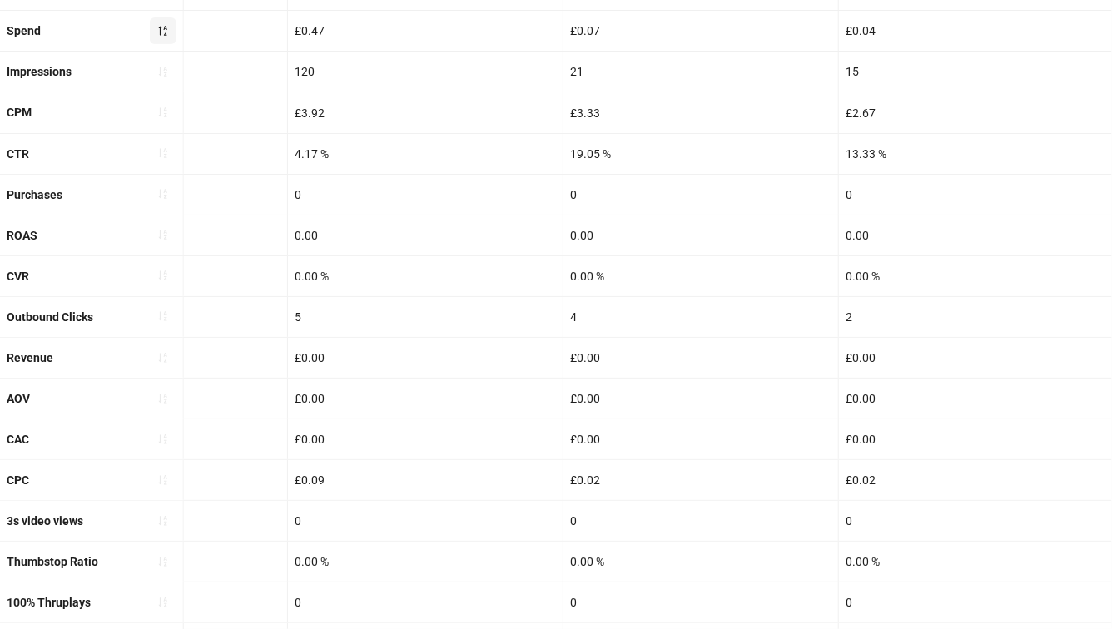
scroll to position [0, 0]
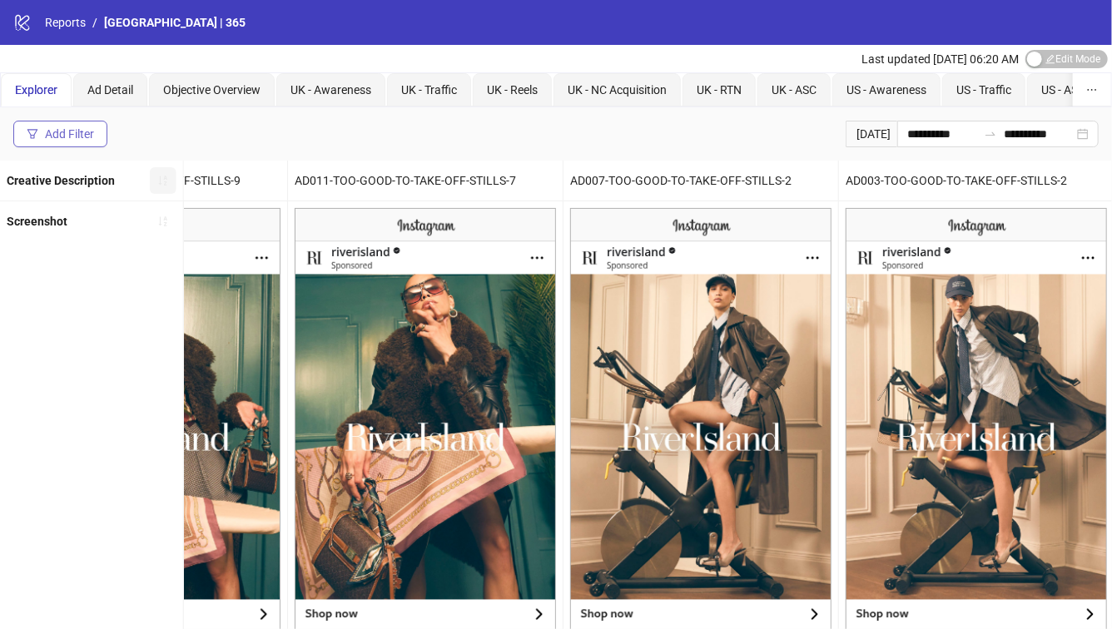
click at [72, 139] on div "Add Filter" at bounding box center [69, 133] width 49 height 13
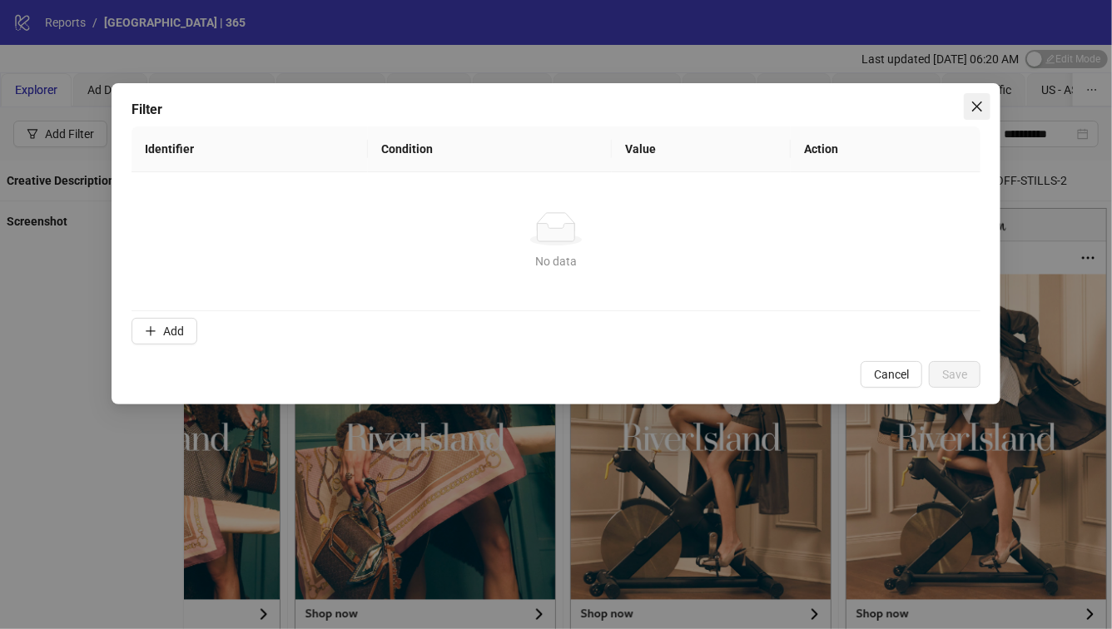
click at [977, 107] on icon "close" at bounding box center [976, 106] width 13 height 13
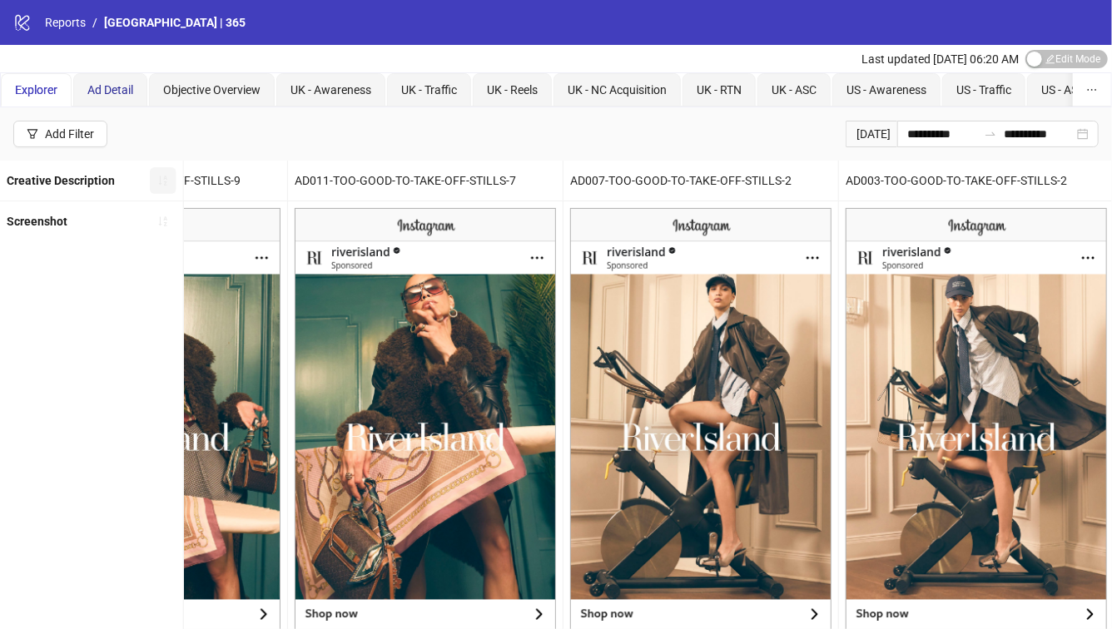
click at [102, 87] on span "Ad Detail" at bounding box center [110, 89] width 46 height 13
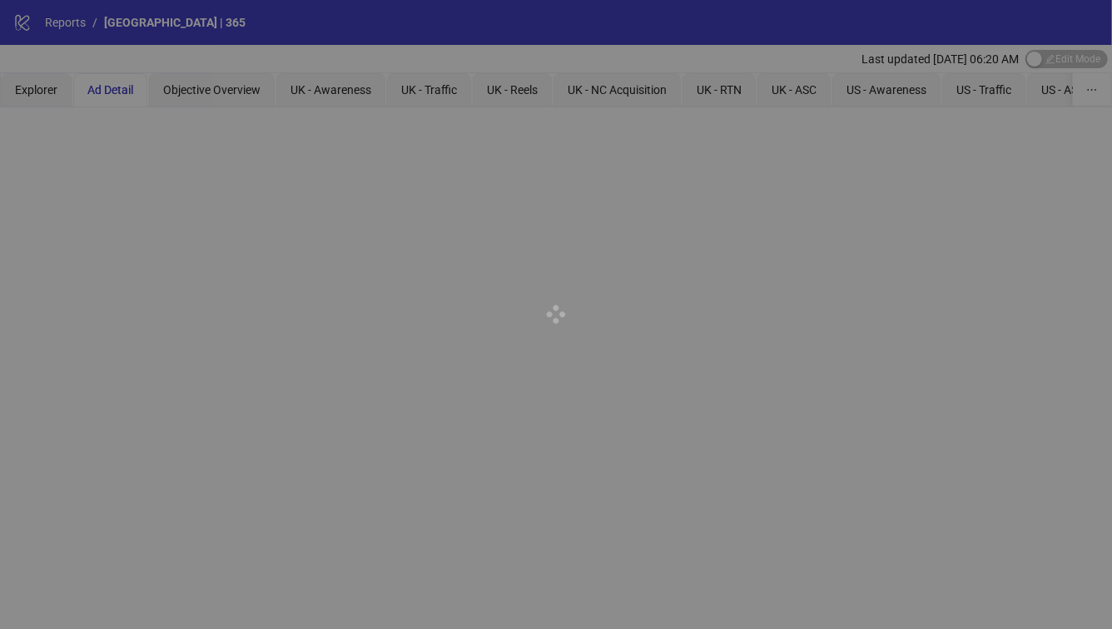
click at [43, 93] on div at bounding box center [556, 314] width 1112 height 629
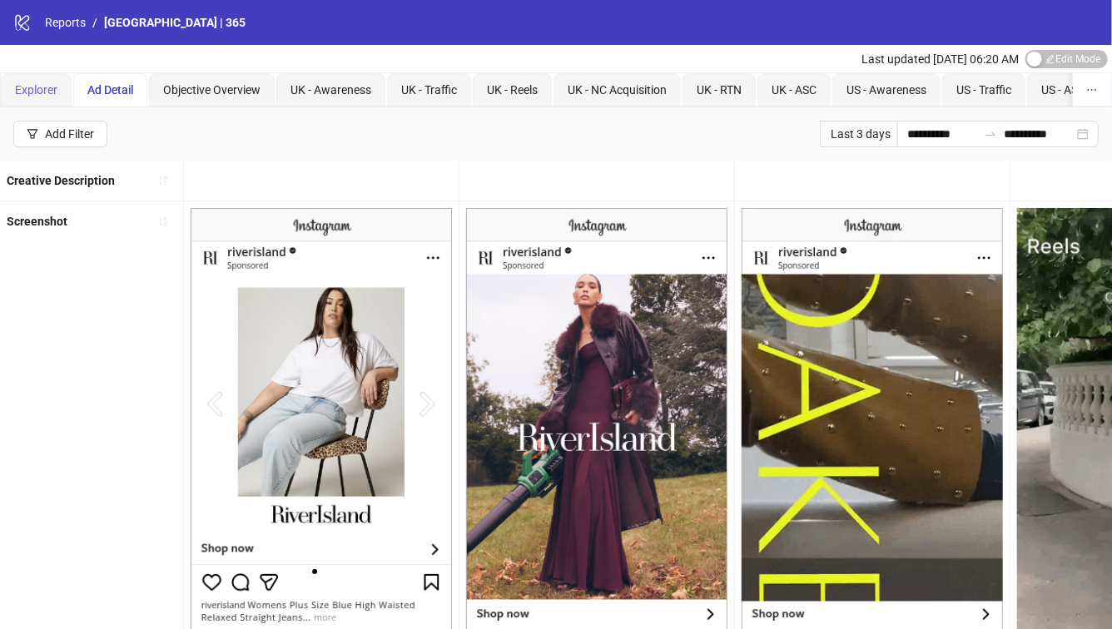
click at [37, 99] on div "Explorer" at bounding box center [36, 89] width 71 height 33
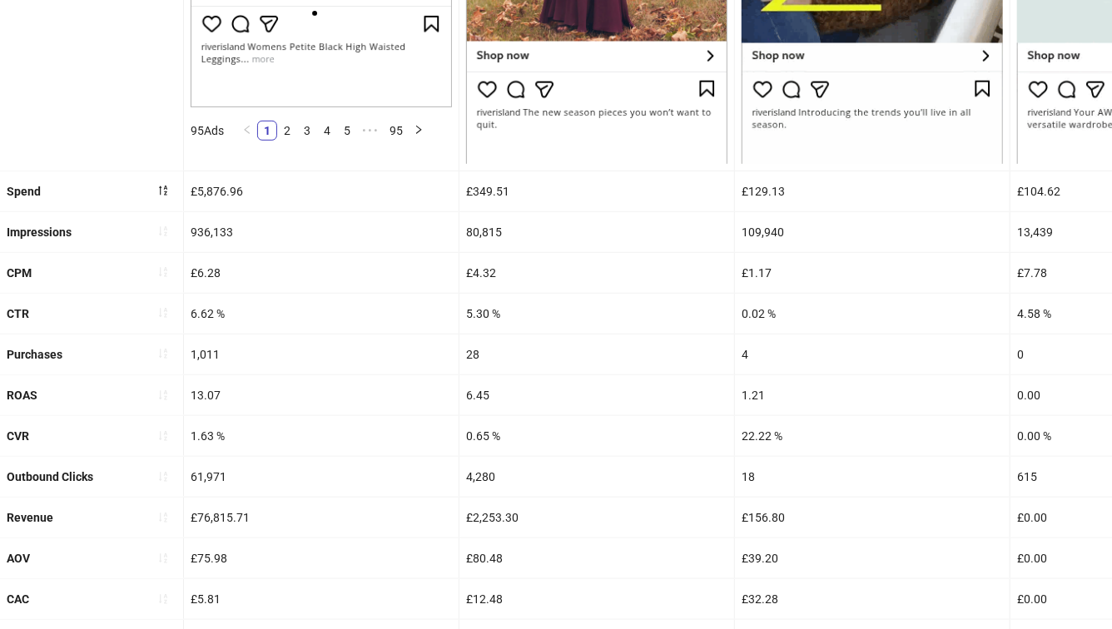
scroll to position [559, 0]
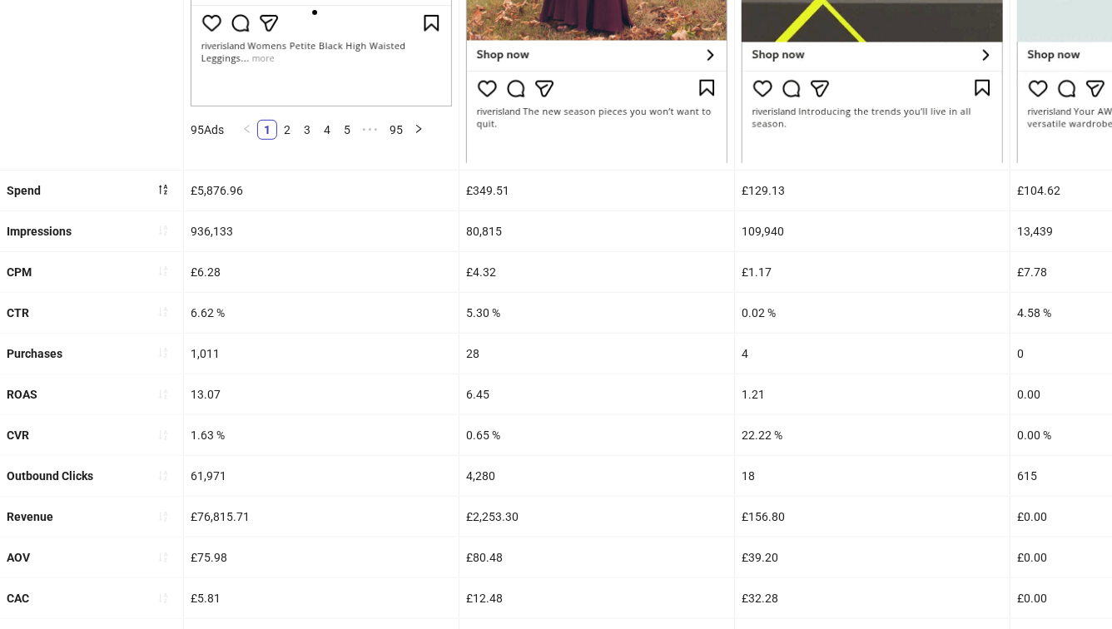
click at [815, 439] on div "22.22 %" at bounding box center [872, 435] width 275 height 40
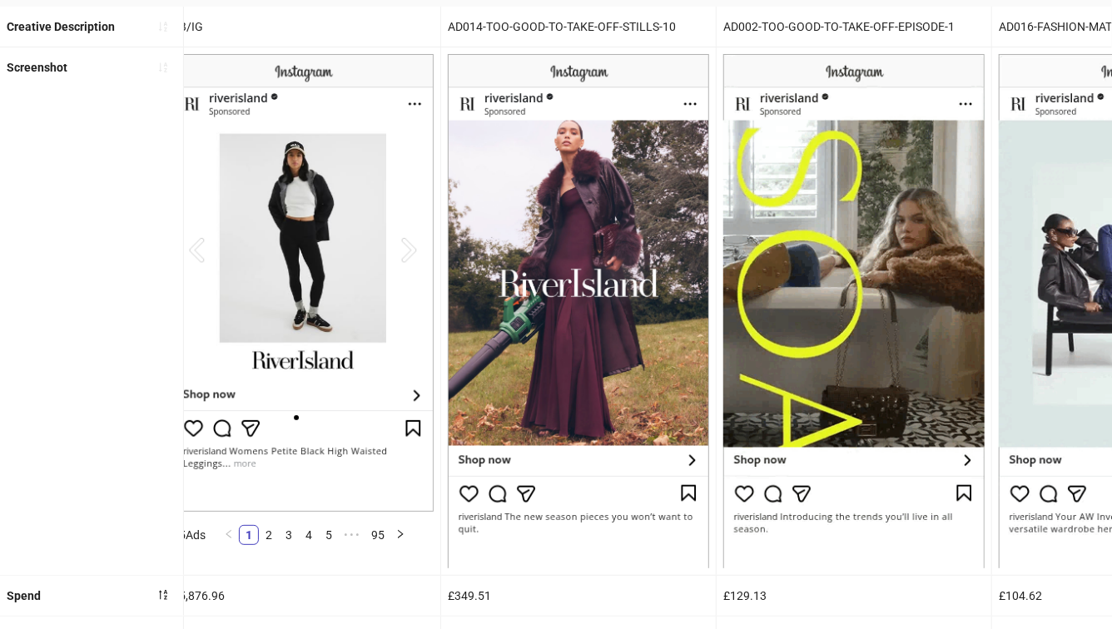
scroll to position [0, 0]
